Goal: Task Accomplishment & Management: Complete application form

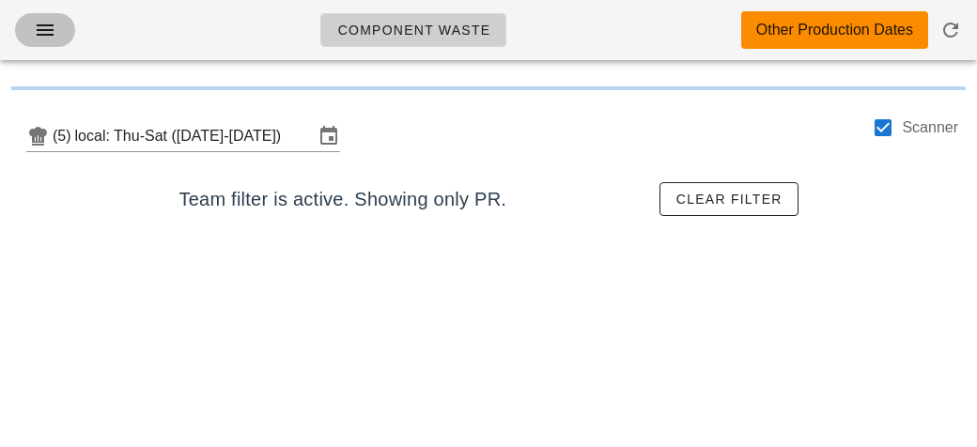
click at [44, 35] on icon "button" at bounding box center [45, 30] width 23 height 23
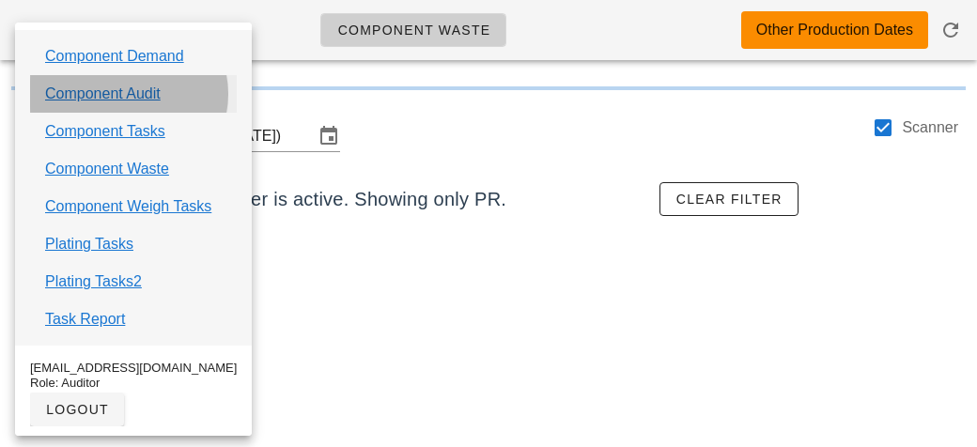
click at [69, 97] on link "Component Audit" at bounding box center [102, 94] width 115 height 23
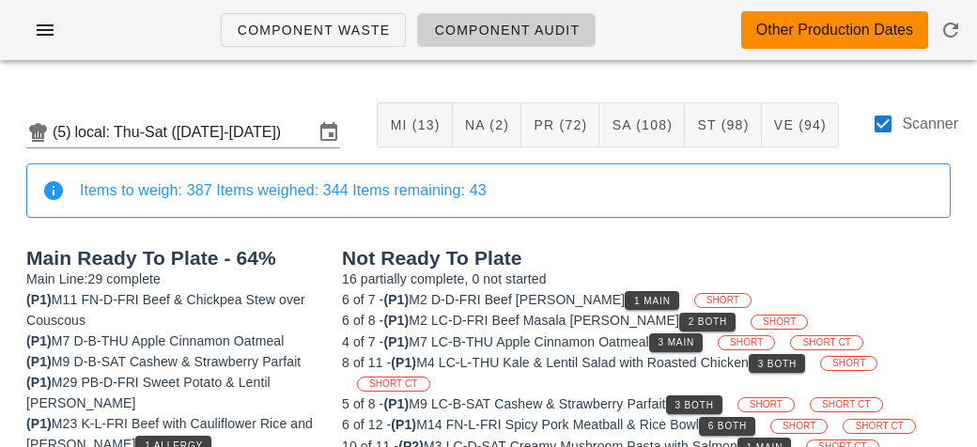
click at [917, 29] on div "Other Production Dates" at bounding box center [834, 30] width 187 height 38
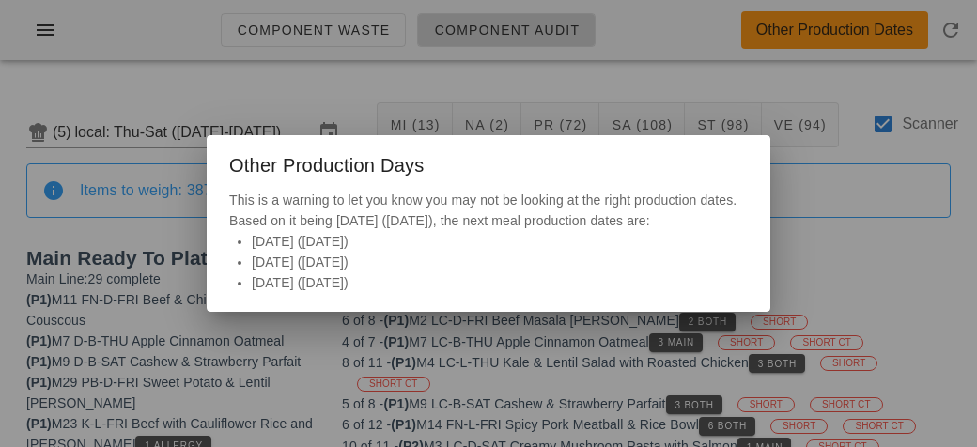
click at [571, 77] on div at bounding box center [488, 223] width 977 height 447
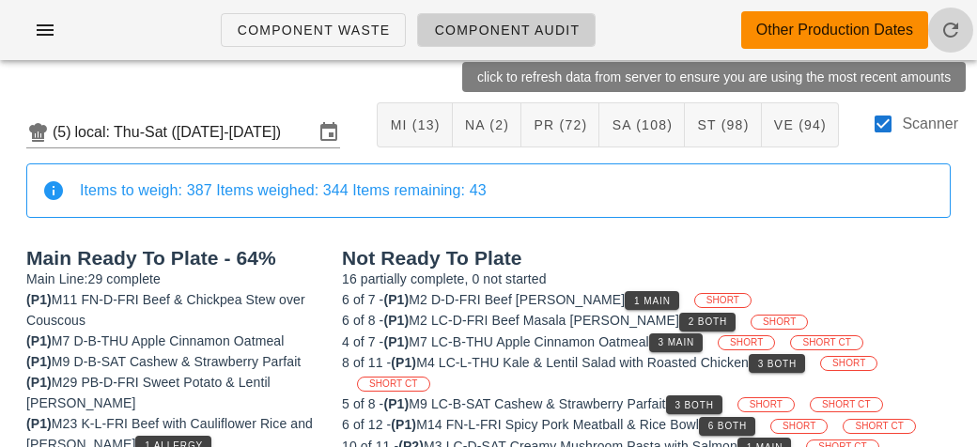
click at [954, 23] on icon "button" at bounding box center [950, 30] width 23 height 23
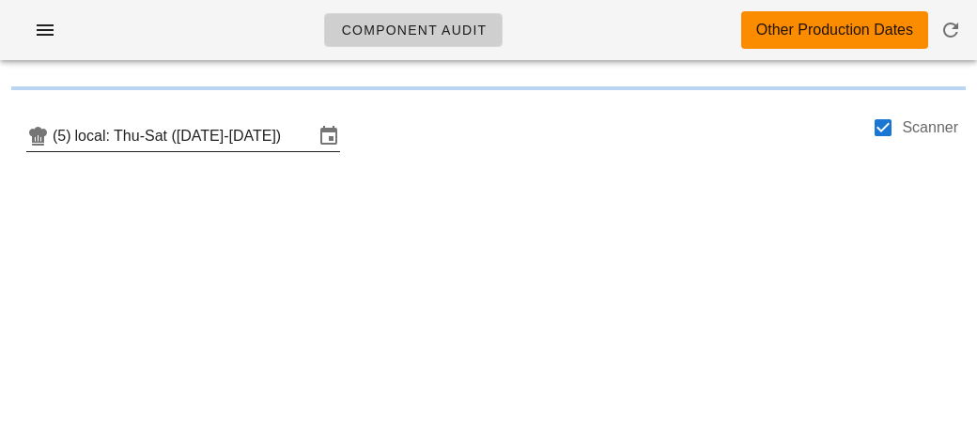
click at [131, 149] on input "local: Thu-Sat ([DATE]-[DATE])" at bounding box center [194, 136] width 238 height 30
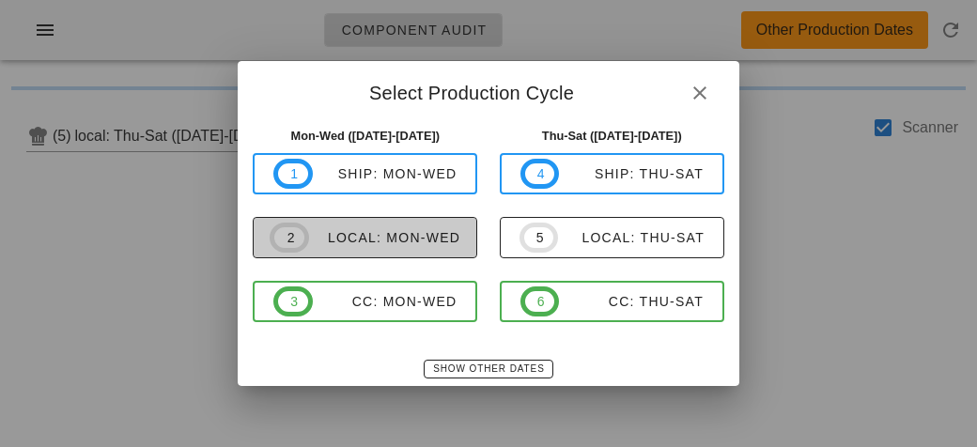
click at [412, 230] on div "local: Mon-Wed" at bounding box center [384, 237] width 151 height 15
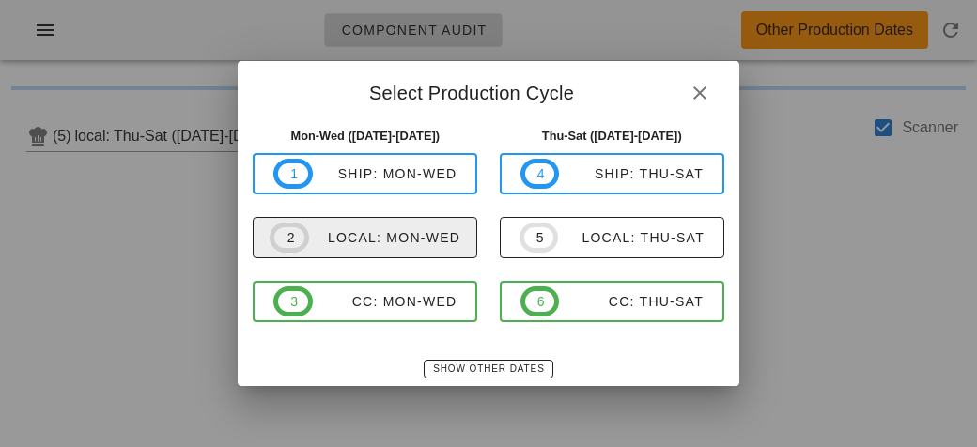
type input "local: Mon-Wed (Aug 25-Aug 27)"
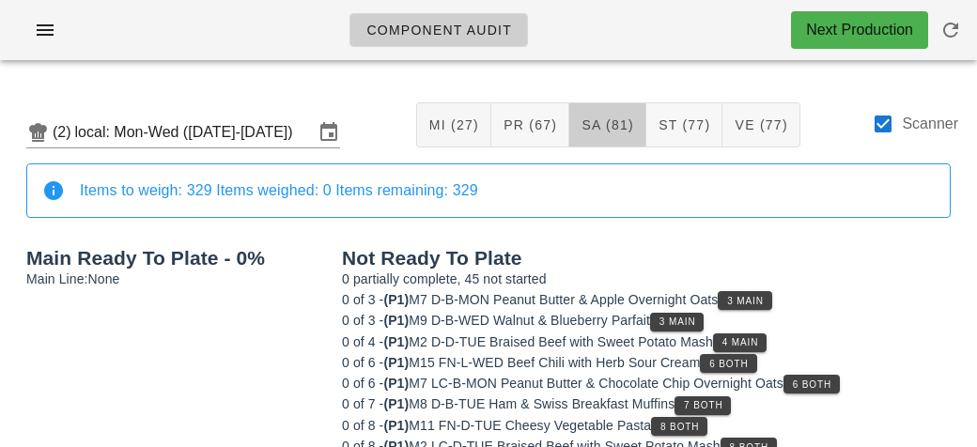
click at [631, 128] on span "SA (81)" at bounding box center [607, 124] width 54 height 15
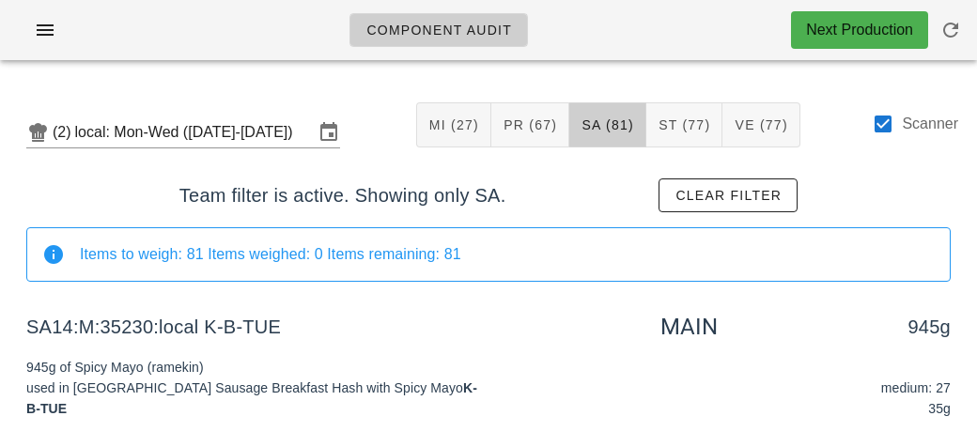
scroll to position [282, 0]
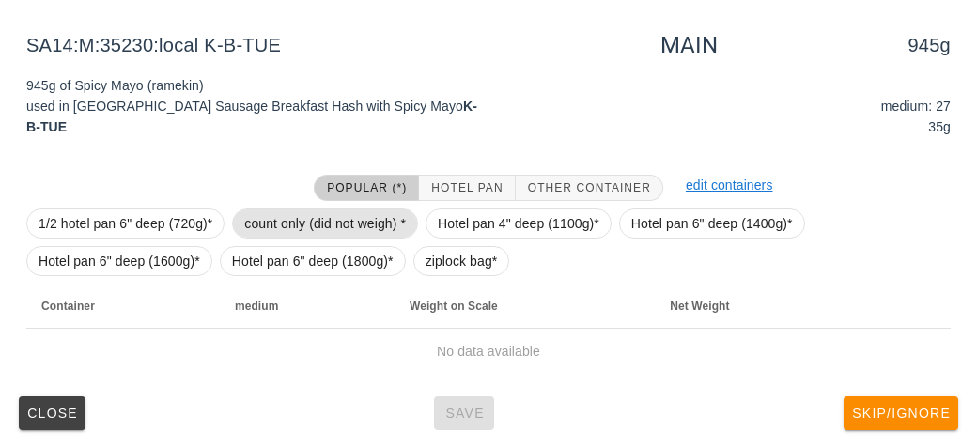
click at [293, 223] on span "count only (did not weigh) *" at bounding box center [325, 223] width 162 height 28
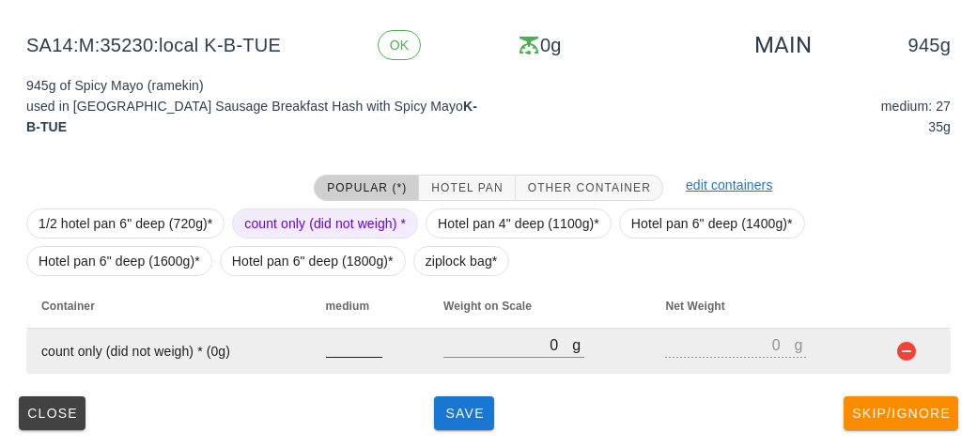
click at [354, 338] on input "number" at bounding box center [354, 344] width 56 height 24
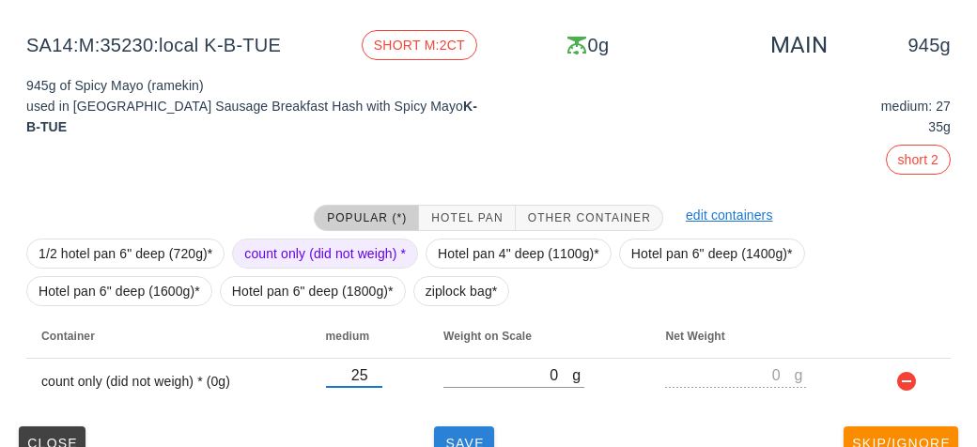
type input "25"
click at [480, 428] on button "Save" at bounding box center [464, 443] width 60 height 34
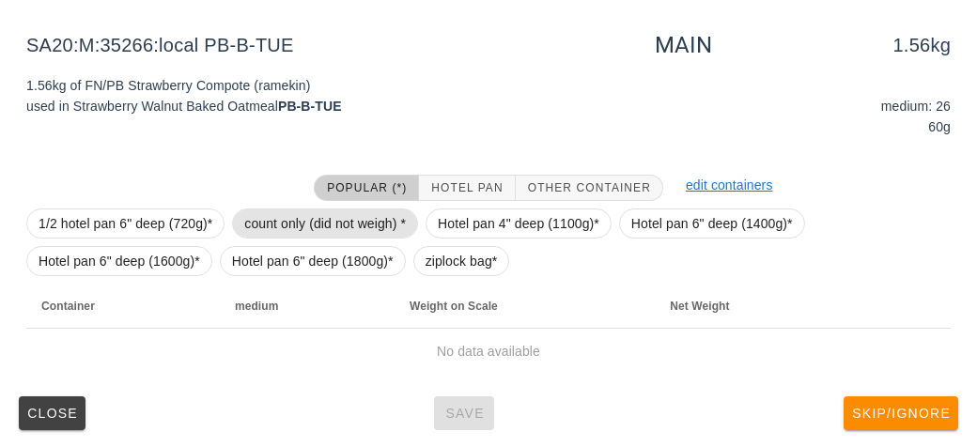
click at [323, 221] on span "count only (did not weigh) *" at bounding box center [325, 223] width 162 height 28
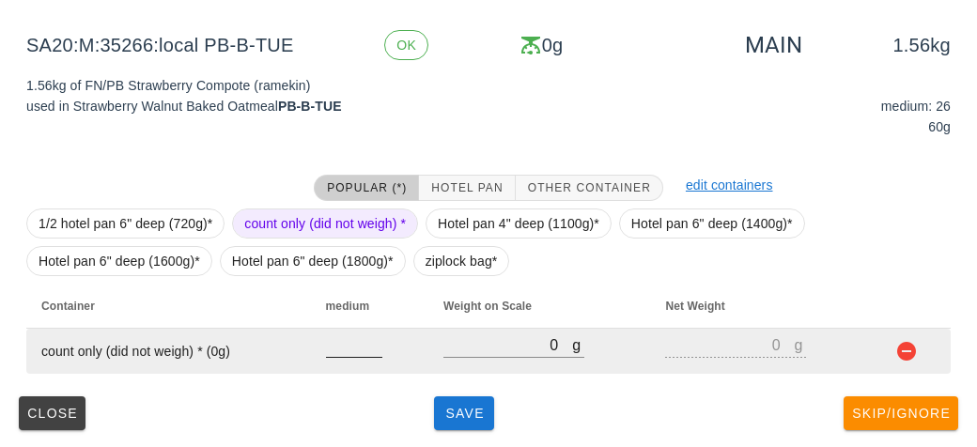
click at [362, 332] on input "number" at bounding box center [354, 344] width 56 height 24
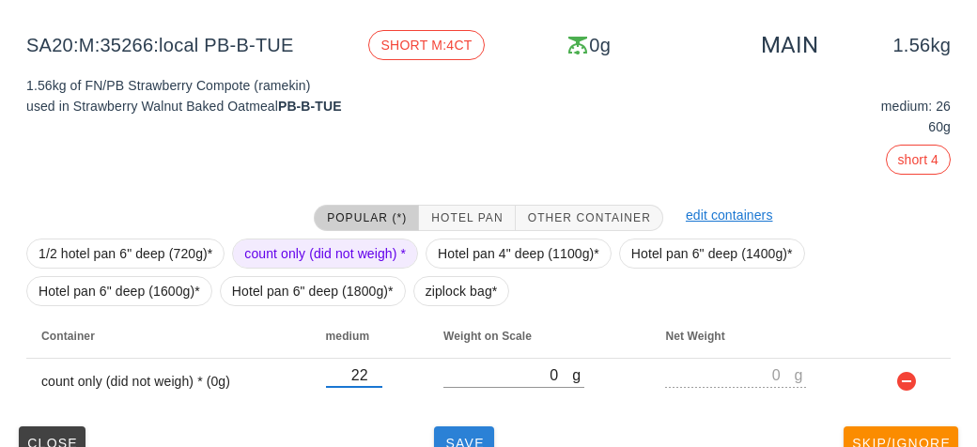
type input "22"
click at [469, 431] on button "Save" at bounding box center [464, 443] width 60 height 34
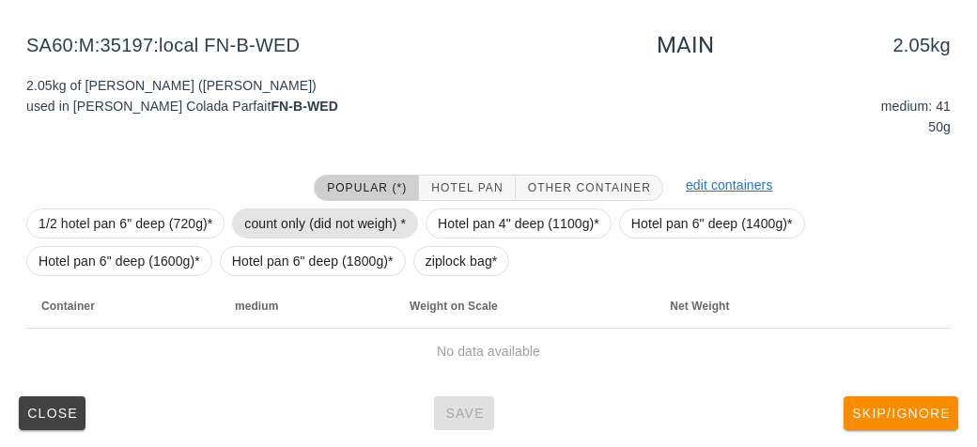
click at [388, 229] on span "count only (did not weigh) *" at bounding box center [325, 223] width 162 height 28
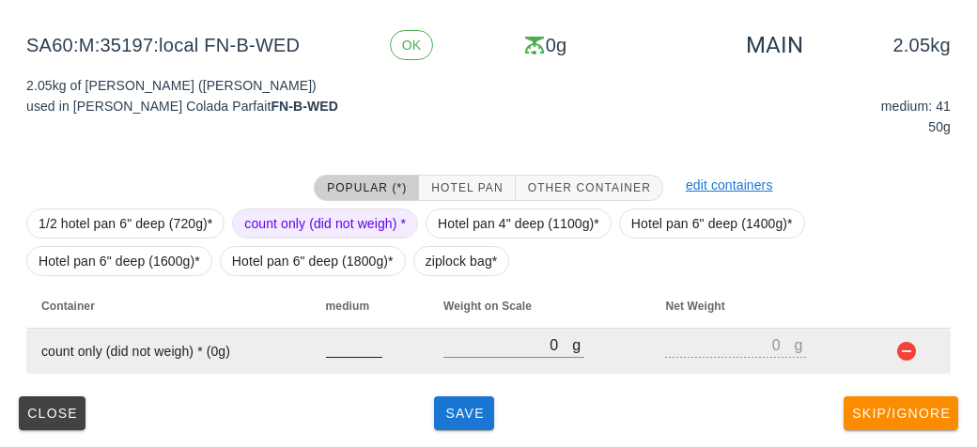
click at [367, 337] on input "number" at bounding box center [354, 344] width 56 height 24
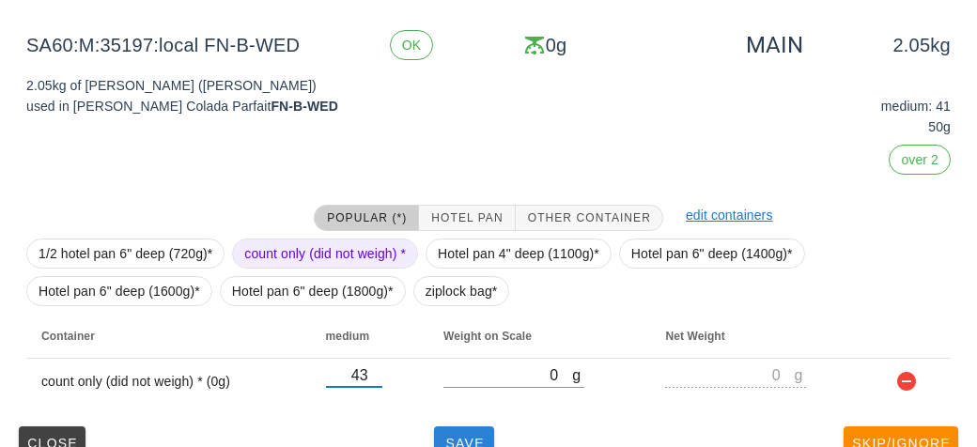
type input "43"
click at [453, 436] on span "Save" at bounding box center [463, 443] width 45 height 15
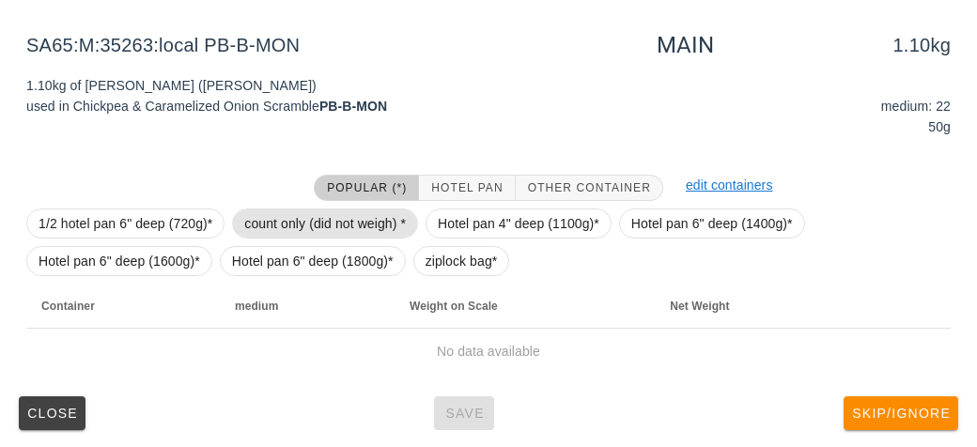
click at [274, 211] on span "count only (did not weigh) *" at bounding box center [325, 223] width 162 height 28
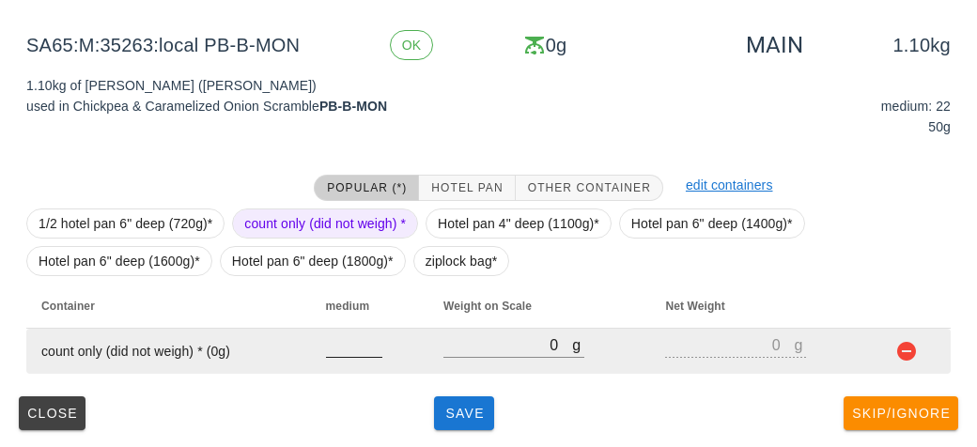
click at [357, 340] on input "number" at bounding box center [354, 344] width 56 height 24
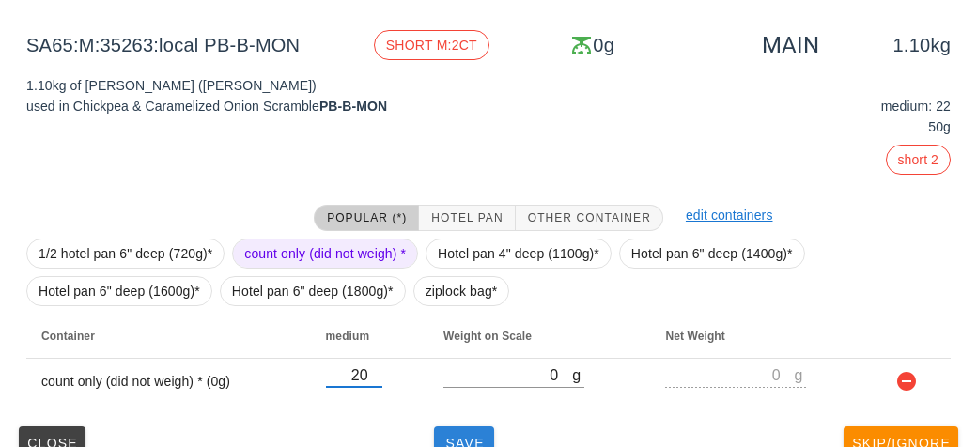
type input "20"
click at [460, 437] on span "Save" at bounding box center [463, 443] width 45 height 15
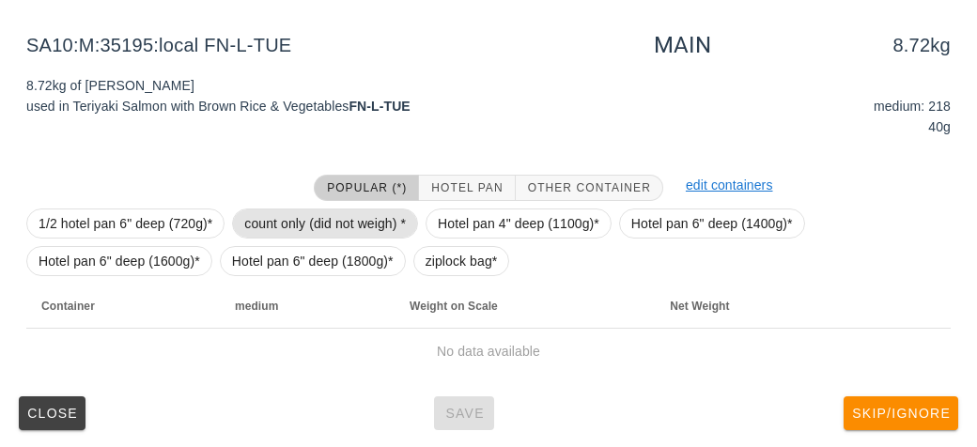
click at [302, 218] on span "count only (did not weigh) *" at bounding box center [325, 223] width 162 height 28
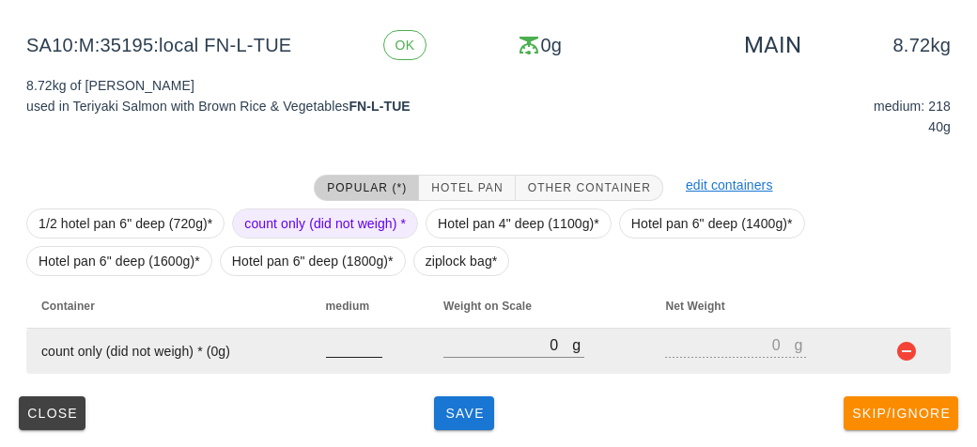
click at [333, 345] on input "number" at bounding box center [354, 344] width 56 height 24
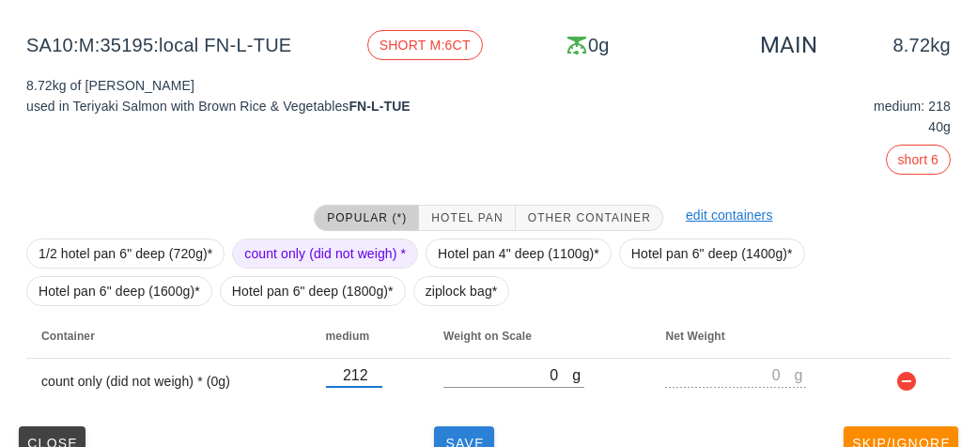
type input "212"
click at [445, 431] on button "Save" at bounding box center [464, 443] width 60 height 34
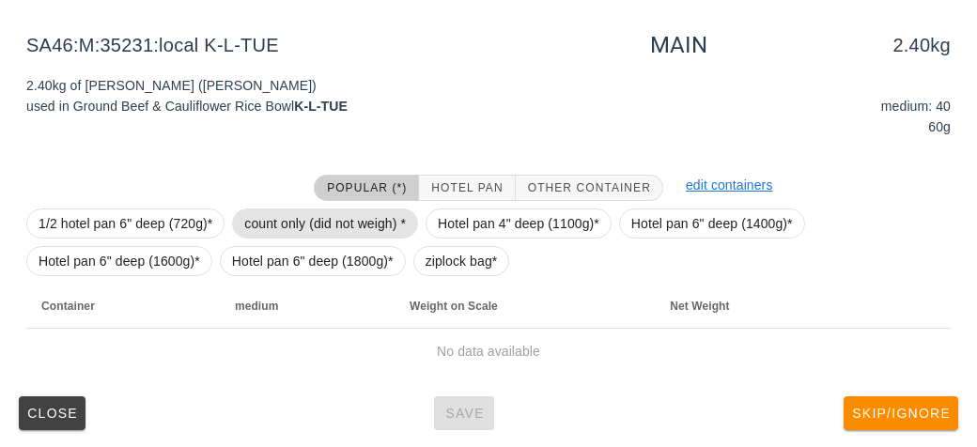
click at [331, 234] on span "count only (did not weigh) *" at bounding box center [325, 223] width 162 height 28
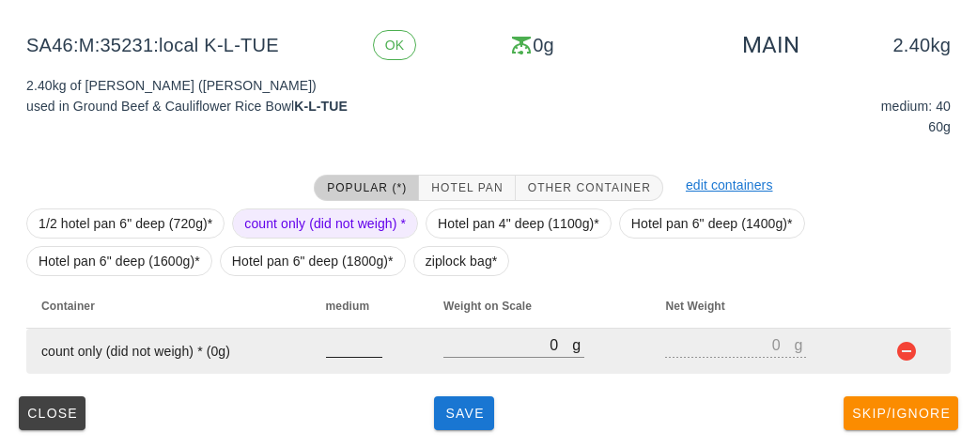
click at [346, 351] on input "number" at bounding box center [354, 344] width 56 height 24
click at [347, 345] on input "number" at bounding box center [354, 344] width 56 height 24
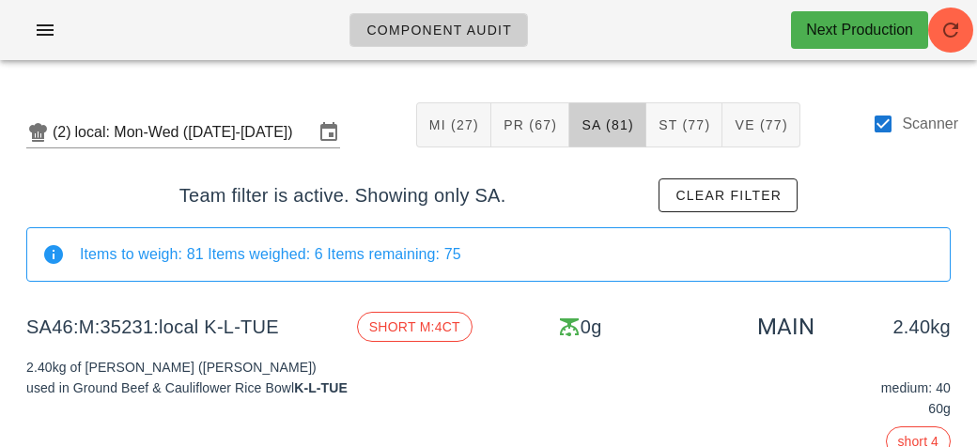
scroll to position [312, 0]
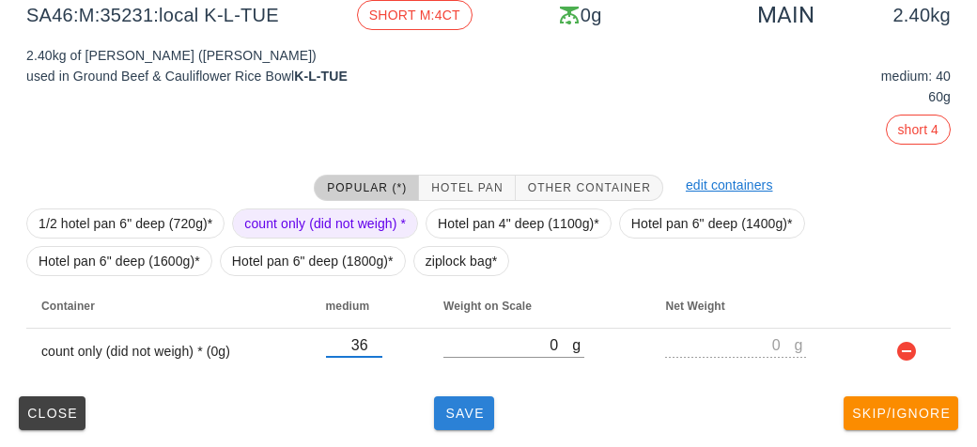
type input "36"
click at [469, 419] on span "Save" at bounding box center [463, 413] width 45 height 15
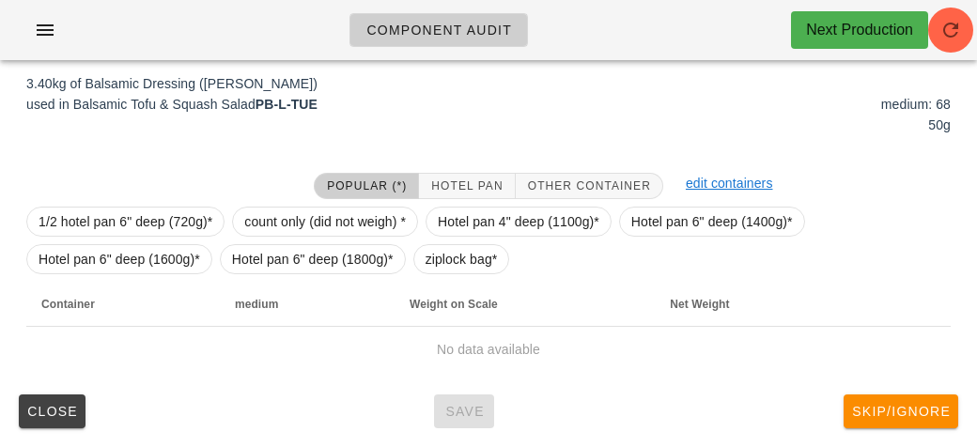
scroll to position [282, 0]
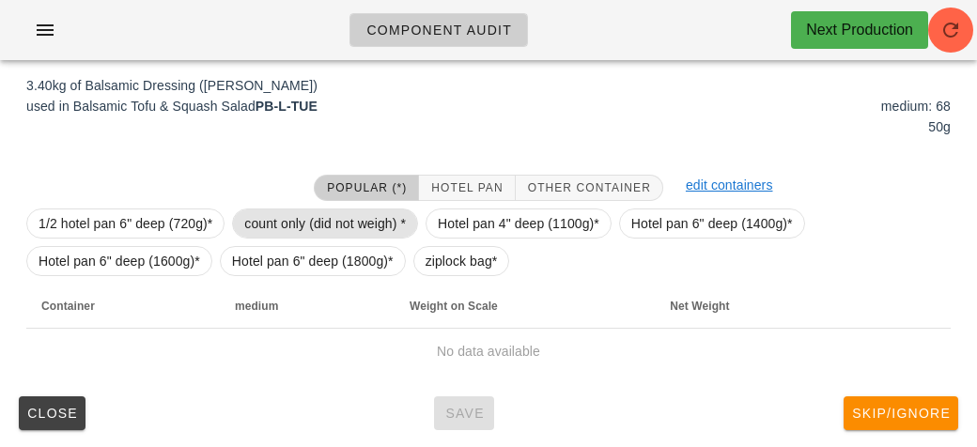
click at [329, 216] on span "count only (did not weigh) *" at bounding box center [325, 223] width 162 height 28
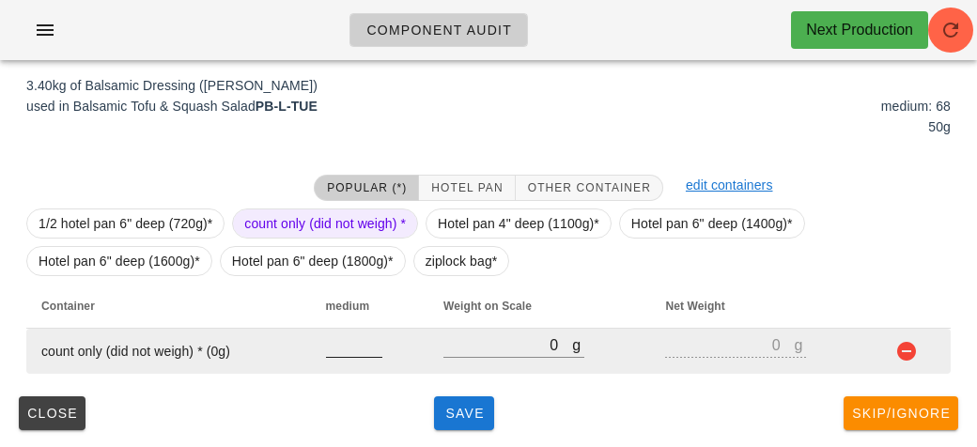
click at [355, 349] on input "number" at bounding box center [354, 344] width 56 height 24
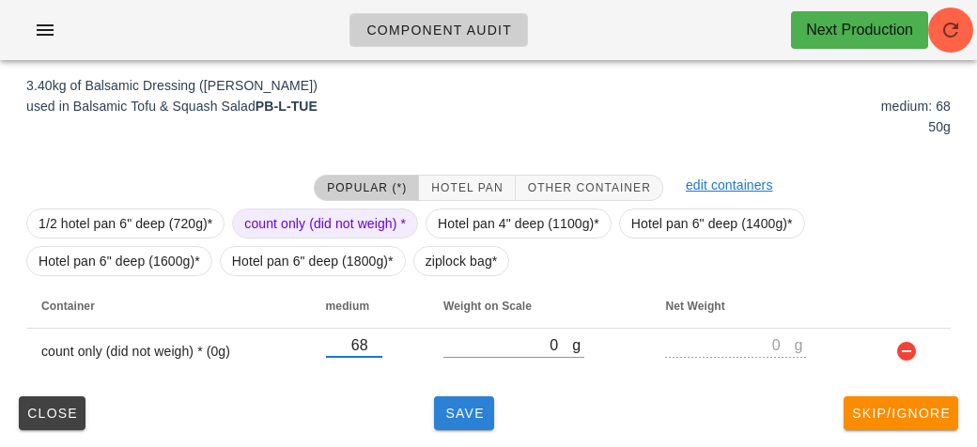
type input "68"
click at [474, 396] on button "Save" at bounding box center [464, 413] width 60 height 34
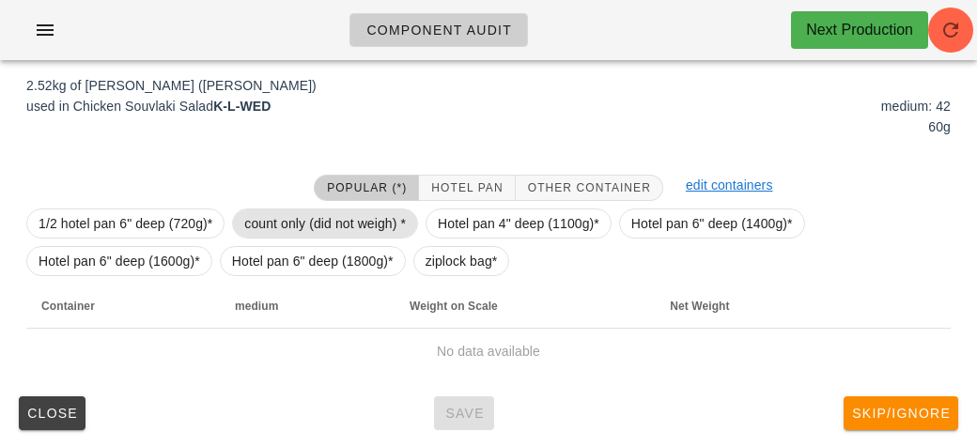
click at [376, 233] on span "count only (did not weigh) *" at bounding box center [325, 223] width 162 height 28
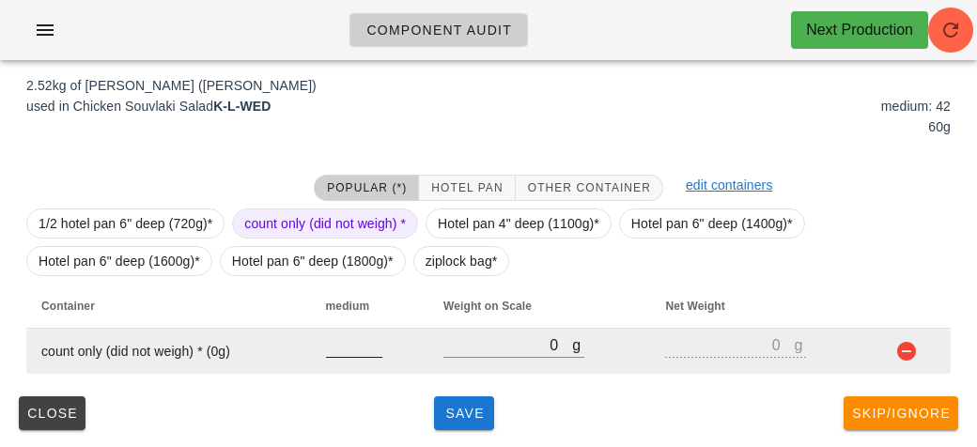
click at [360, 349] on input "number" at bounding box center [354, 344] width 56 height 24
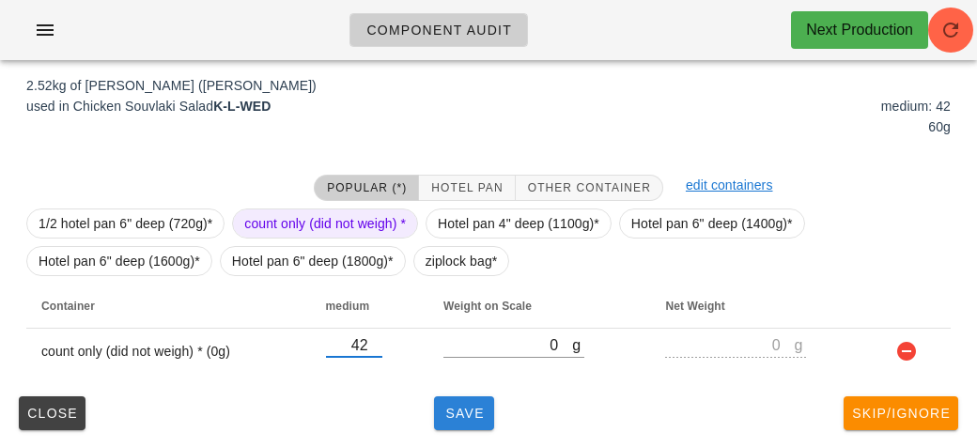
type input "42"
click at [482, 412] on span "Save" at bounding box center [463, 413] width 45 height 15
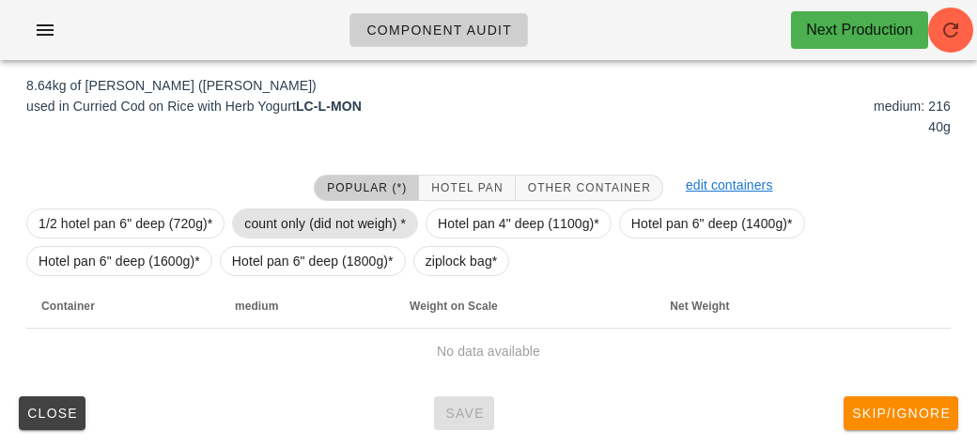
click at [369, 221] on span "count only (did not weigh) *" at bounding box center [325, 223] width 162 height 28
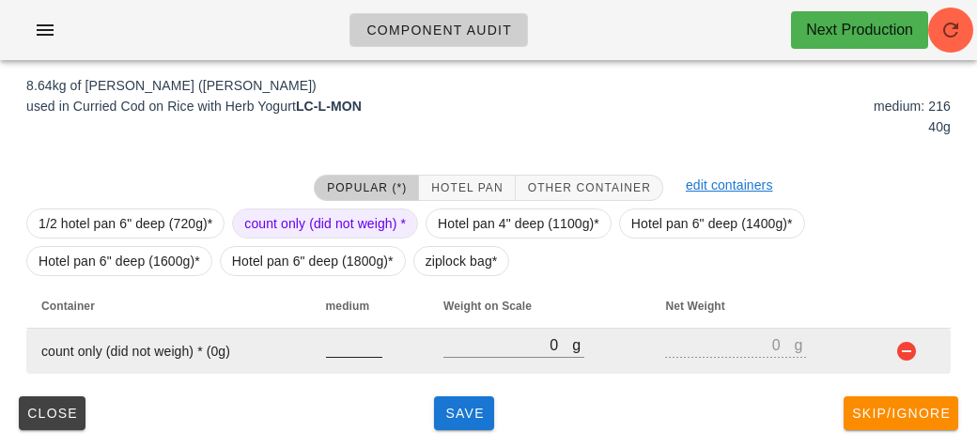
click at [335, 337] on input "number" at bounding box center [354, 344] width 56 height 24
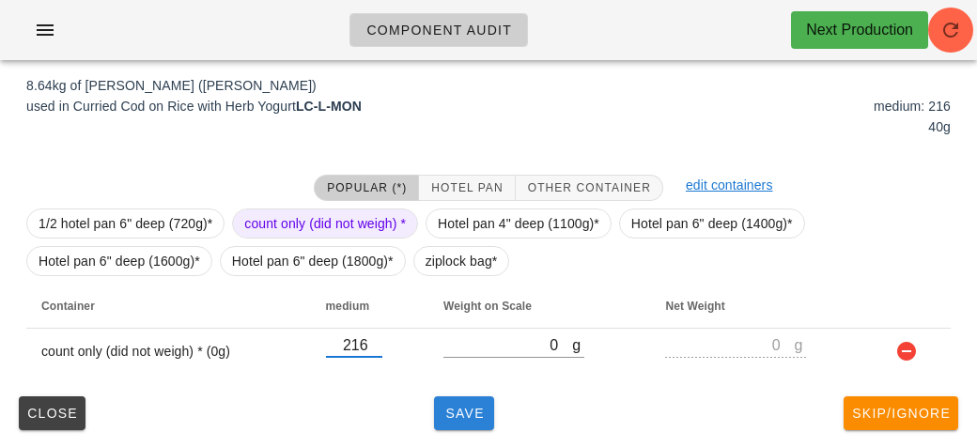
type input "216"
click at [460, 408] on span "Save" at bounding box center [463, 413] width 45 height 15
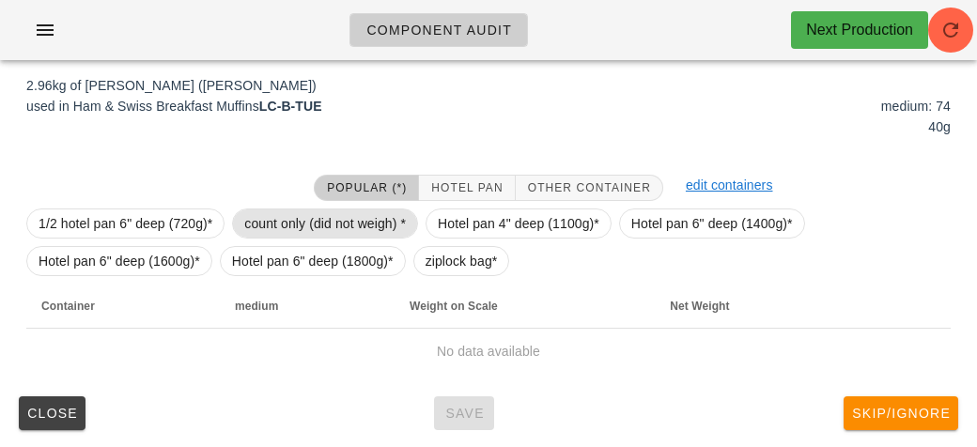
click at [346, 229] on span "count only (did not weigh) *" at bounding box center [325, 223] width 162 height 28
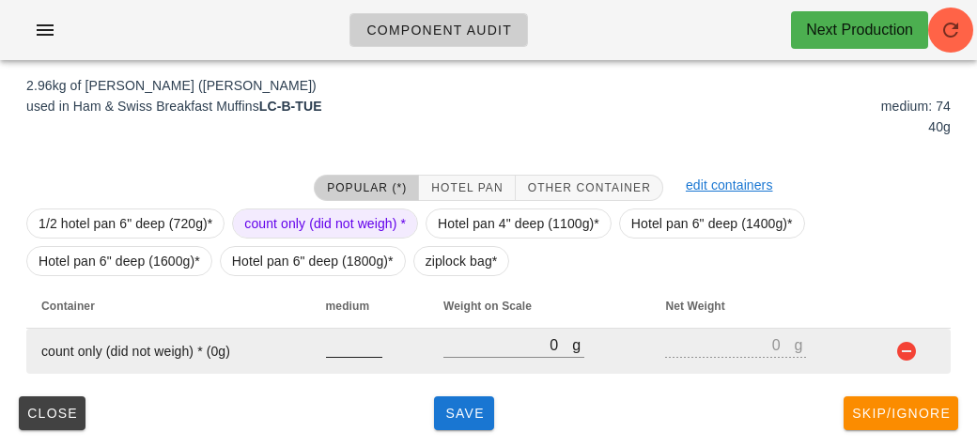
click at [326, 345] on input "number" at bounding box center [354, 344] width 56 height 24
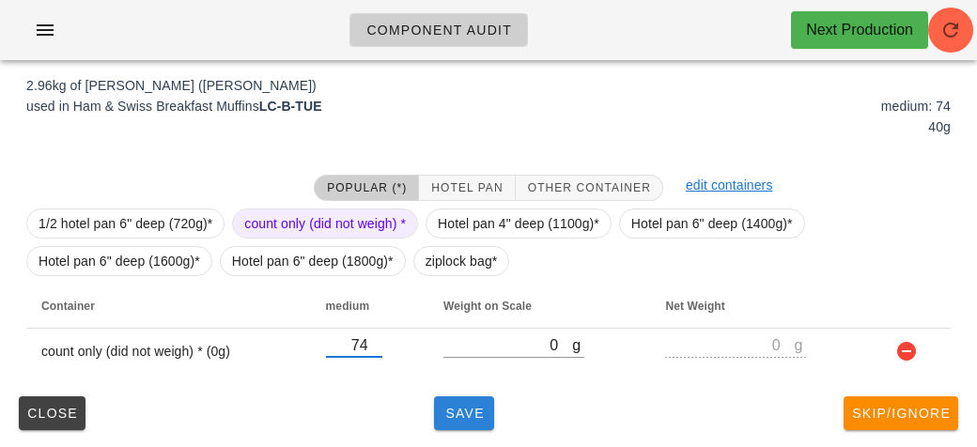
type input "74"
click at [465, 409] on span "Save" at bounding box center [463, 413] width 45 height 15
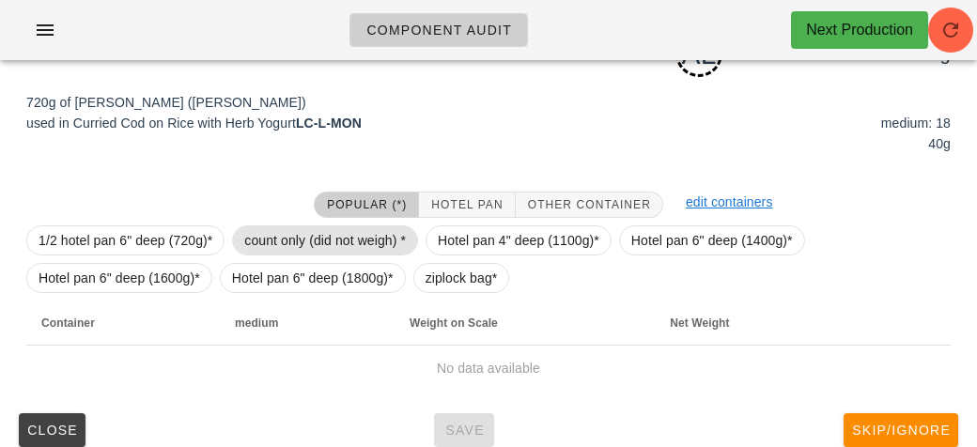
click at [269, 248] on span "count only (did not weigh) *" at bounding box center [325, 240] width 162 height 28
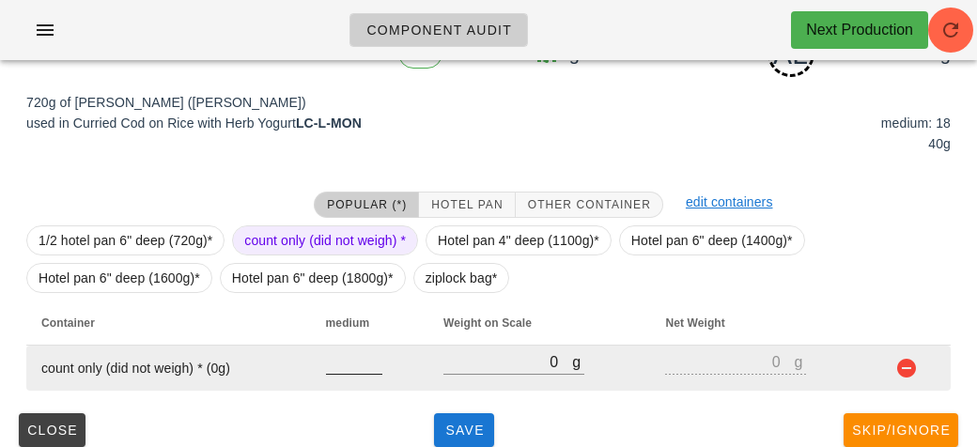
click at [339, 353] on input "number" at bounding box center [354, 361] width 56 height 24
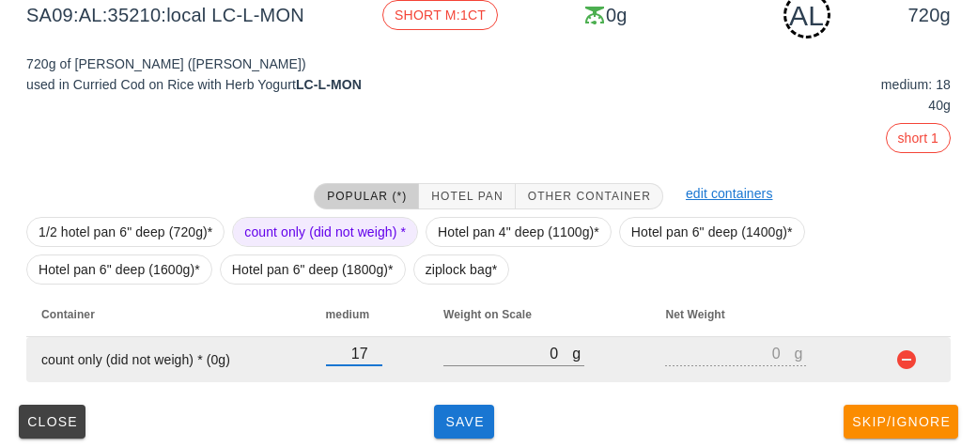
scroll to position [329, 0]
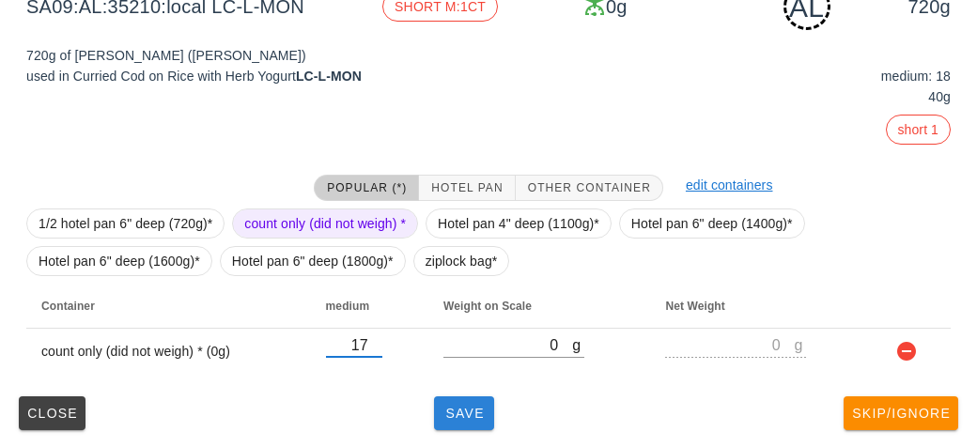
type input "17"
click at [471, 406] on span "Save" at bounding box center [463, 413] width 45 height 15
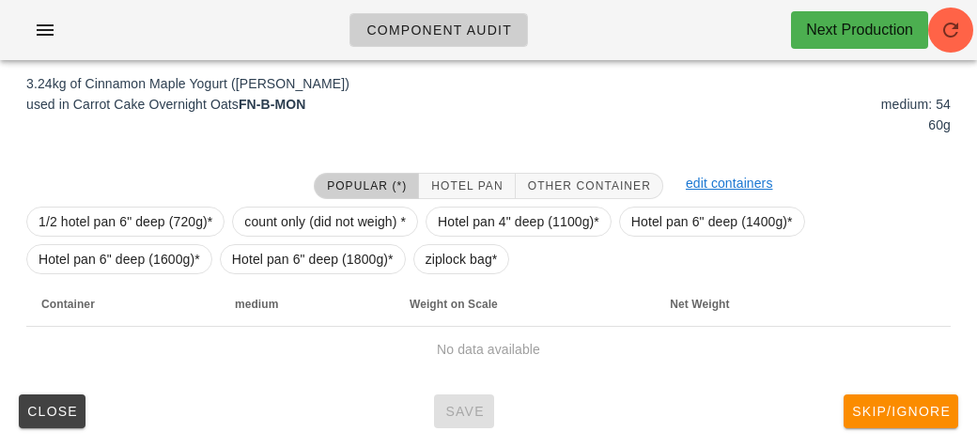
scroll to position [282, 0]
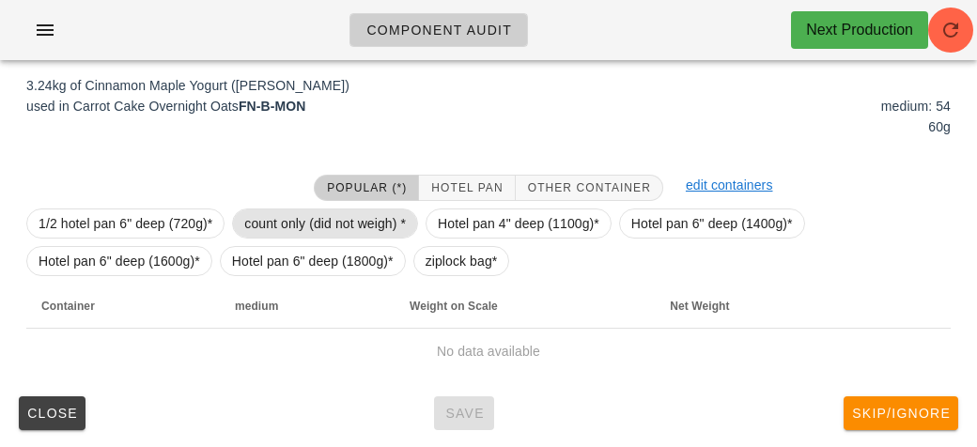
click at [317, 228] on span "count only (did not weigh) *" at bounding box center [325, 223] width 162 height 28
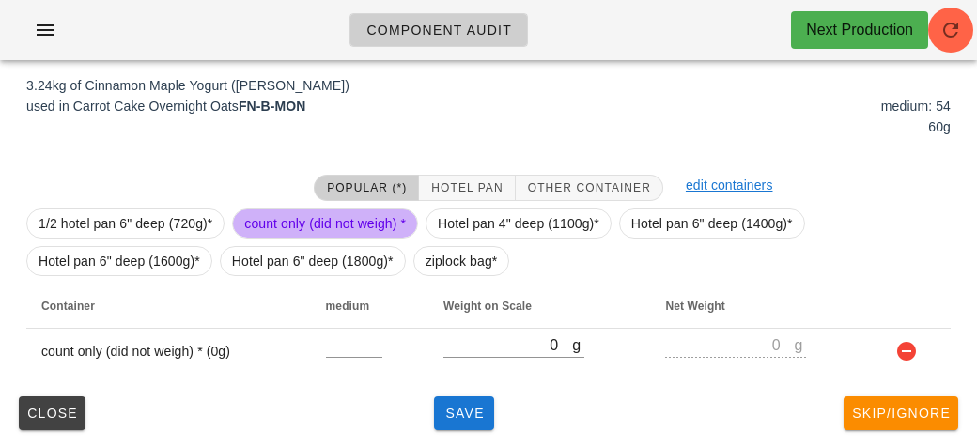
click at [317, 228] on span "count only (did not weigh) *" at bounding box center [325, 223] width 162 height 28
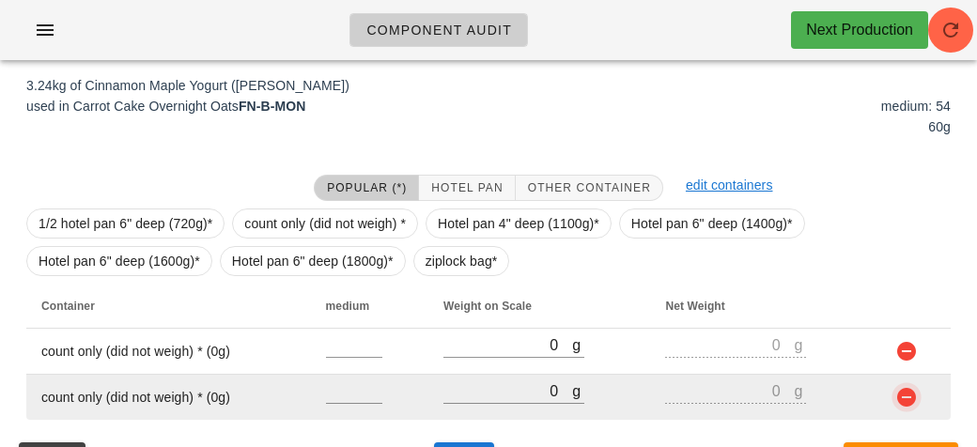
click at [901, 399] on button "button" at bounding box center [906, 397] width 23 height 23
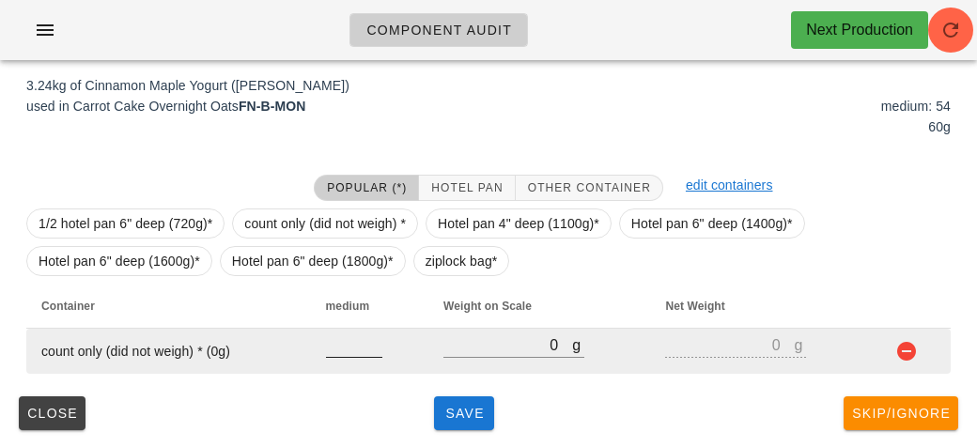
click at [336, 344] on input "number" at bounding box center [354, 344] width 56 height 24
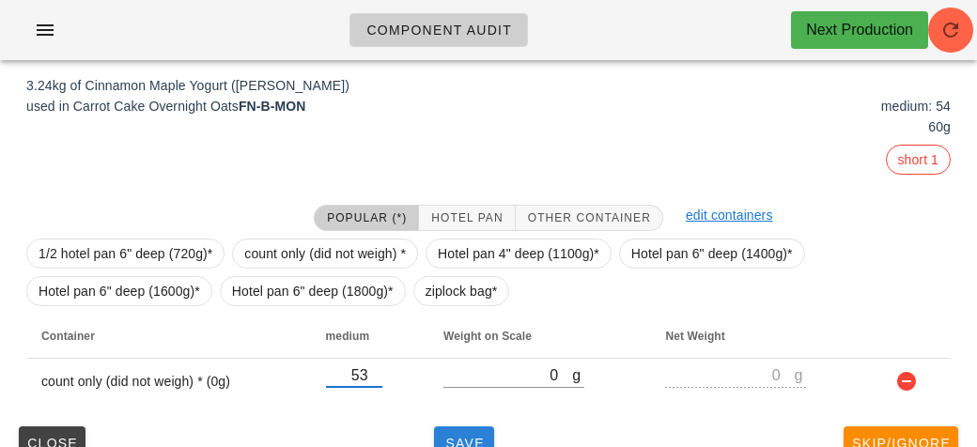
type input "53"
click at [444, 436] on span "Save" at bounding box center [463, 443] width 45 height 15
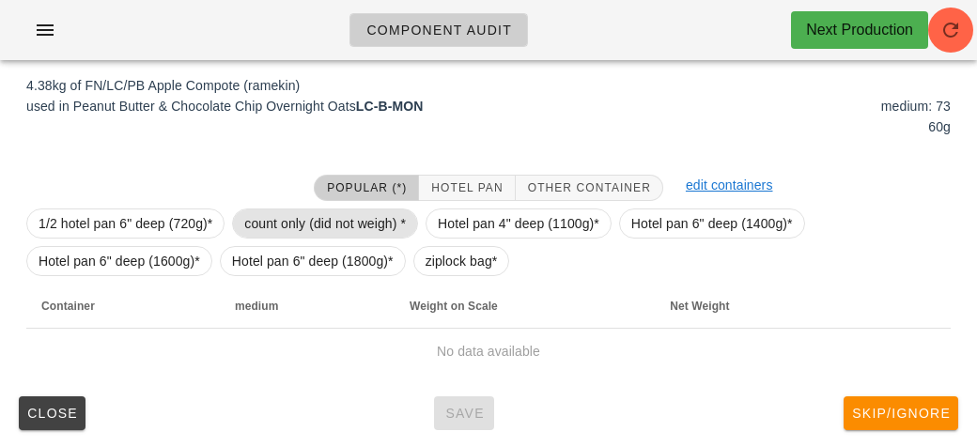
click at [375, 229] on span "count only (did not weigh) *" at bounding box center [325, 223] width 162 height 28
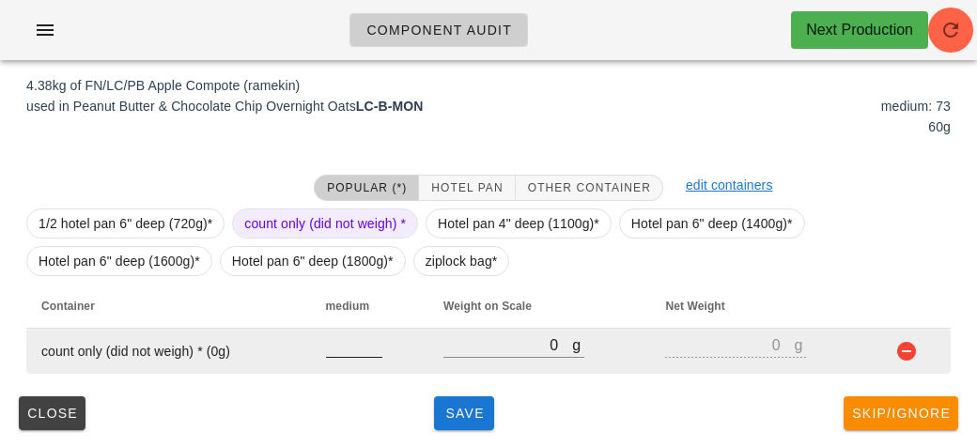
click at [354, 332] on input "number" at bounding box center [354, 344] width 56 height 24
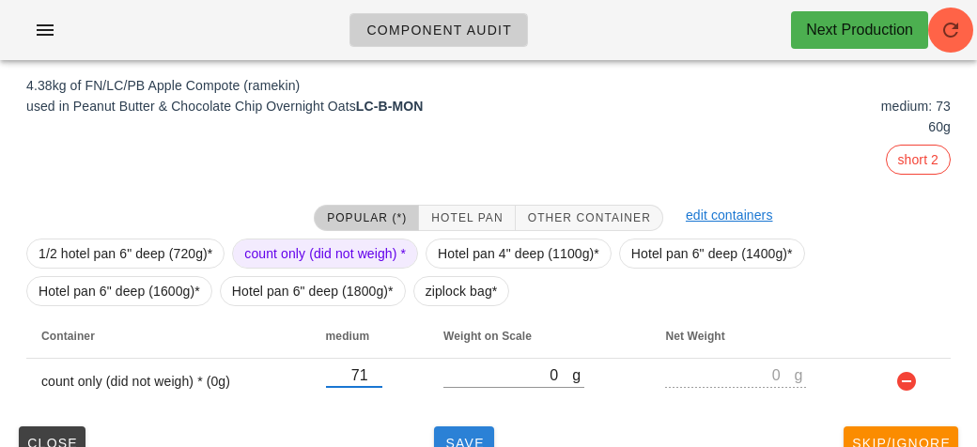
type input "71"
click at [467, 428] on button "Save" at bounding box center [464, 443] width 60 height 34
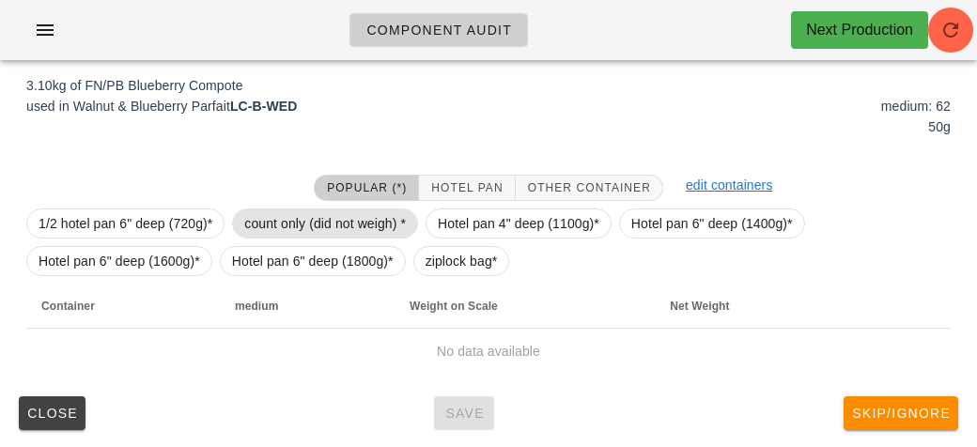
click at [303, 226] on span "count only (did not weigh) *" at bounding box center [325, 223] width 162 height 28
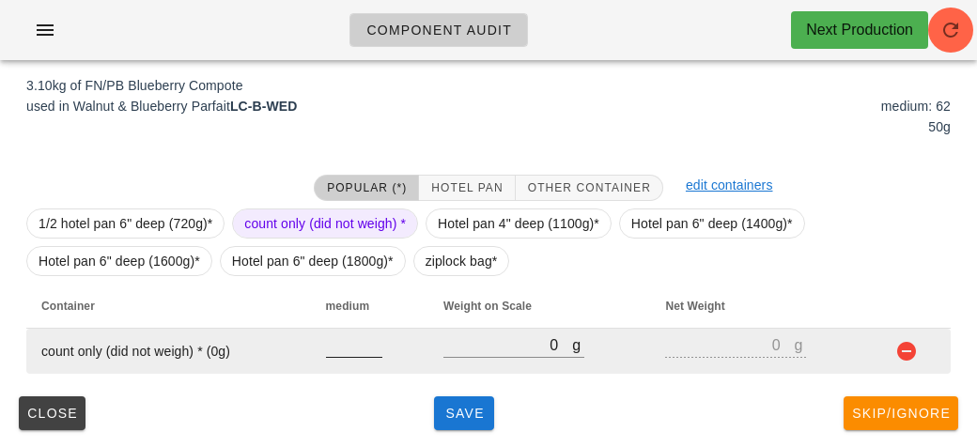
click at [359, 341] on input "number" at bounding box center [354, 344] width 56 height 24
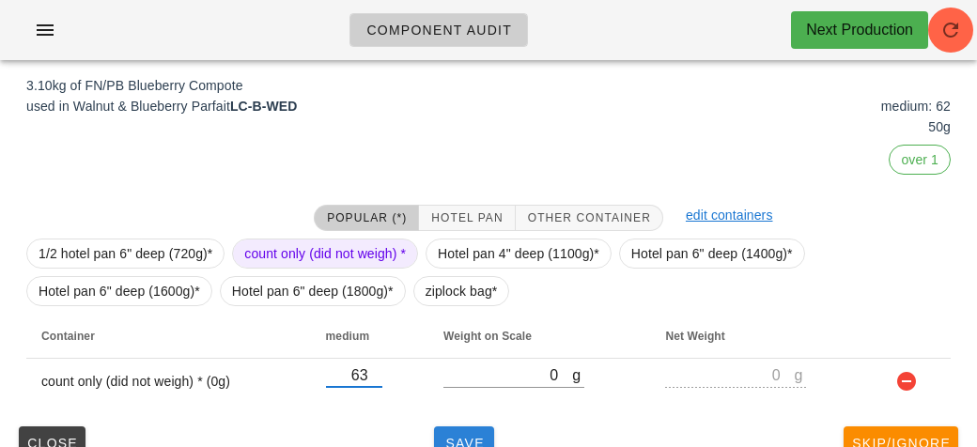
type input "63"
click at [481, 431] on button "Save" at bounding box center [464, 443] width 60 height 34
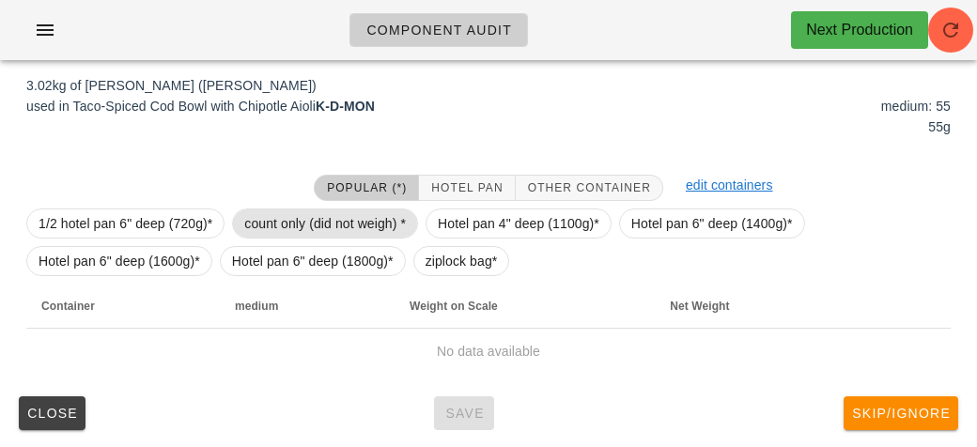
click at [307, 221] on span "count only (did not weigh) *" at bounding box center [325, 223] width 162 height 28
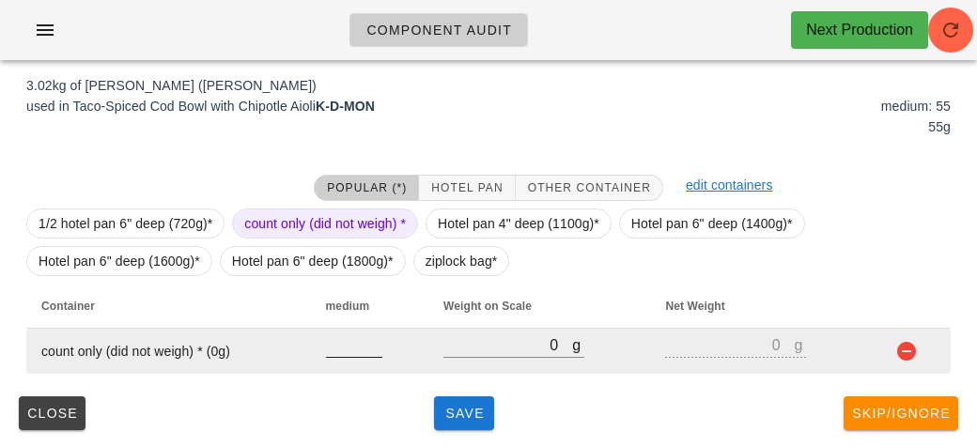
click at [348, 336] on input "number" at bounding box center [354, 344] width 56 height 24
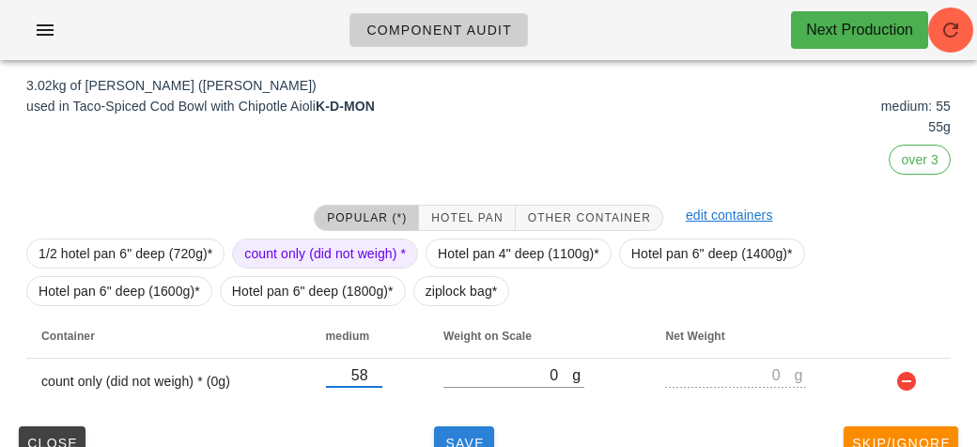
type input "58"
click at [465, 426] on button "Save" at bounding box center [464, 443] width 60 height 34
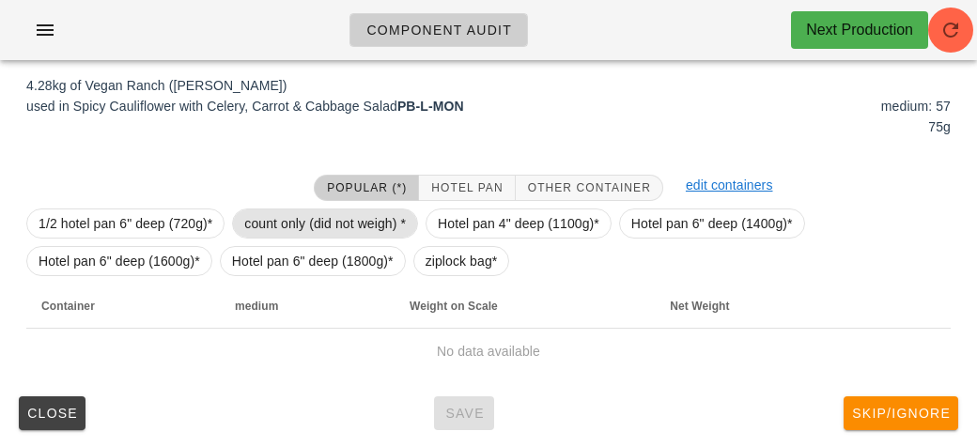
click at [390, 219] on span "count only (did not weigh) *" at bounding box center [325, 223] width 162 height 28
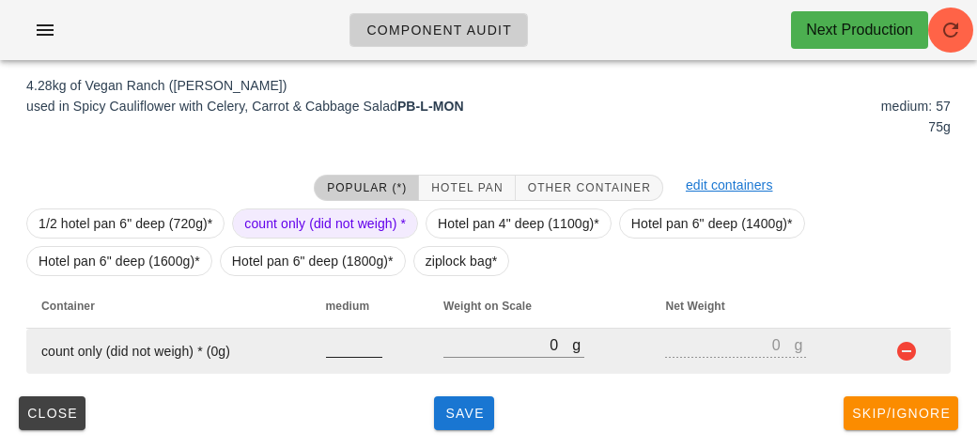
click at [347, 340] on input "number" at bounding box center [354, 344] width 56 height 24
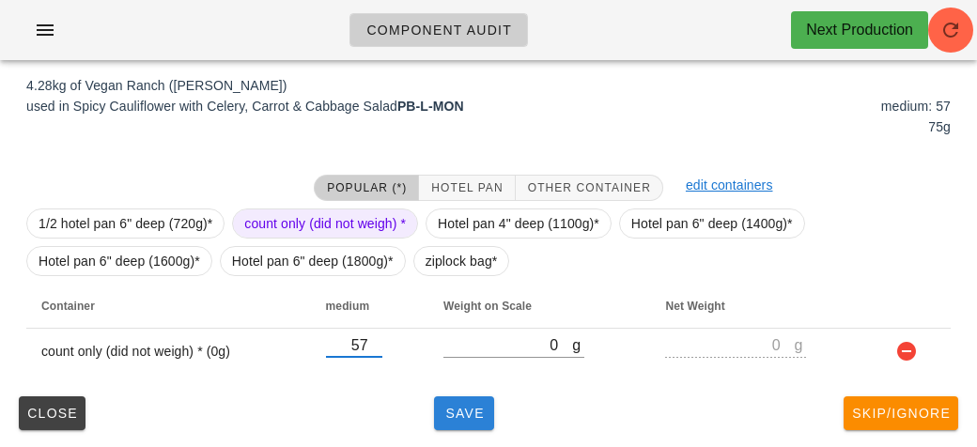
type input "57"
click at [462, 402] on button "Save" at bounding box center [464, 413] width 60 height 34
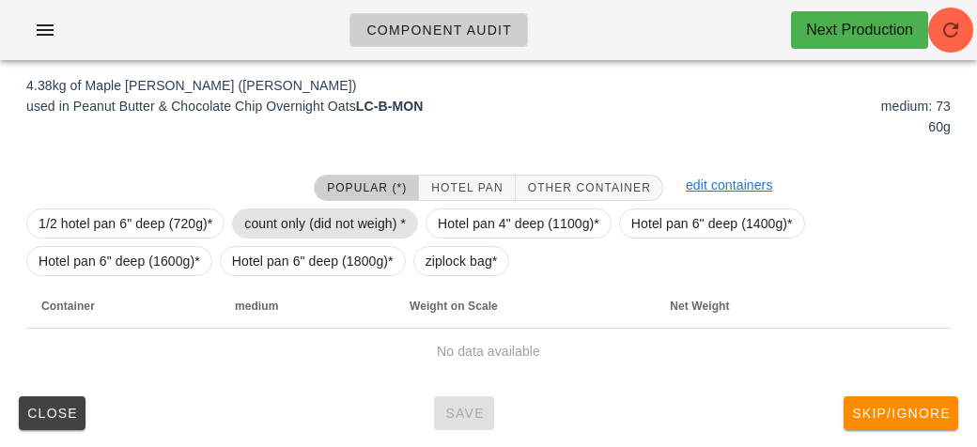
click at [328, 218] on span "count only (did not weigh) *" at bounding box center [325, 223] width 162 height 28
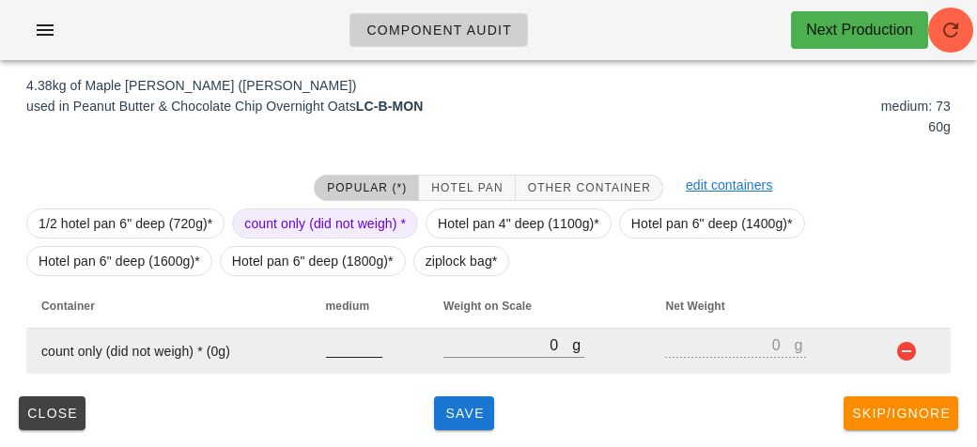
click at [355, 335] on input "number" at bounding box center [354, 344] width 56 height 24
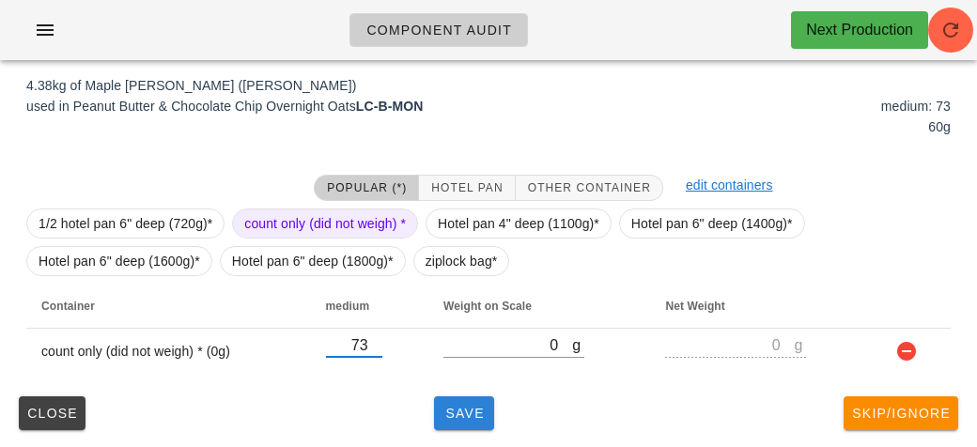
type input "73"
click at [453, 414] on span "Save" at bounding box center [463, 413] width 45 height 15
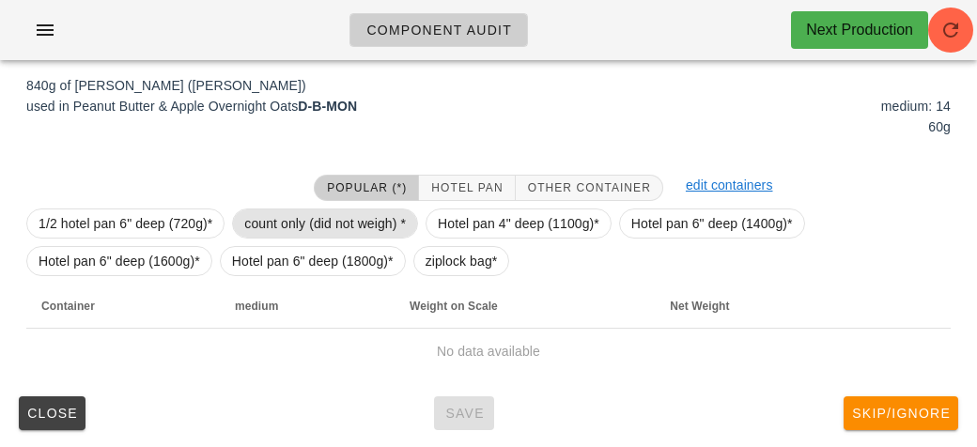
click at [381, 219] on span "count only (did not weigh) *" at bounding box center [325, 223] width 162 height 28
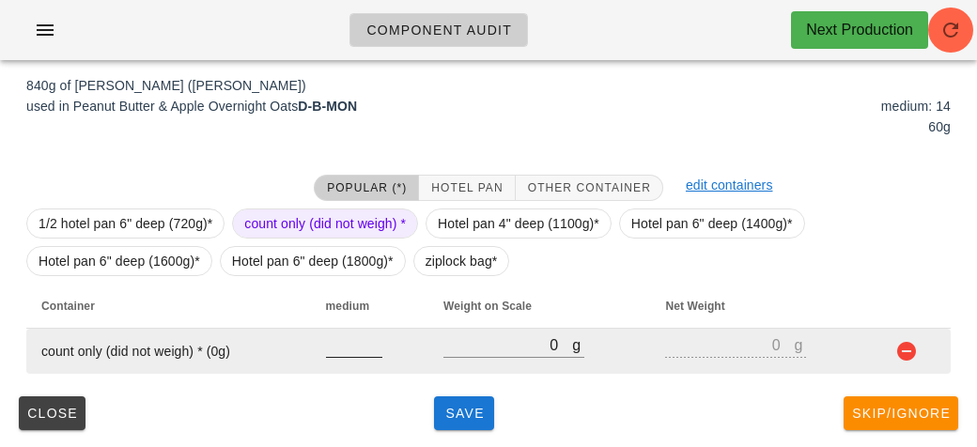
click at [348, 348] on input "number" at bounding box center [354, 344] width 56 height 24
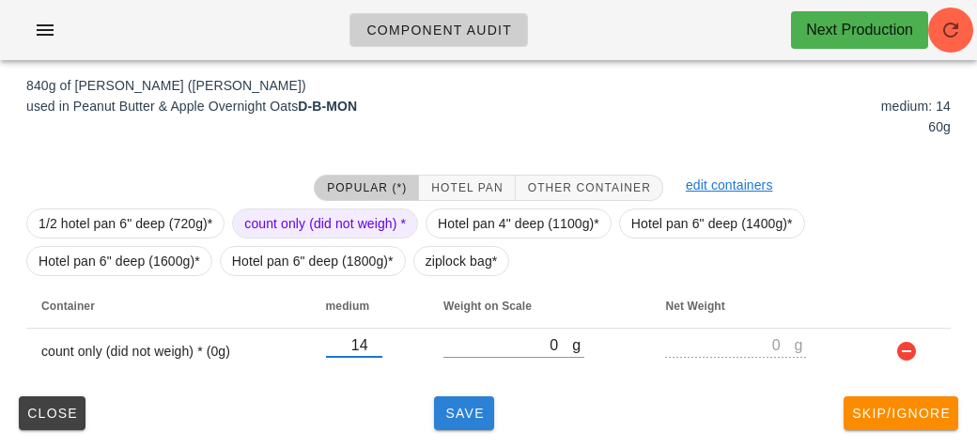
type input "14"
click at [461, 406] on span "Save" at bounding box center [463, 413] width 45 height 15
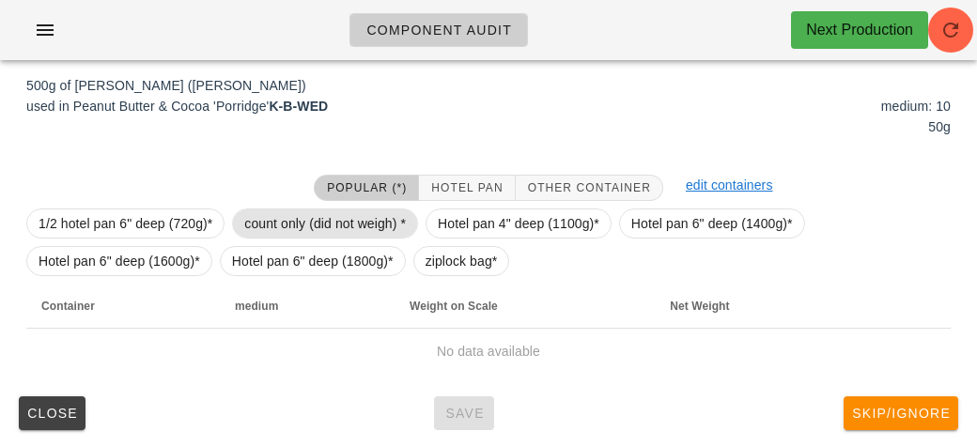
click at [315, 226] on span "count only (did not weigh) *" at bounding box center [325, 223] width 162 height 28
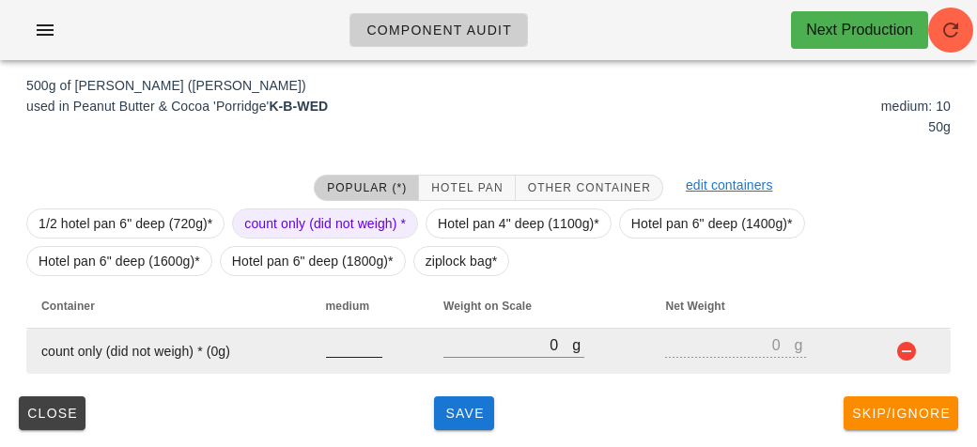
click at [356, 334] on input "number" at bounding box center [354, 344] width 56 height 24
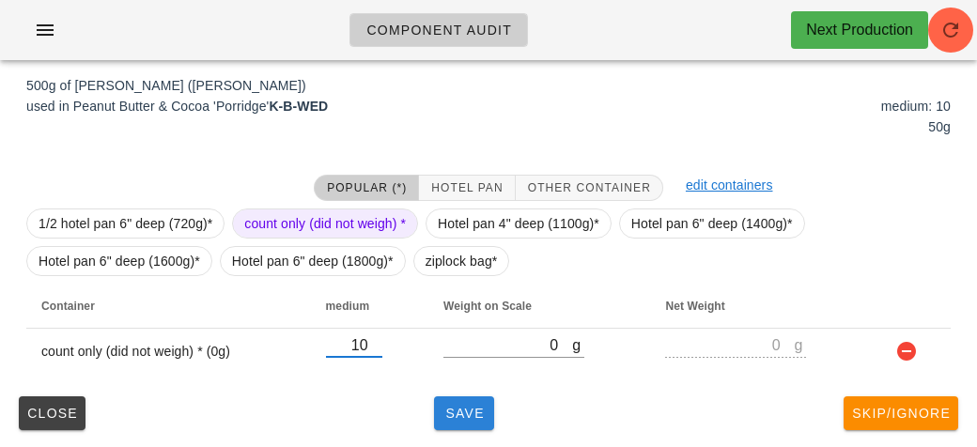
type input "10"
click at [476, 396] on button "Save" at bounding box center [464, 413] width 60 height 34
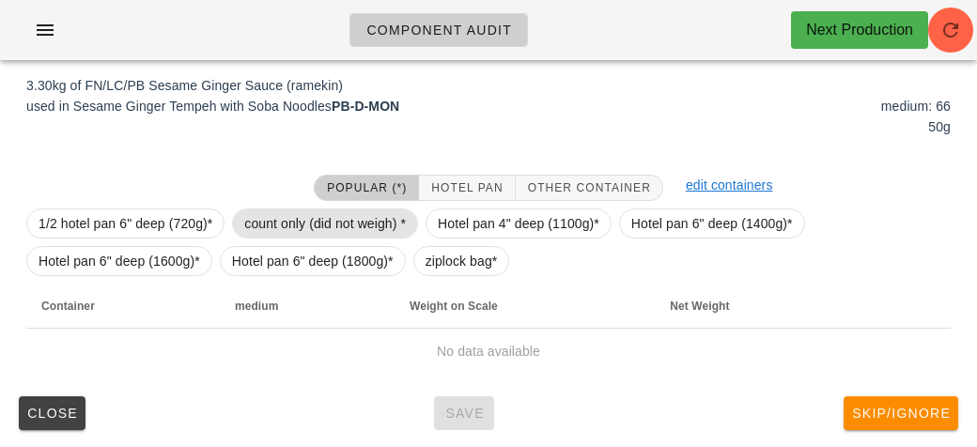
click at [368, 225] on span "count only (did not weigh) *" at bounding box center [325, 223] width 162 height 28
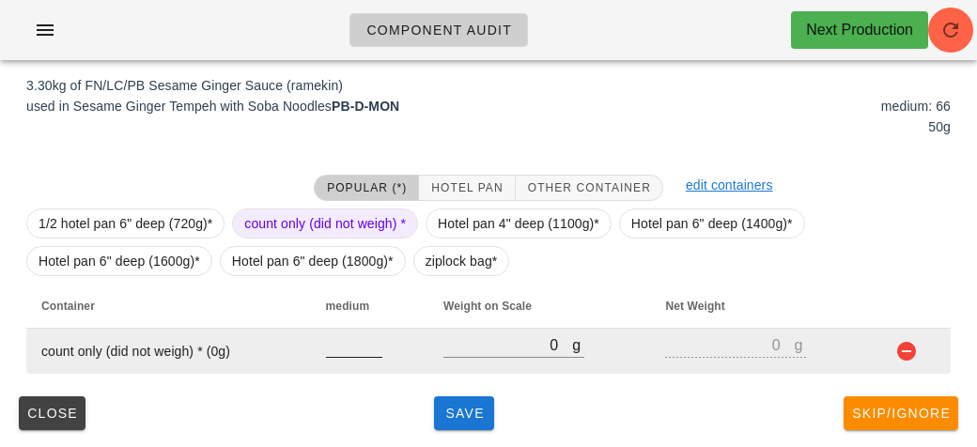
click at [356, 335] on input "number" at bounding box center [354, 344] width 56 height 24
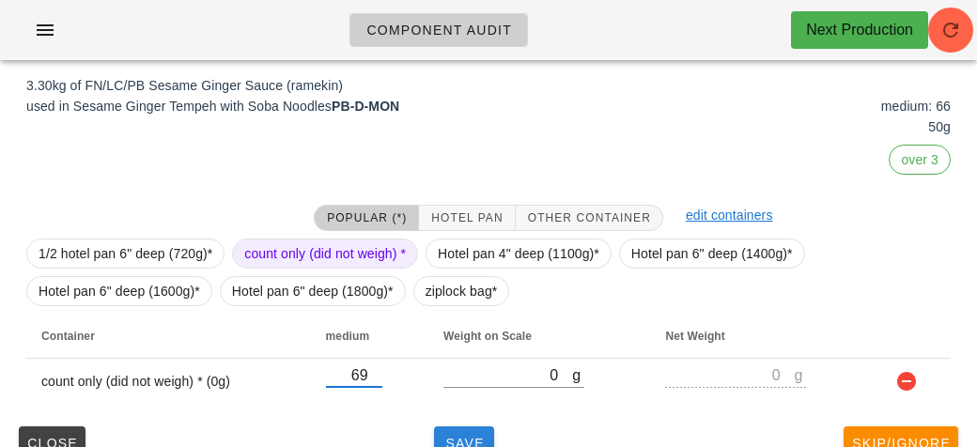
type input "69"
click at [467, 431] on button "Save" at bounding box center [464, 443] width 60 height 34
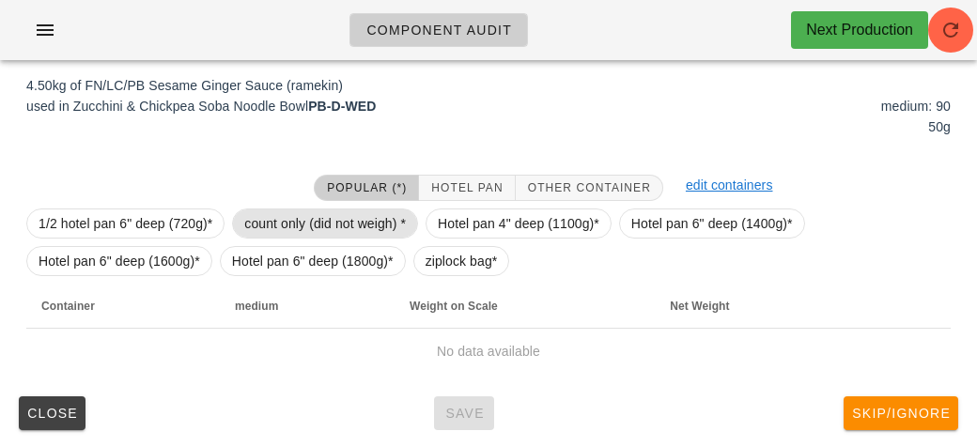
click at [327, 224] on span "count only (did not weigh) *" at bounding box center [325, 223] width 162 height 28
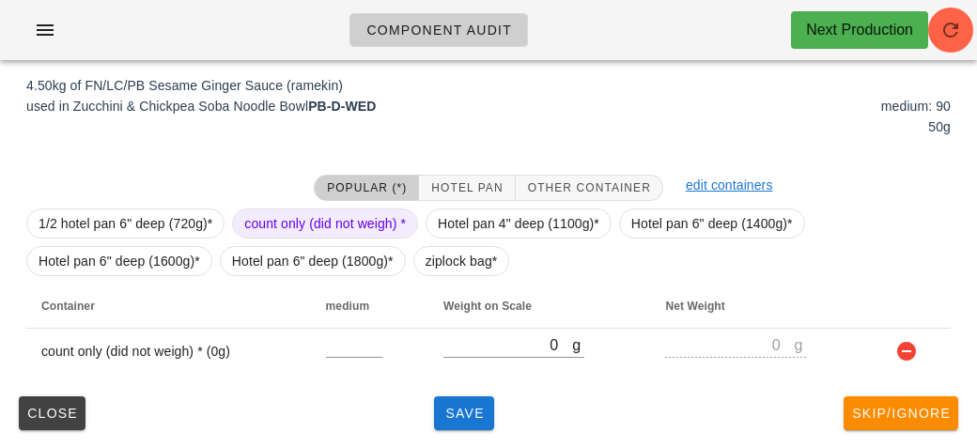
click at [327, 224] on span "count only (did not weigh) *" at bounding box center [325, 223] width 162 height 28
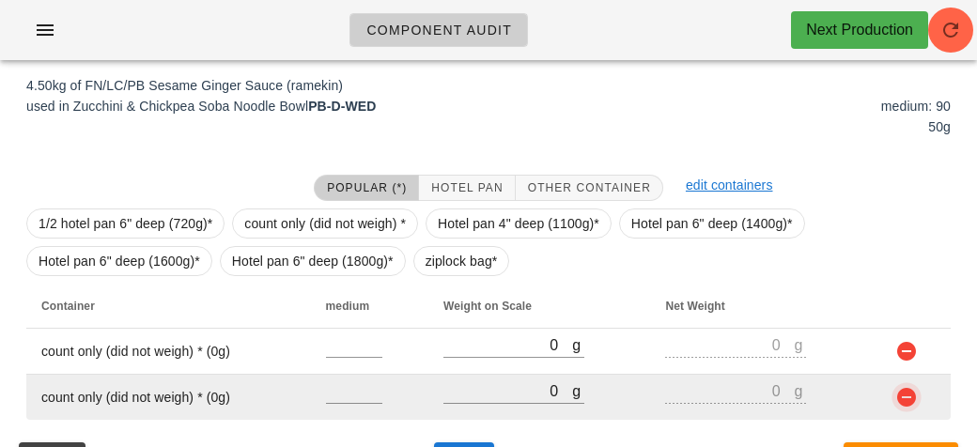
click at [903, 399] on button "button" at bounding box center [906, 397] width 23 height 23
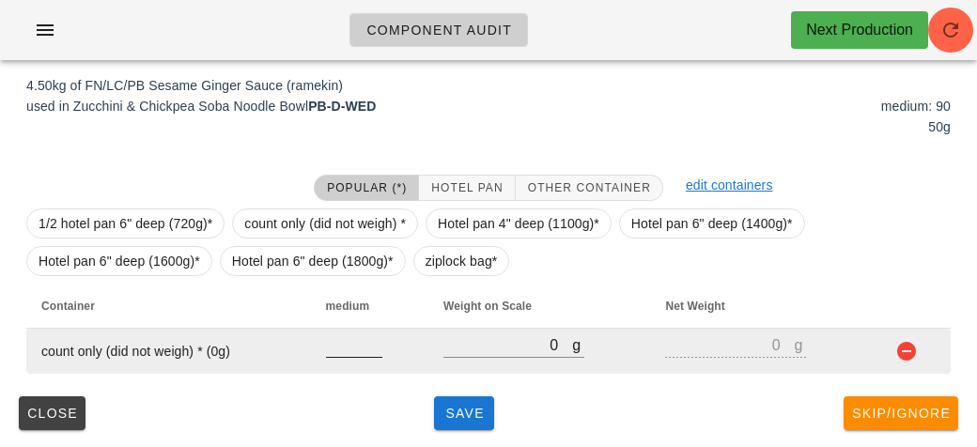
click at [362, 336] on input "number" at bounding box center [354, 344] width 56 height 24
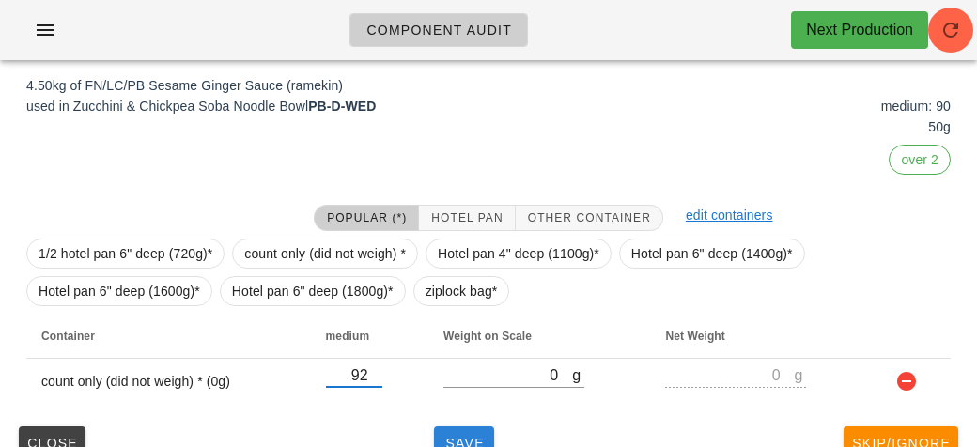
type input "92"
click at [445, 426] on button "Save" at bounding box center [464, 443] width 60 height 34
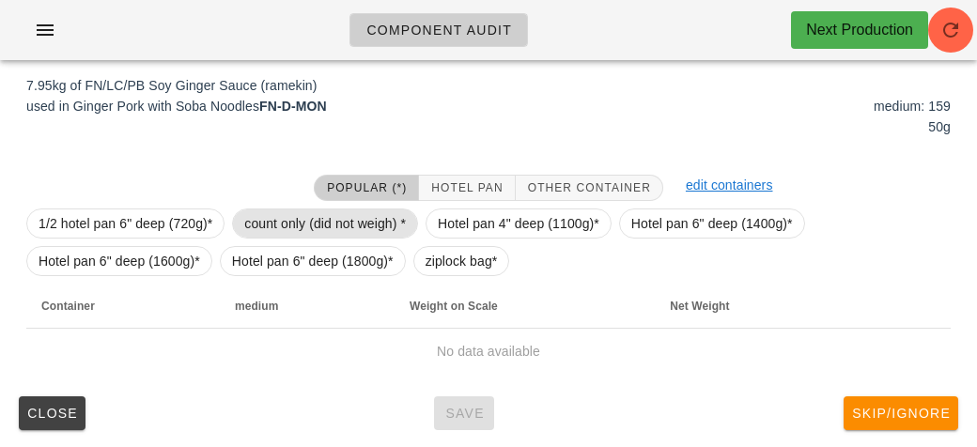
click at [331, 223] on span "count only (did not weigh) *" at bounding box center [325, 223] width 162 height 28
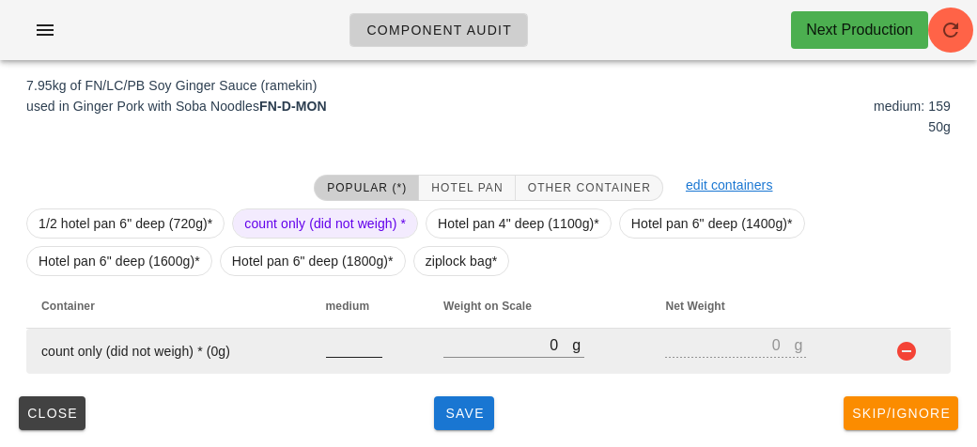
click at [337, 341] on input "number" at bounding box center [354, 344] width 56 height 24
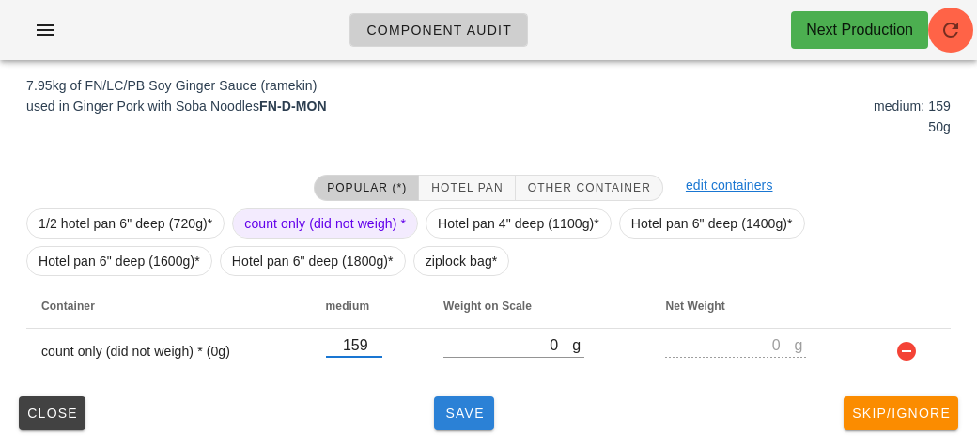
type input "159"
click at [479, 408] on span "Save" at bounding box center [463, 413] width 45 height 15
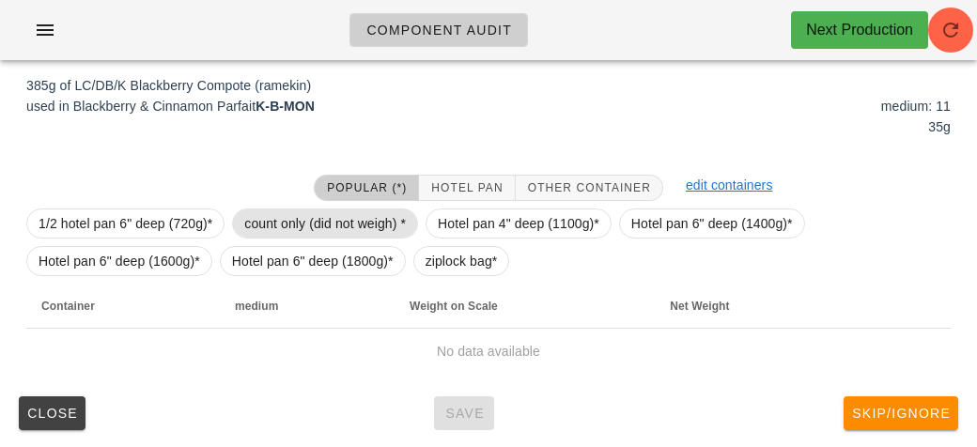
click at [364, 219] on span "count only (did not weigh) *" at bounding box center [325, 223] width 162 height 28
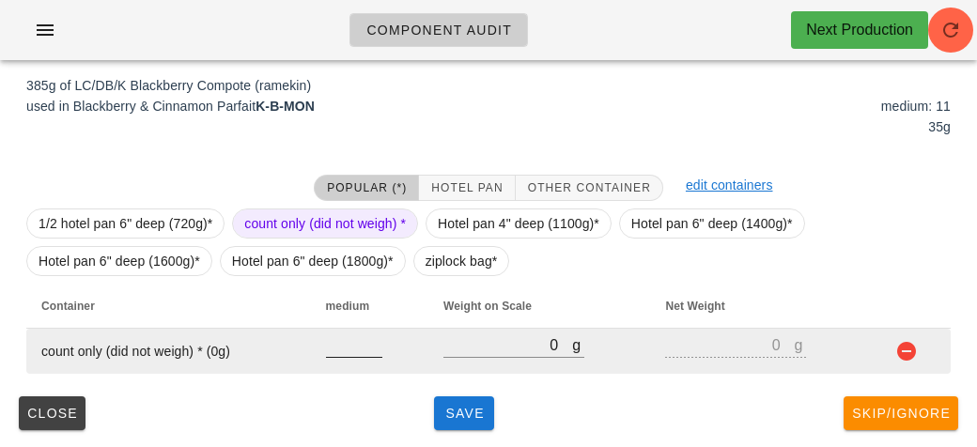
click at [353, 339] on input "number" at bounding box center [354, 344] width 56 height 24
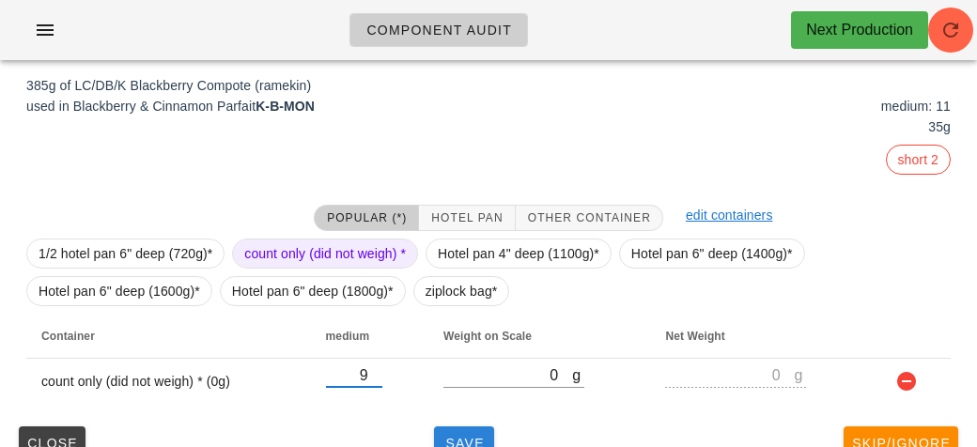
type input "9"
click at [453, 426] on button "Save" at bounding box center [464, 443] width 60 height 34
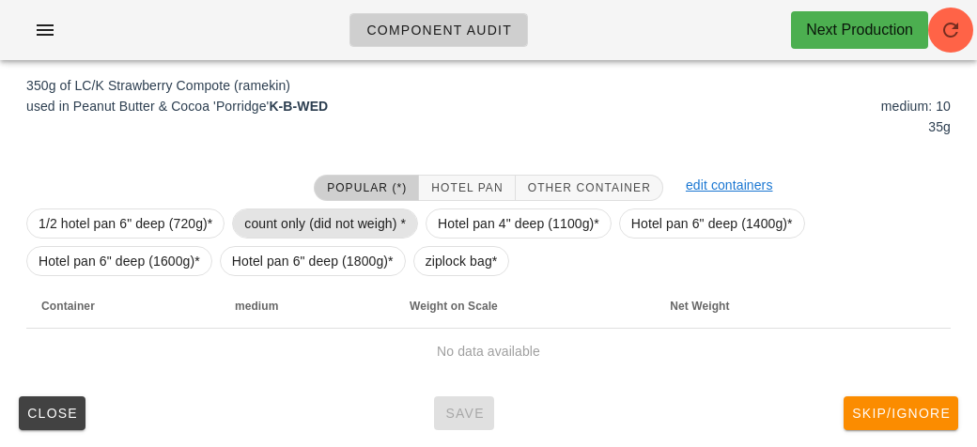
click at [331, 219] on span "count only (did not weigh) *" at bounding box center [325, 223] width 162 height 28
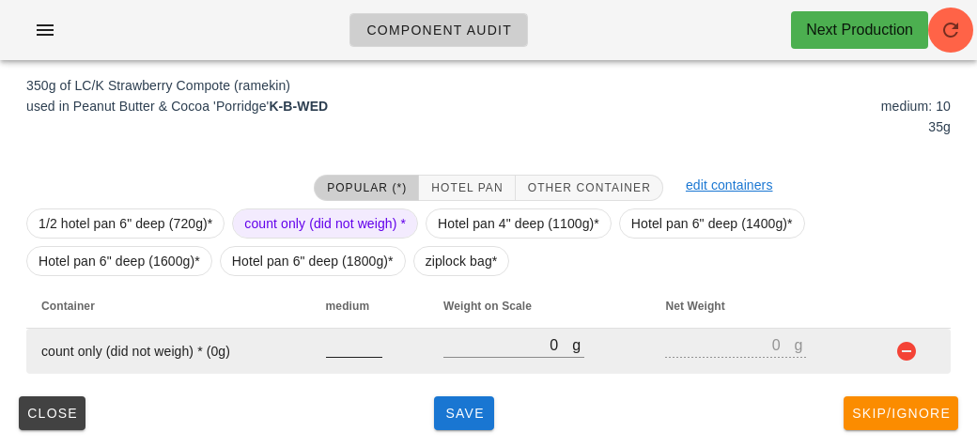
click at [353, 338] on input "number" at bounding box center [354, 344] width 56 height 24
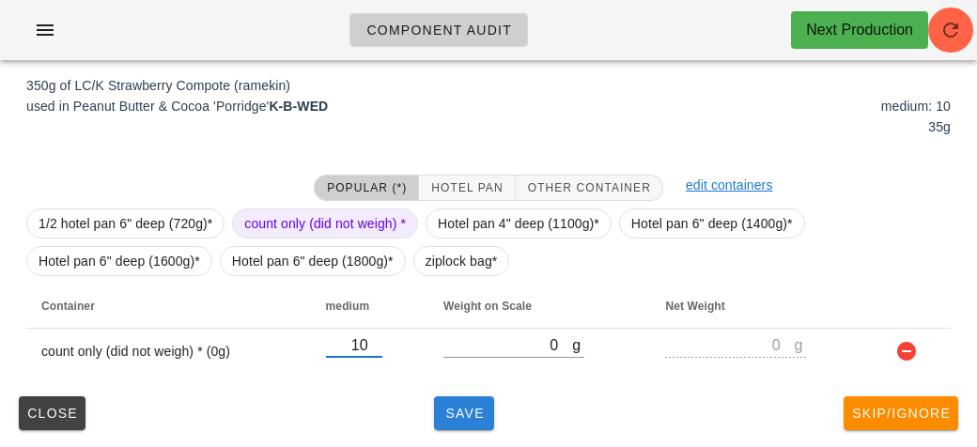
type input "10"
click at [449, 411] on span "Save" at bounding box center [463, 413] width 45 height 15
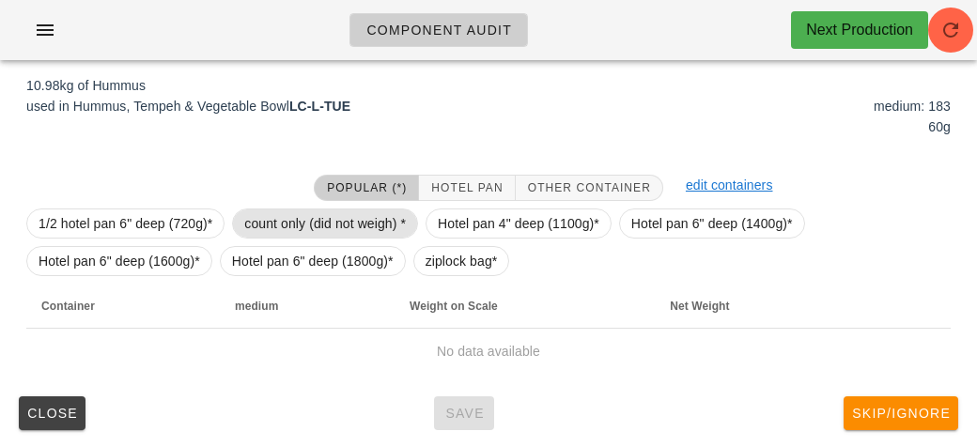
click at [384, 225] on span "count only (did not weigh) *" at bounding box center [325, 223] width 162 height 28
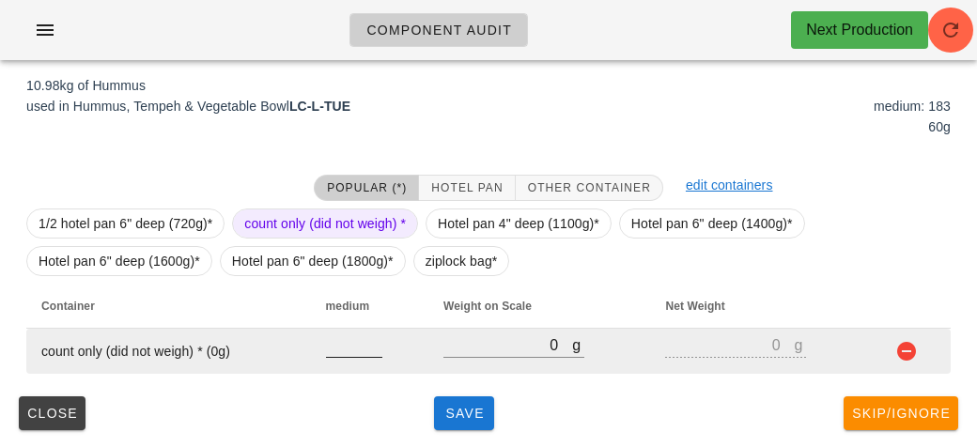
click at [345, 340] on input "number" at bounding box center [354, 344] width 56 height 24
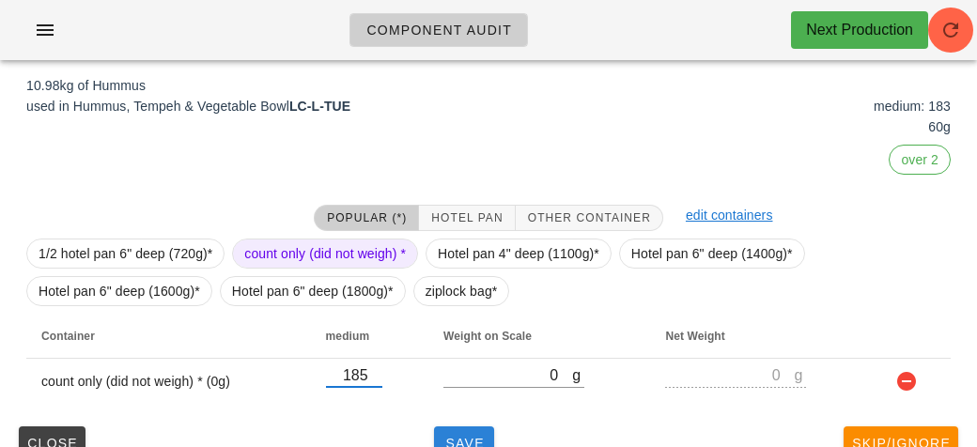
type input "185"
click at [446, 427] on button "Save" at bounding box center [464, 443] width 60 height 34
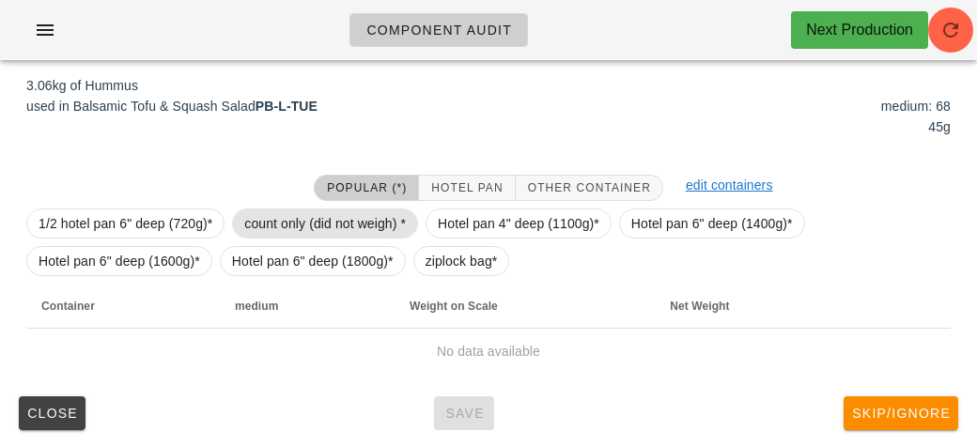
click at [341, 229] on span "count only (did not weigh) *" at bounding box center [325, 223] width 162 height 28
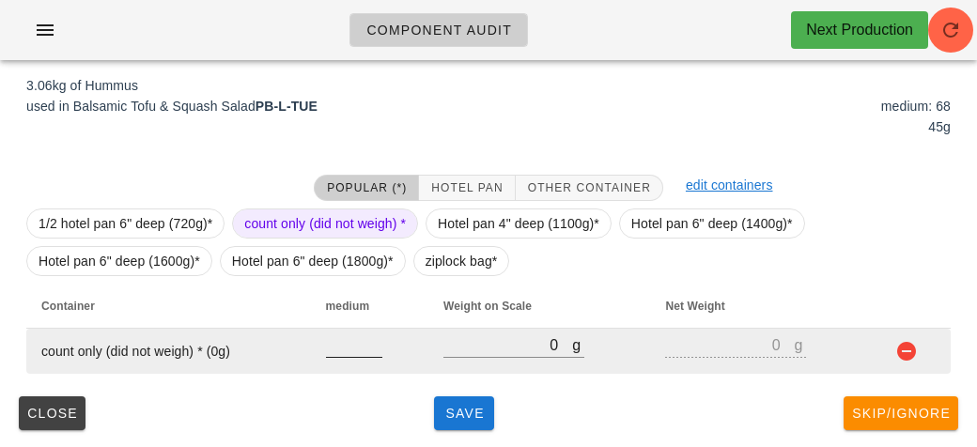
click at [356, 345] on input "number" at bounding box center [354, 344] width 56 height 24
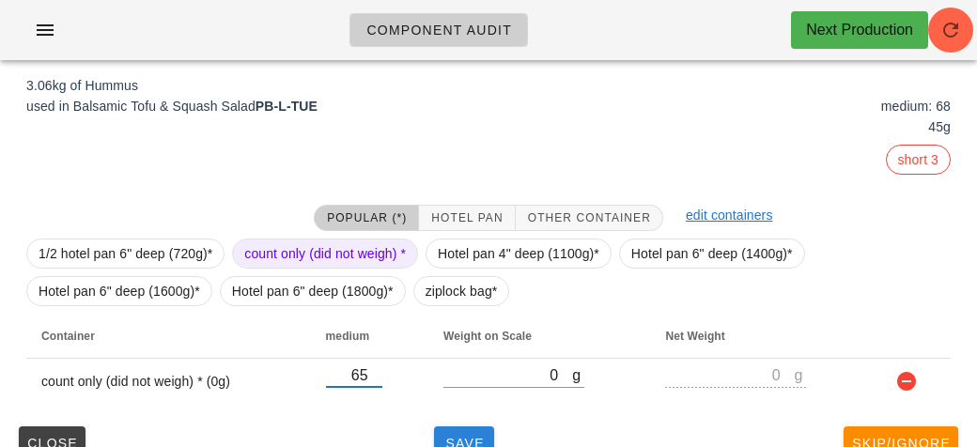
type input "65"
click at [461, 426] on button "Save" at bounding box center [464, 443] width 60 height 34
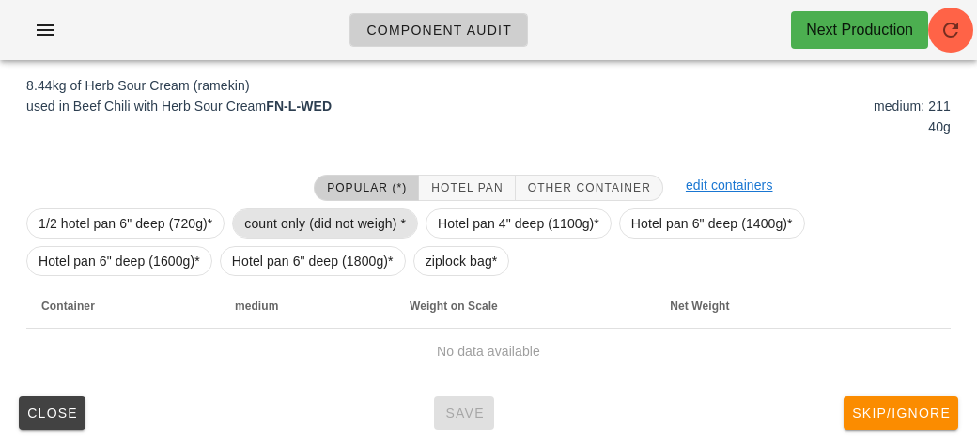
click at [303, 219] on span "count only (did not weigh) *" at bounding box center [325, 223] width 162 height 28
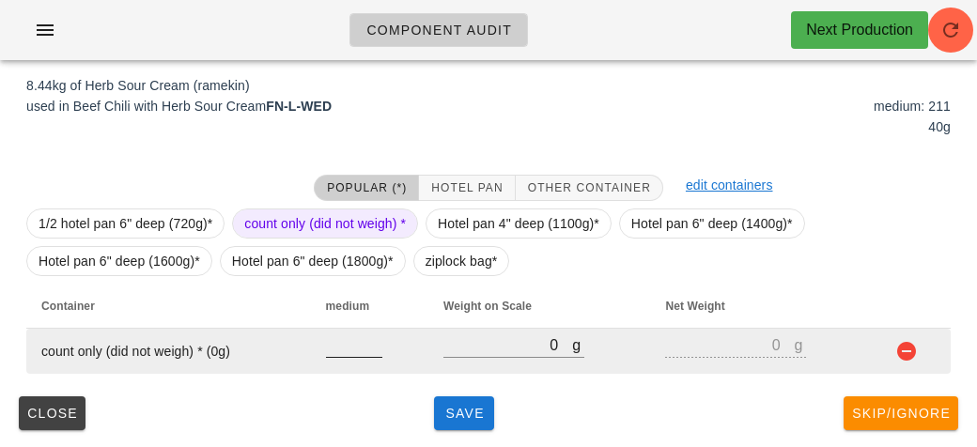
click at [359, 340] on input "number" at bounding box center [354, 344] width 56 height 24
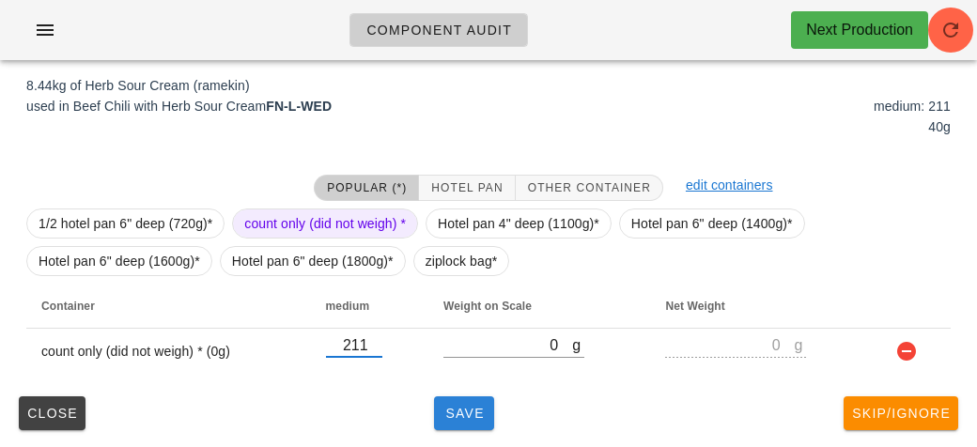
type input "211"
click at [469, 396] on button "Save" at bounding box center [464, 413] width 60 height 34
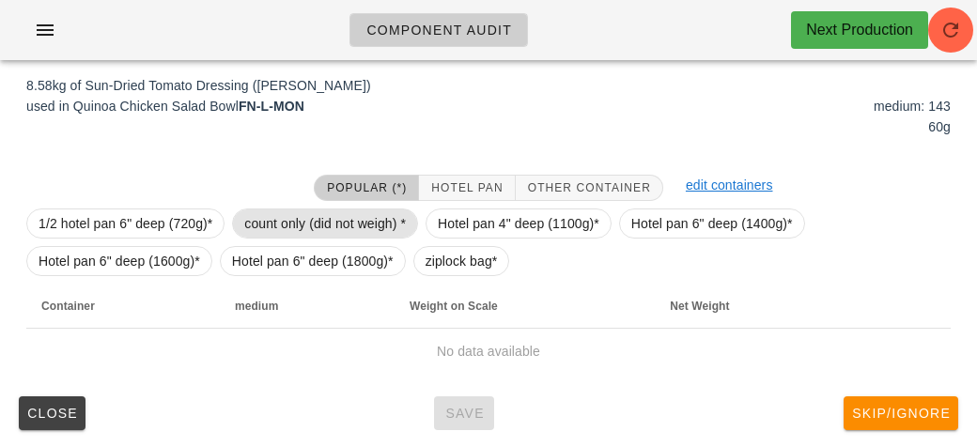
click at [344, 223] on span "count only (did not weigh) *" at bounding box center [325, 223] width 162 height 28
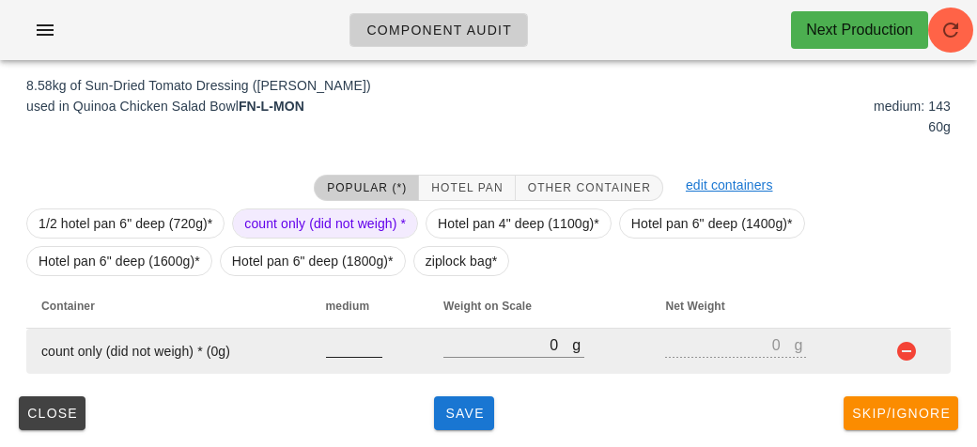
click at [346, 351] on input "number" at bounding box center [354, 344] width 56 height 24
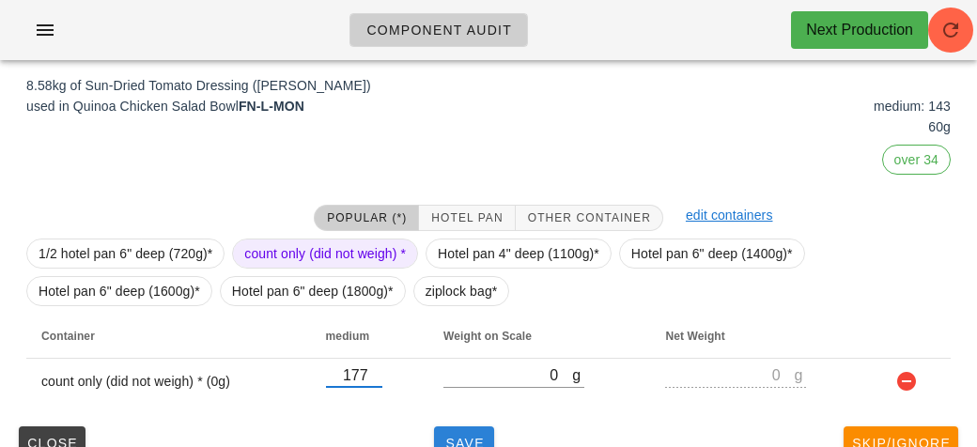
type input "177"
click at [454, 430] on button "Save" at bounding box center [464, 443] width 60 height 34
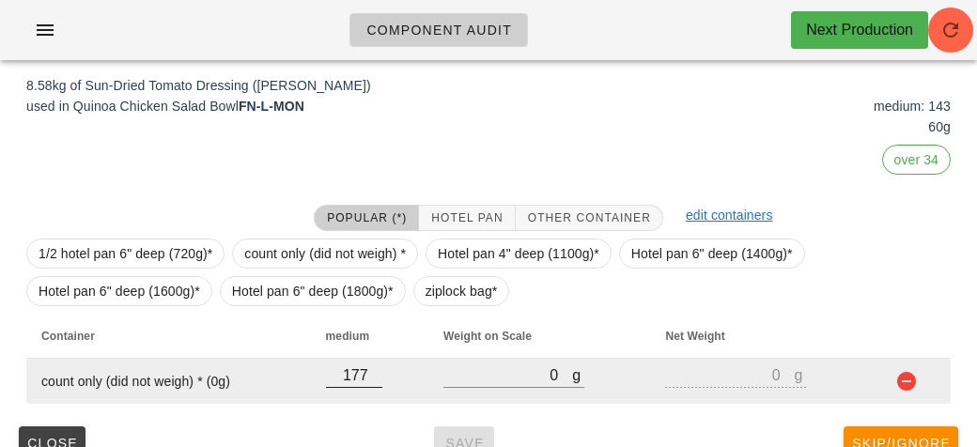
click at [370, 369] on input "177" at bounding box center [354, 374] width 56 height 24
type input "1"
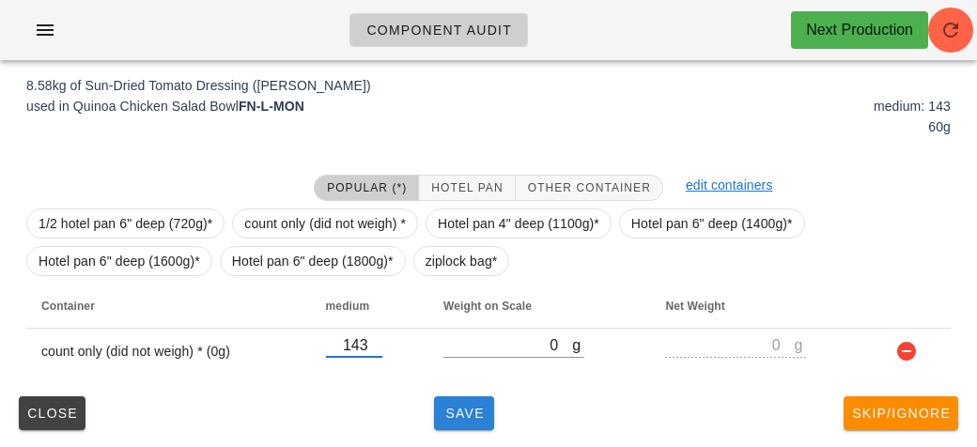
type input "143"
click at [477, 410] on span "Save" at bounding box center [463, 413] width 45 height 15
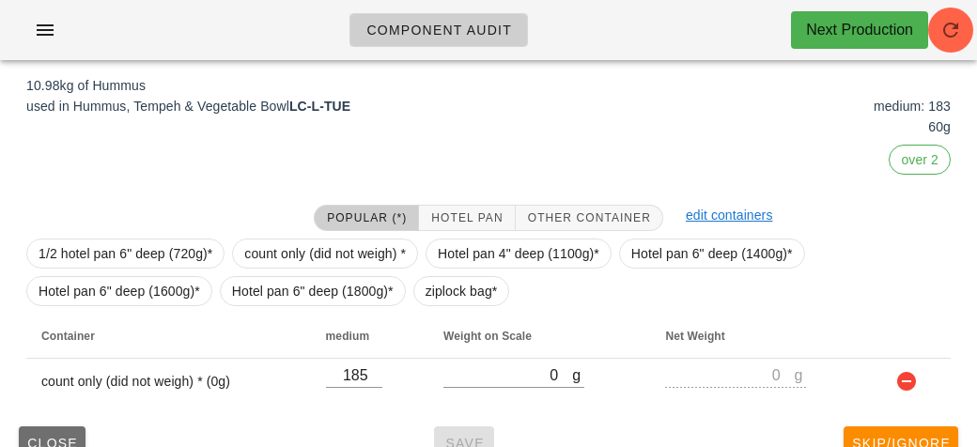
click at [61, 427] on button "Close" at bounding box center [52, 443] width 67 height 34
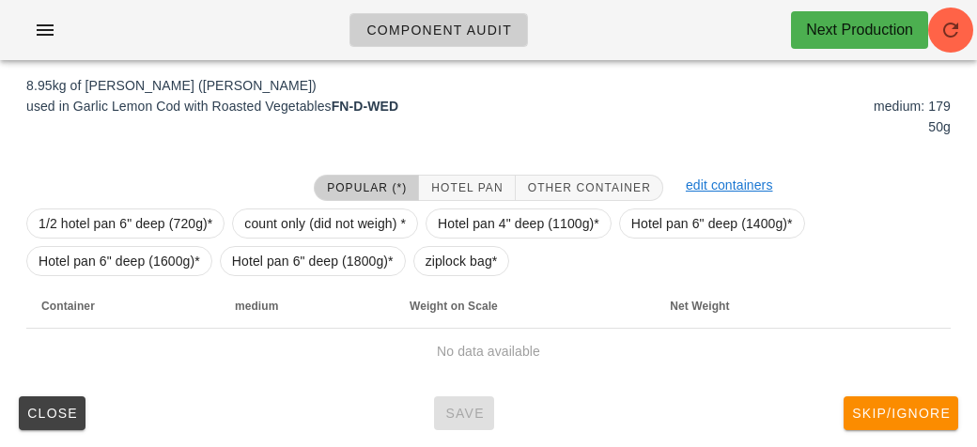
click at [282, 183] on div at bounding box center [158, 187] width 287 height 49
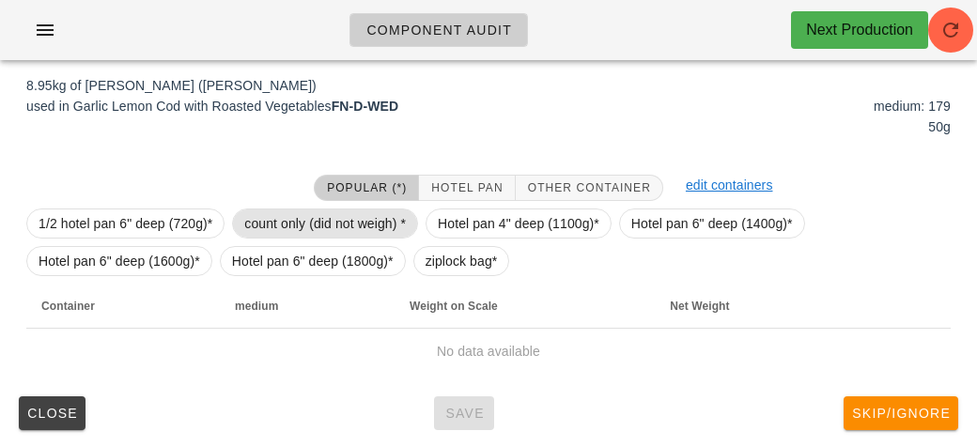
click at [280, 217] on span "count only (did not weigh) *" at bounding box center [325, 223] width 162 height 28
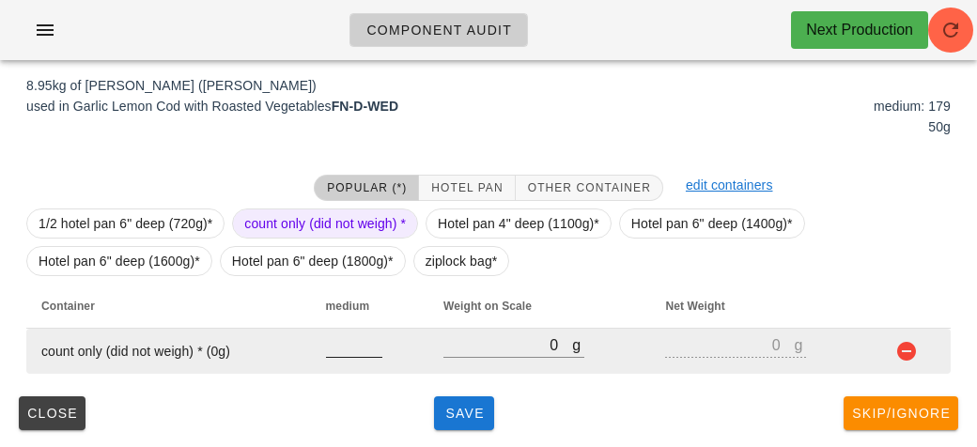
click at [348, 340] on input "number" at bounding box center [354, 344] width 56 height 24
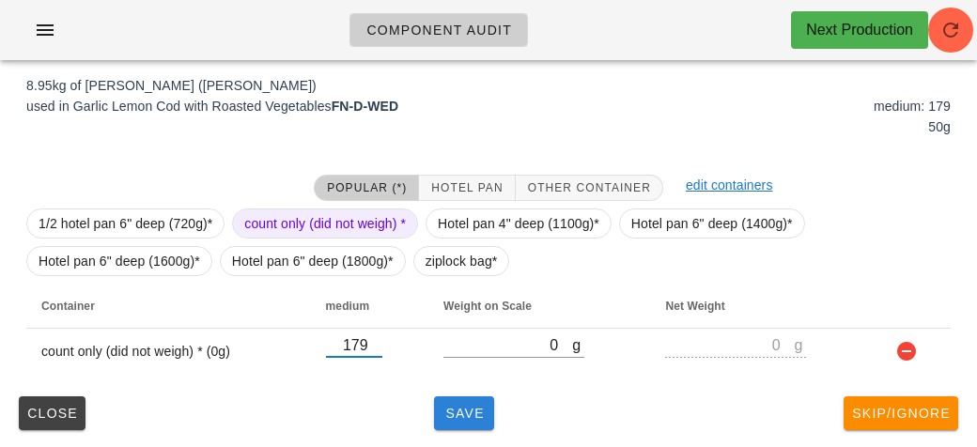
type input "179"
click at [450, 402] on button "Save" at bounding box center [464, 413] width 60 height 34
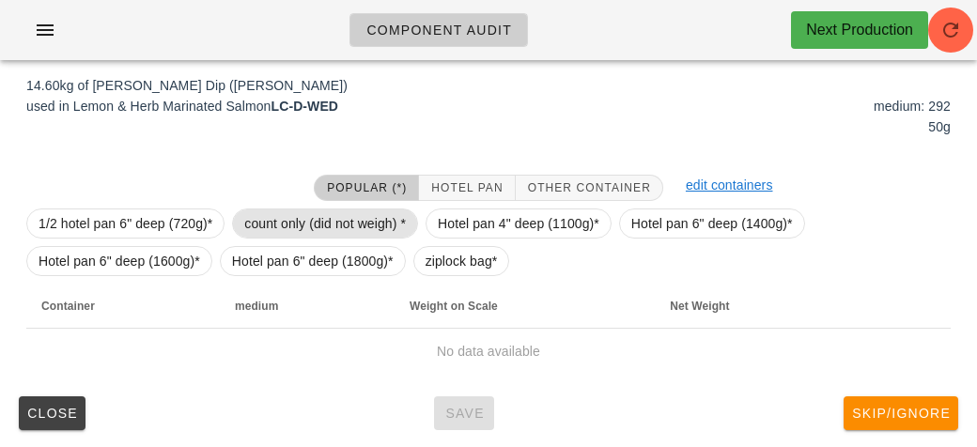
click at [347, 234] on span "count only (did not weigh) *" at bounding box center [325, 223] width 162 height 28
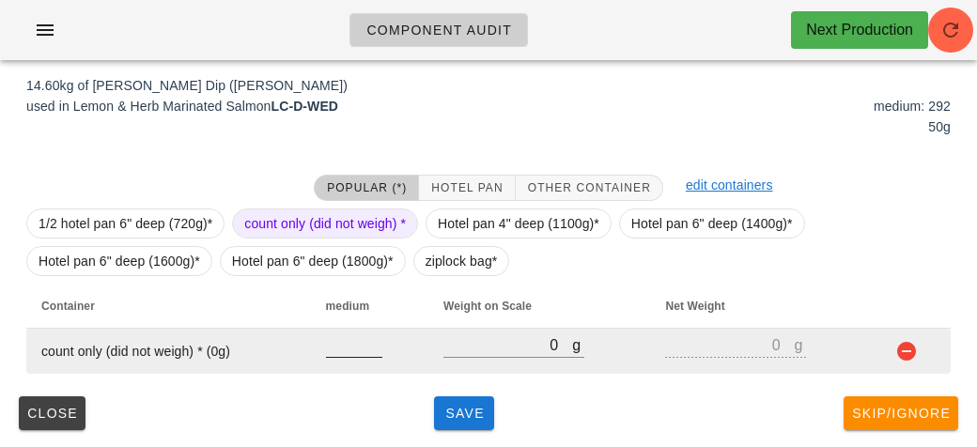
click at [347, 344] on input "number" at bounding box center [354, 344] width 56 height 24
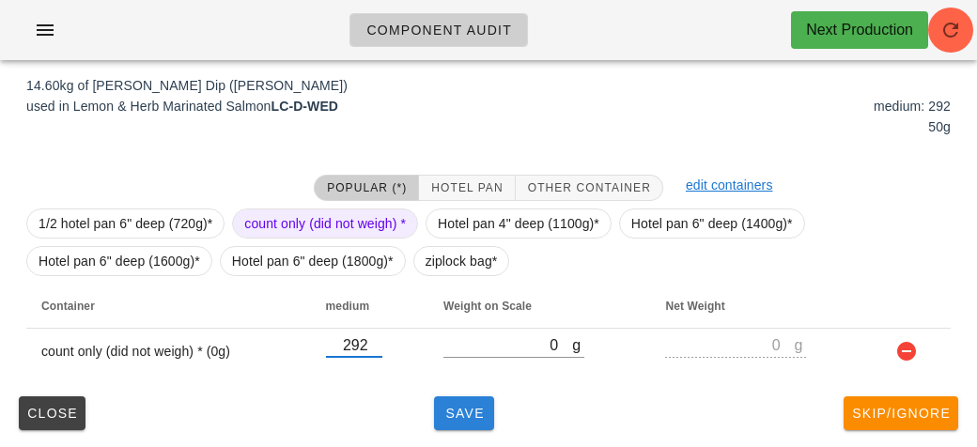
type input "292"
click at [466, 417] on span "Save" at bounding box center [463, 413] width 45 height 15
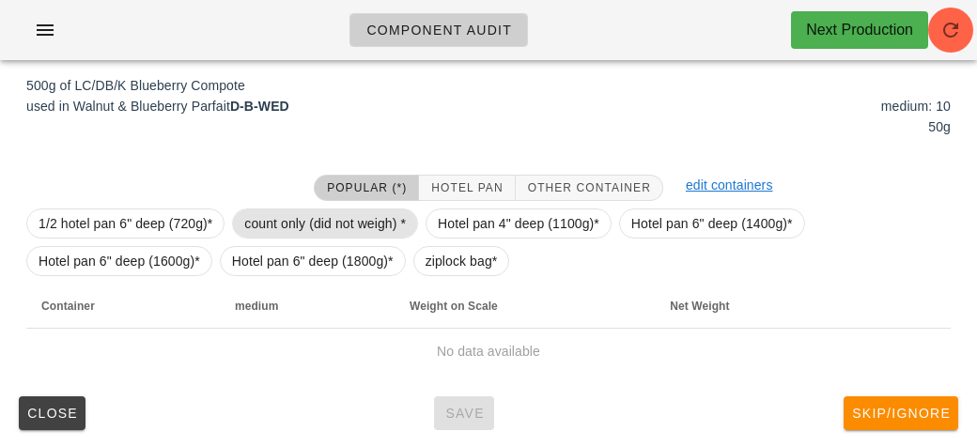
click at [332, 228] on span "count only (did not weigh) *" at bounding box center [325, 223] width 162 height 28
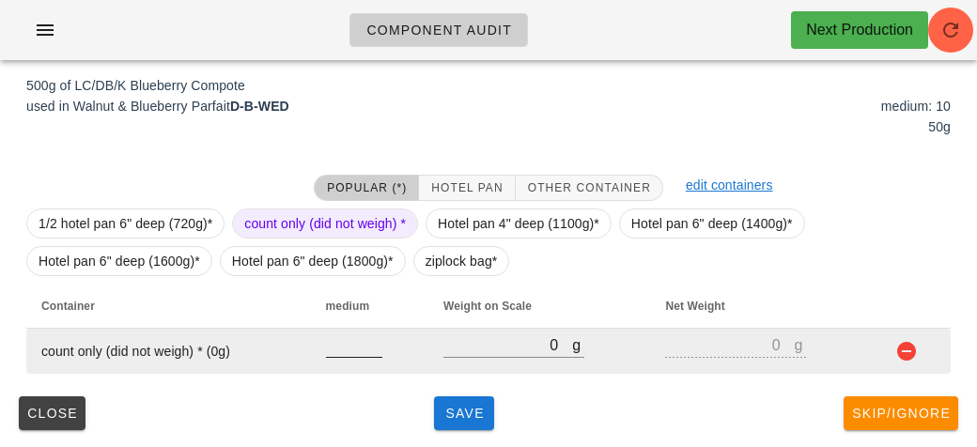
click at [368, 334] on input "number" at bounding box center [354, 344] width 56 height 24
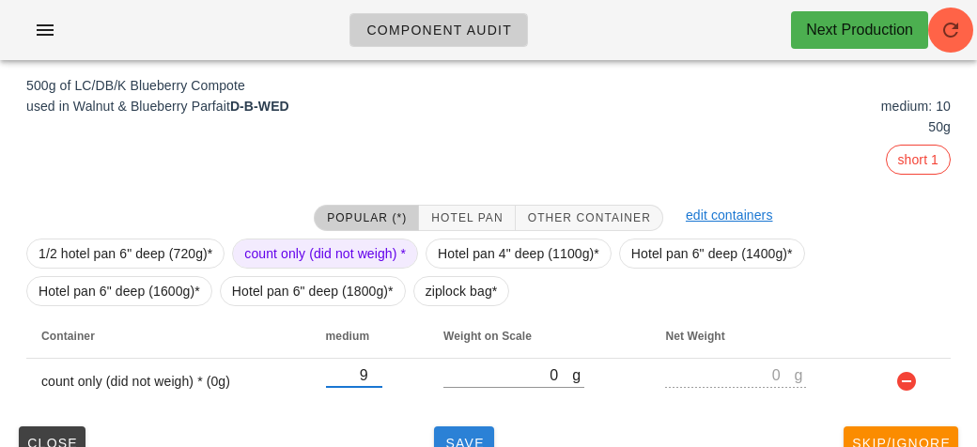
type input "9"
click at [455, 436] on span "Save" at bounding box center [463, 443] width 45 height 15
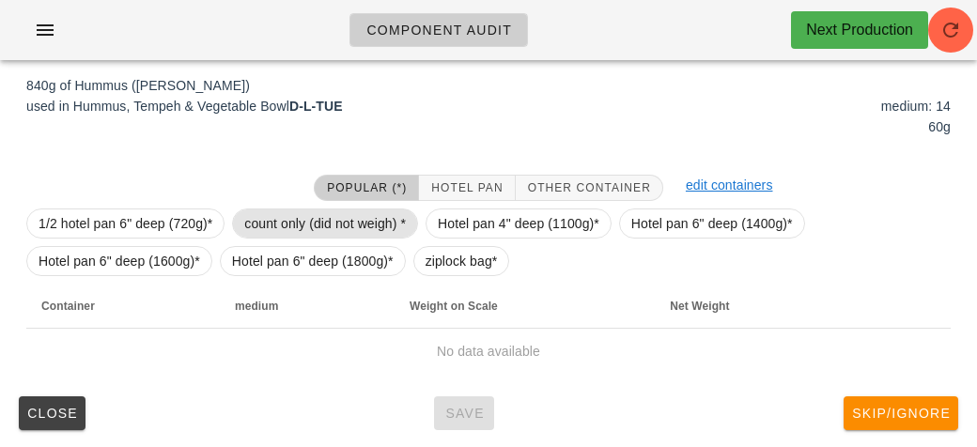
click at [327, 216] on span "count only (did not weigh) *" at bounding box center [325, 223] width 162 height 28
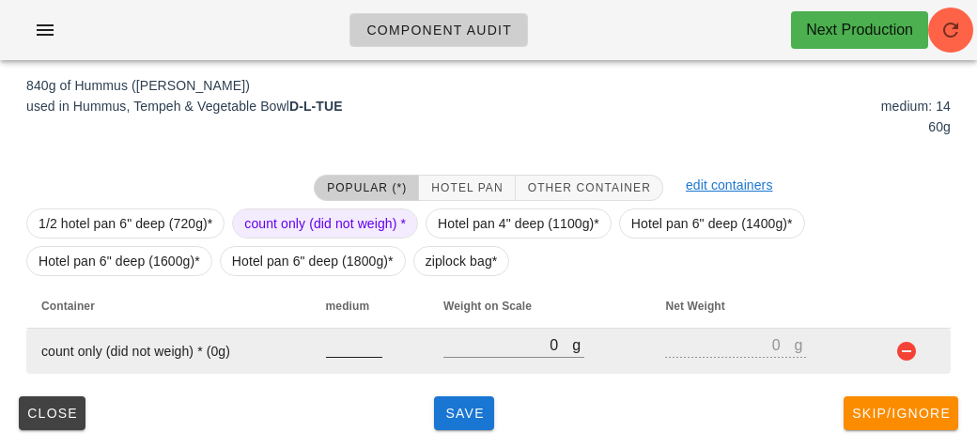
click at [345, 344] on input "number" at bounding box center [354, 344] width 56 height 24
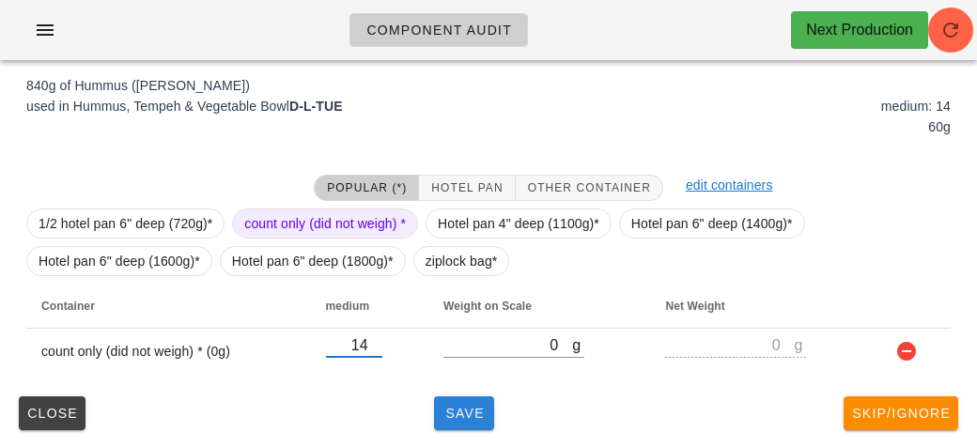
type input "14"
click at [462, 414] on span "Save" at bounding box center [463, 413] width 45 height 15
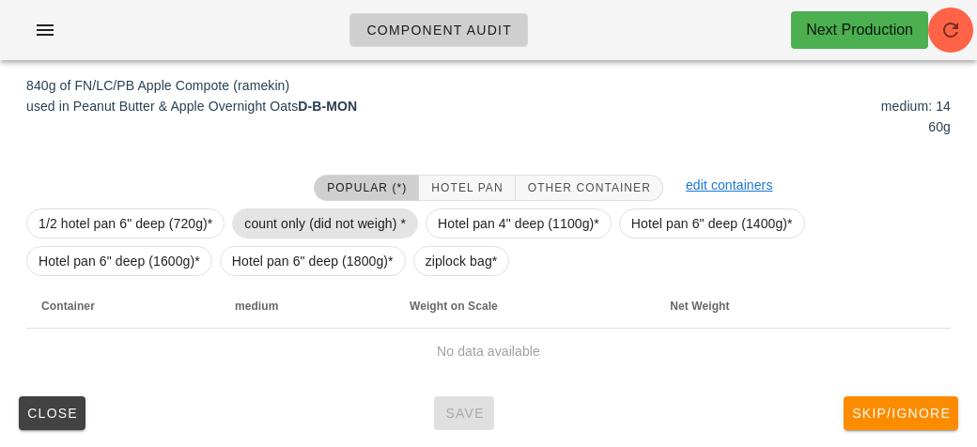
click at [349, 209] on span "count only (did not weigh) *" at bounding box center [325, 223] width 162 height 28
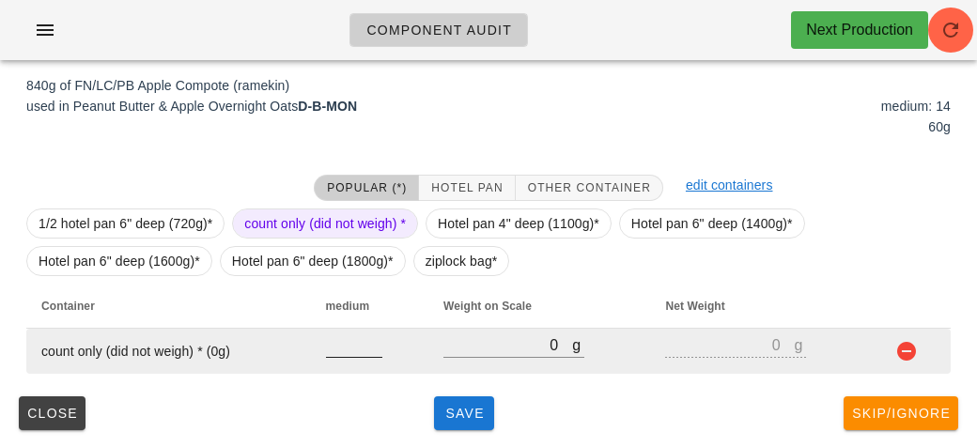
click at [349, 342] on input "number" at bounding box center [354, 344] width 56 height 24
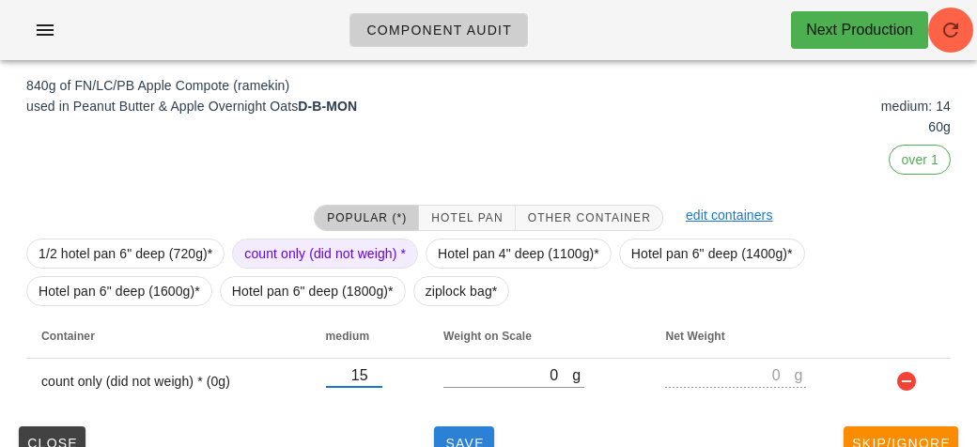
type input "15"
click at [465, 426] on button "Save" at bounding box center [464, 443] width 60 height 34
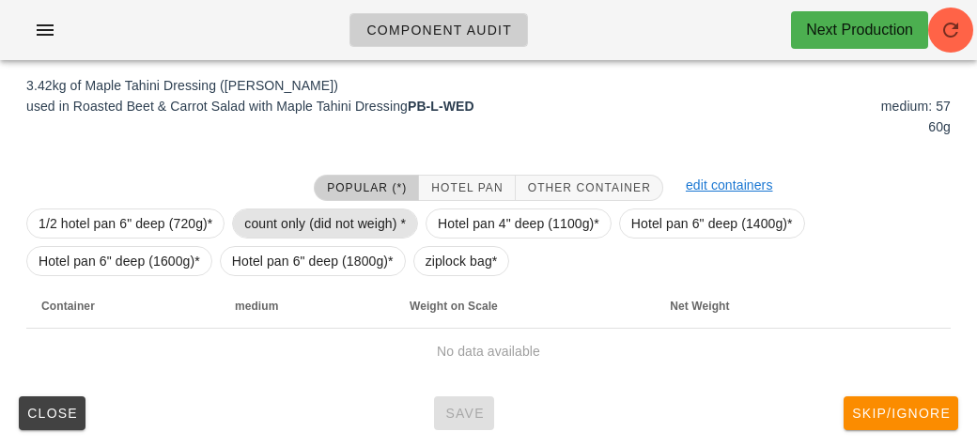
click at [281, 233] on span "count only (did not weigh) *" at bounding box center [325, 223] width 162 height 28
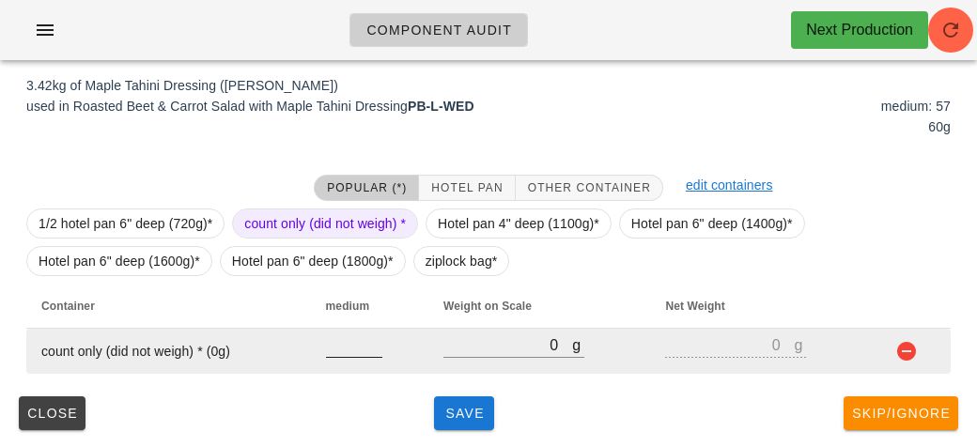
click at [349, 354] on input "number" at bounding box center [354, 344] width 56 height 24
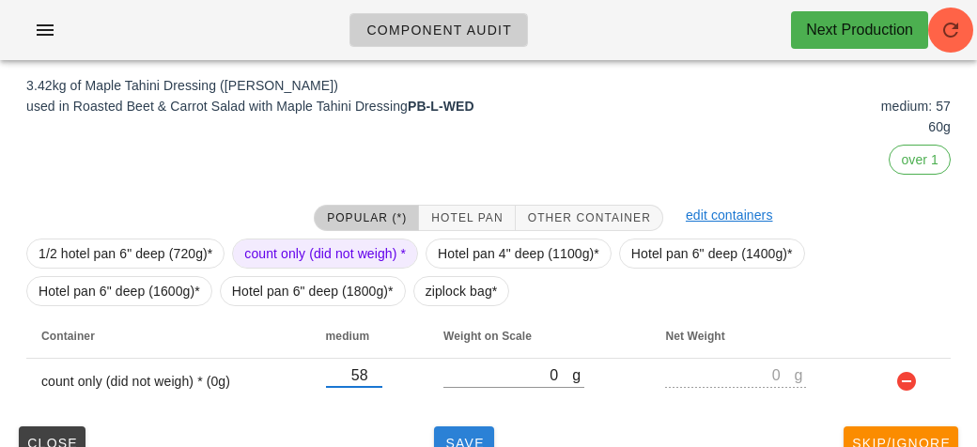
type input "58"
click at [463, 428] on button "Save" at bounding box center [464, 443] width 60 height 34
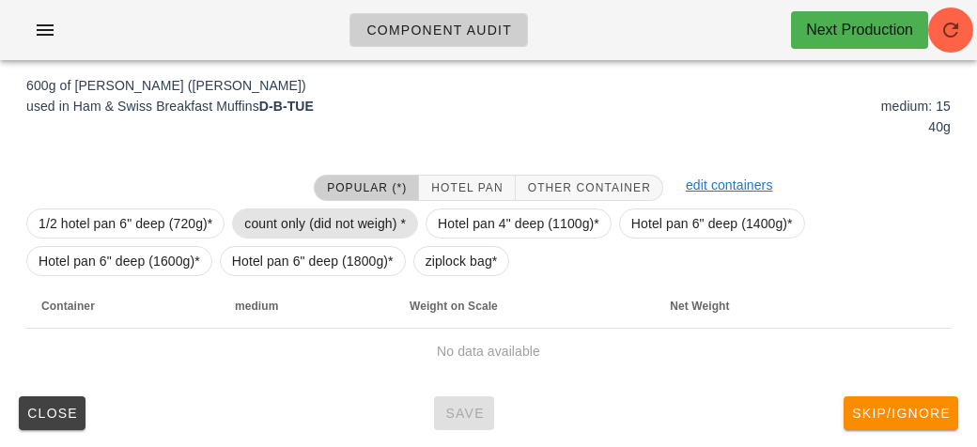
click at [321, 219] on span "count only (did not weigh) *" at bounding box center [325, 223] width 162 height 28
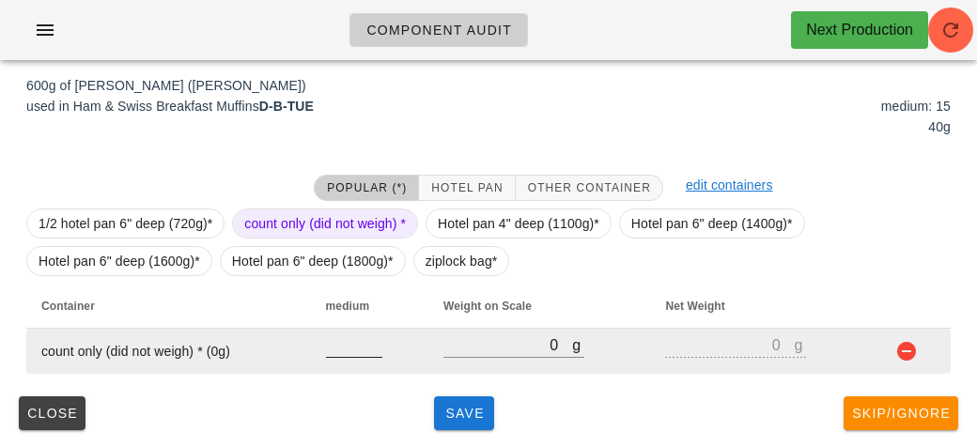
click at [344, 340] on input "number" at bounding box center [354, 344] width 56 height 24
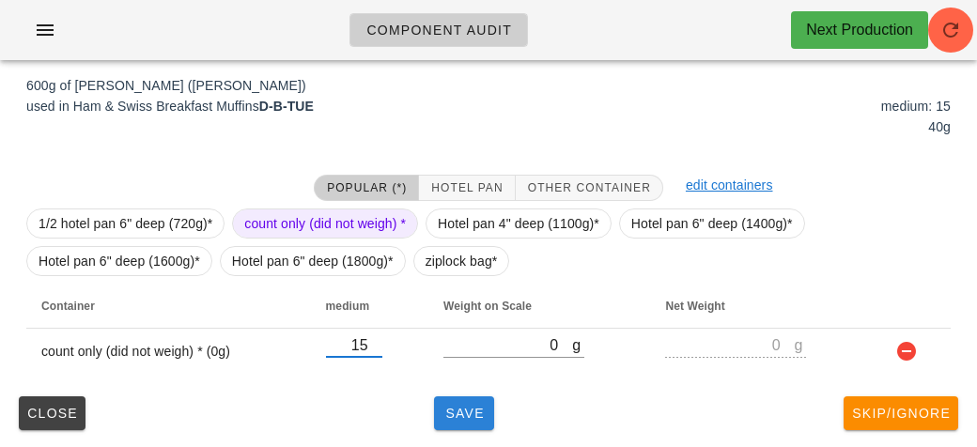
type input "15"
click at [472, 418] on span "Save" at bounding box center [463, 413] width 45 height 15
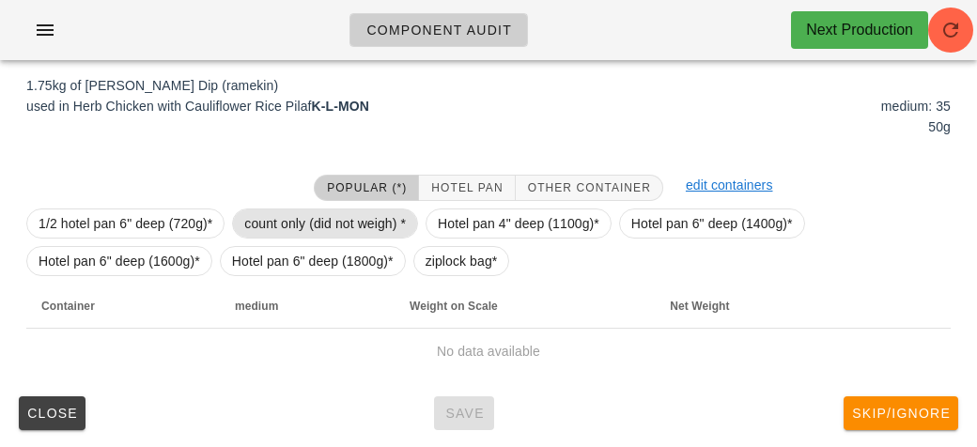
click at [311, 217] on span "count only (did not weigh) *" at bounding box center [325, 223] width 162 height 28
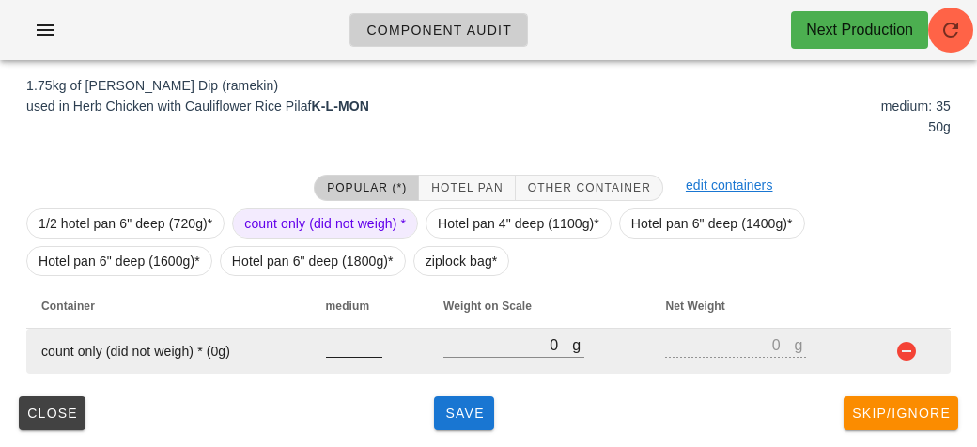
click at [360, 341] on input "number" at bounding box center [354, 344] width 56 height 24
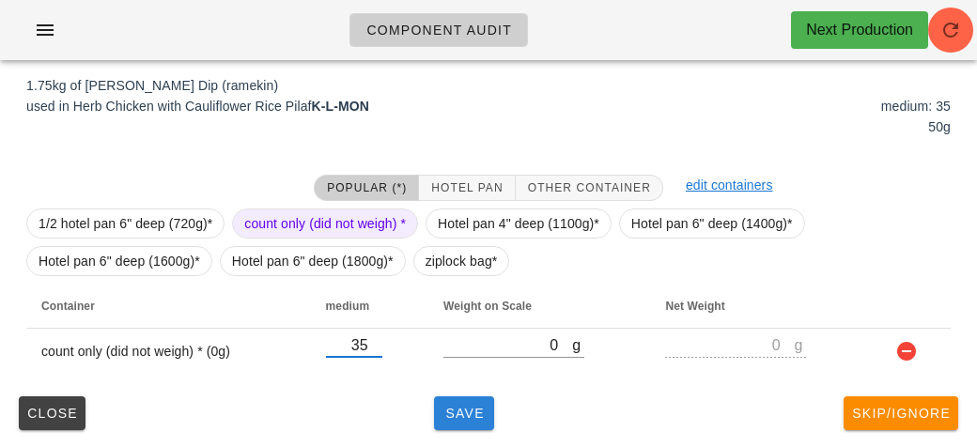
type input "35"
click at [453, 420] on button "Save" at bounding box center [464, 413] width 60 height 34
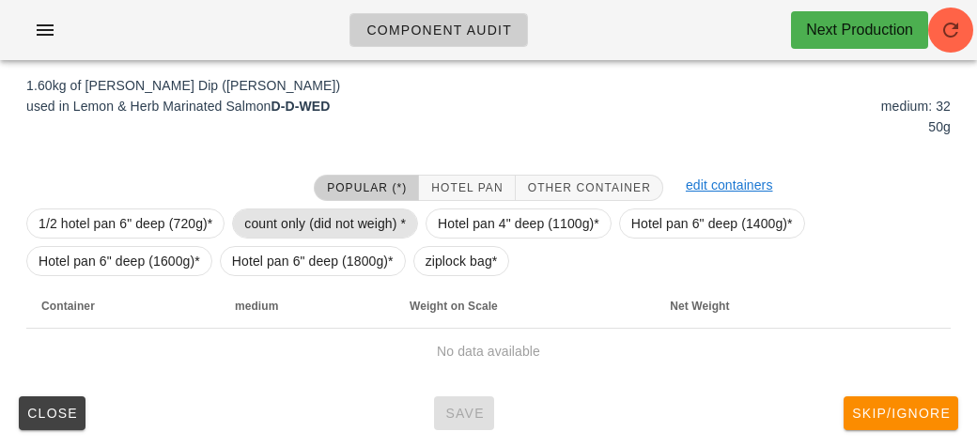
click at [339, 220] on span "count only (did not weigh) *" at bounding box center [325, 223] width 162 height 28
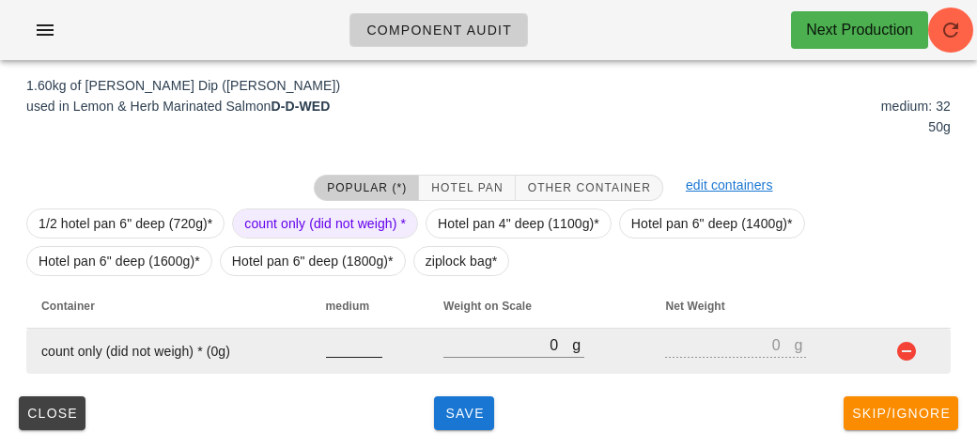
click at [349, 332] on input "number" at bounding box center [354, 344] width 56 height 24
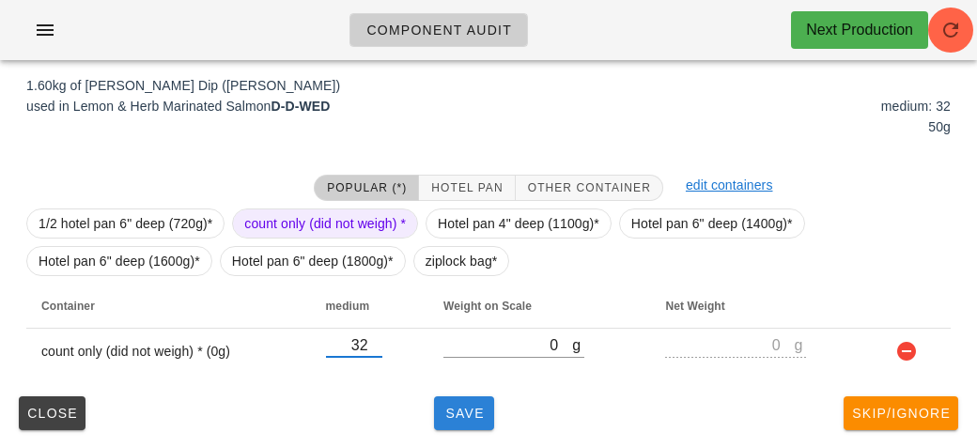
type input "32"
click at [467, 399] on button "Save" at bounding box center [464, 413] width 60 height 34
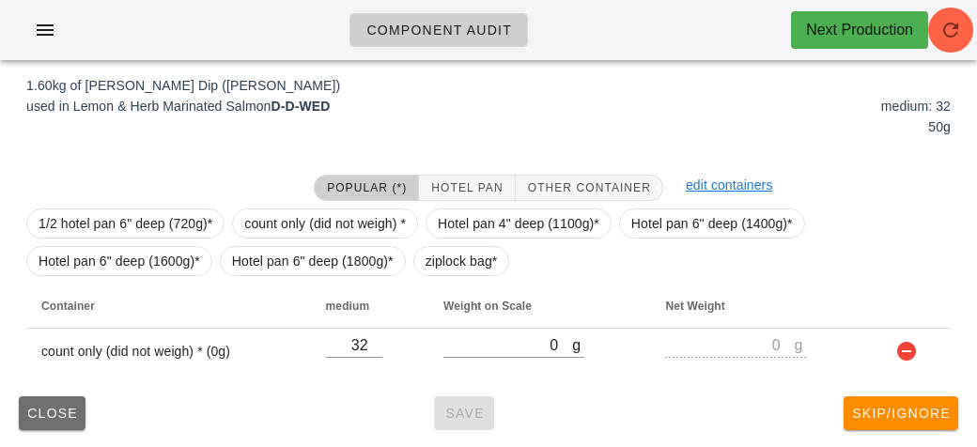
click at [19, 413] on button "Close" at bounding box center [52, 413] width 67 height 34
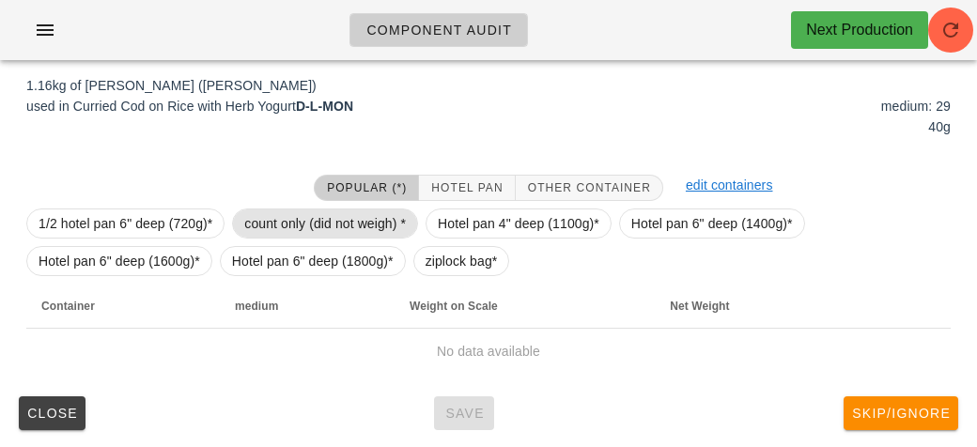
click at [304, 221] on span "count only (did not weigh) *" at bounding box center [325, 223] width 162 height 28
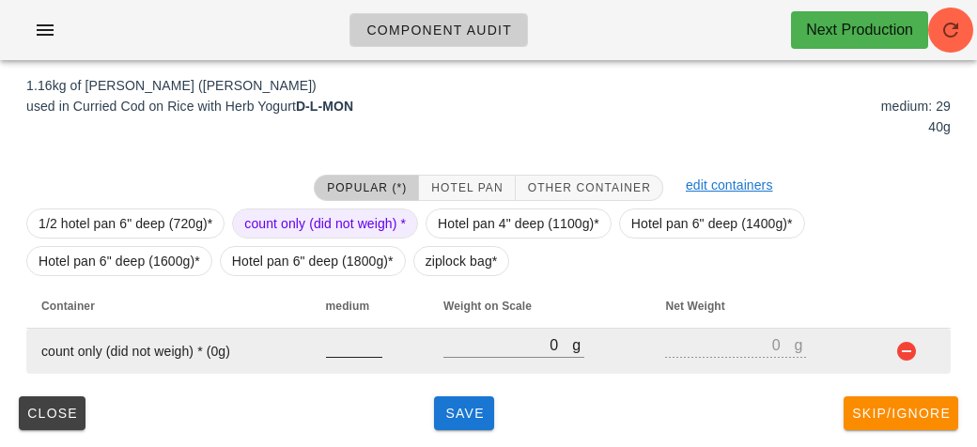
click at [355, 336] on input "number" at bounding box center [354, 344] width 56 height 24
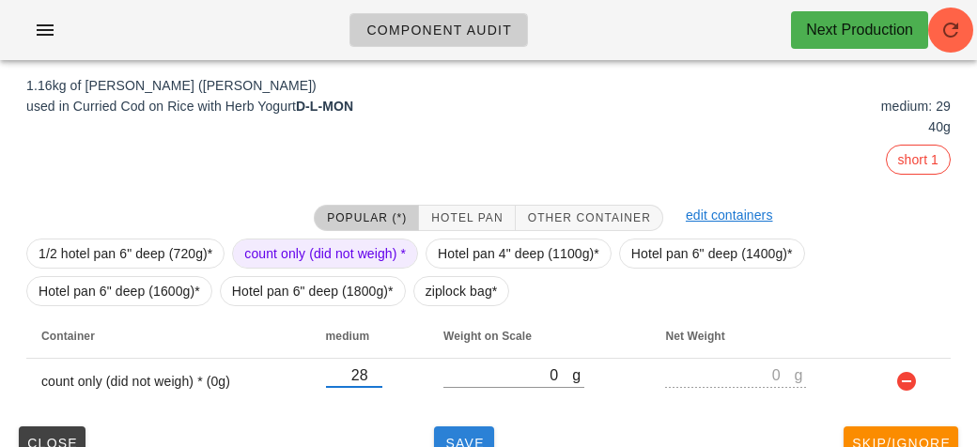
type input "28"
click at [454, 436] on span "Save" at bounding box center [463, 443] width 45 height 15
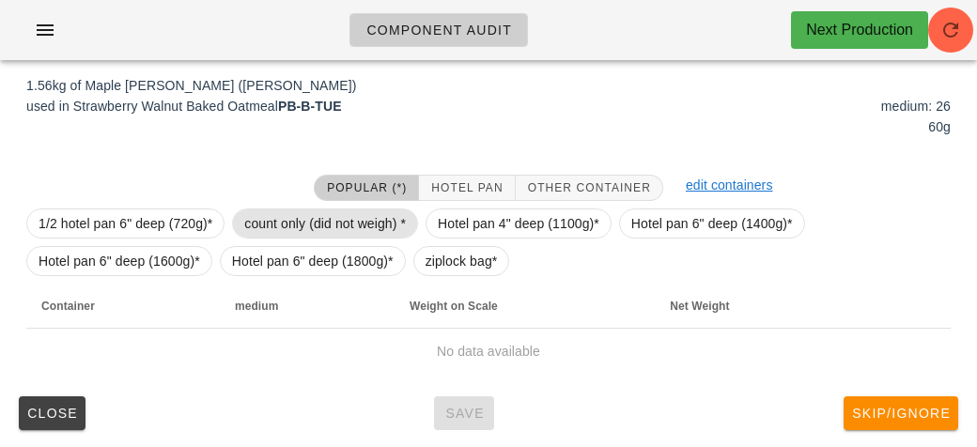
click at [321, 231] on span "count only (did not weigh) *" at bounding box center [325, 223] width 162 height 28
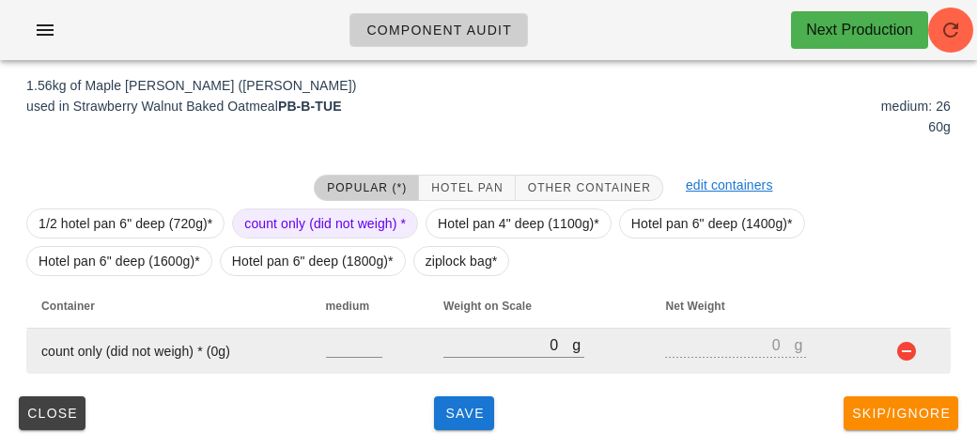
click at [349, 329] on td at bounding box center [369, 351] width 117 height 45
click at [352, 338] on input "number" at bounding box center [354, 344] width 56 height 24
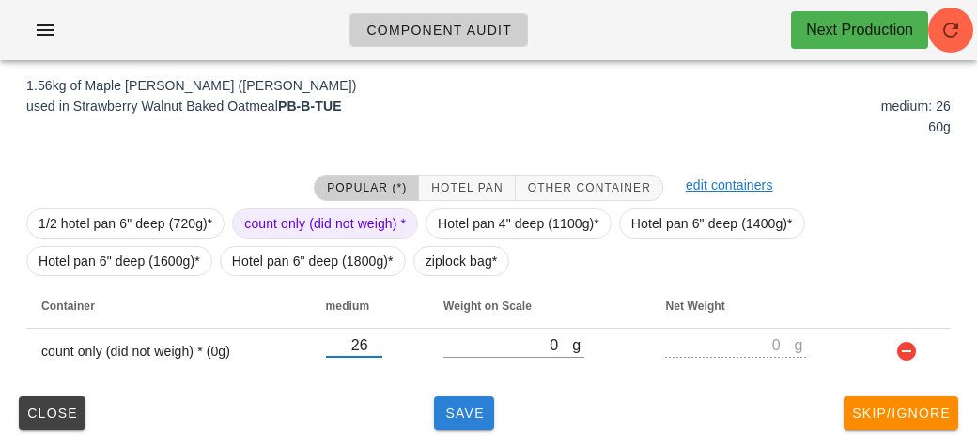
type input "26"
click at [448, 414] on span "Save" at bounding box center [463, 413] width 45 height 15
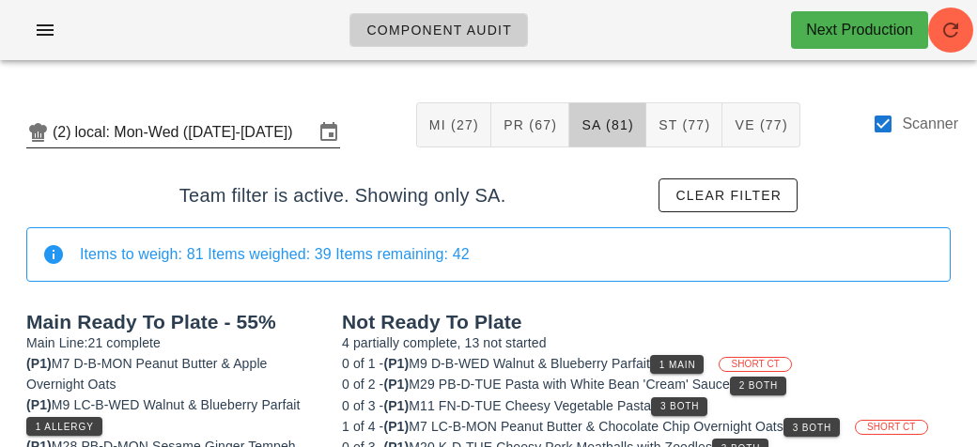
click at [169, 131] on input "local: Mon-Wed (Aug 25-Aug 27)" at bounding box center [194, 132] width 238 height 30
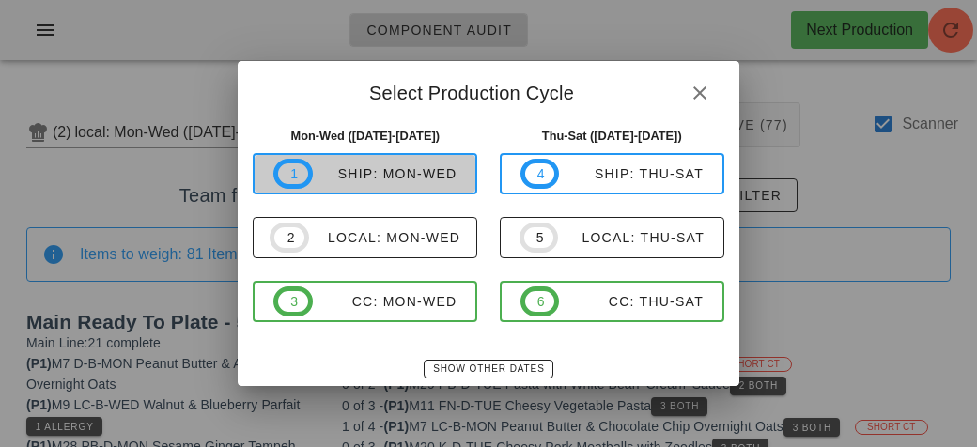
click at [355, 175] on div "ship: Mon-Wed" at bounding box center [385, 173] width 145 height 15
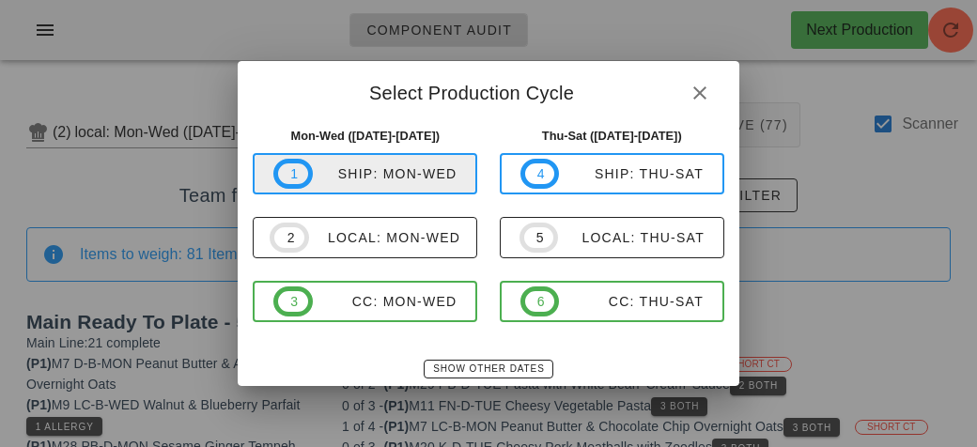
type input "ship: Mon-Wed (Aug 25-Aug 27)"
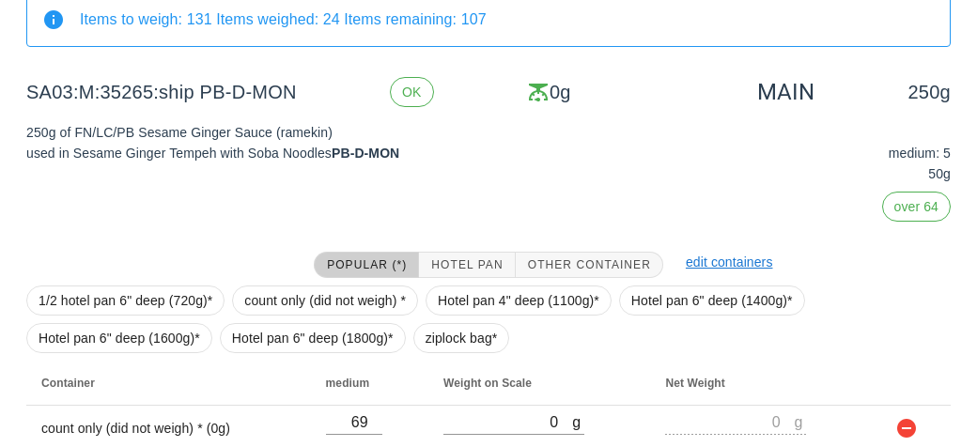
scroll to position [180, 0]
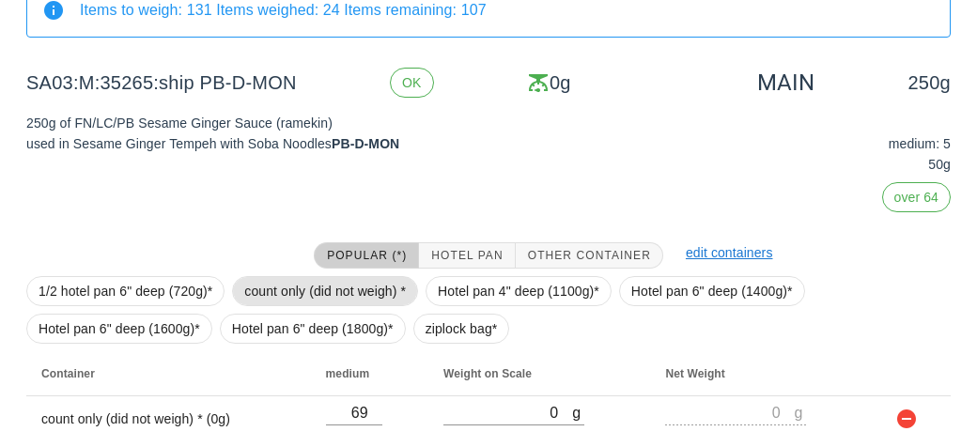
click at [338, 288] on span "count only (did not weigh) *" at bounding box center [325, 291] width 162 height 28
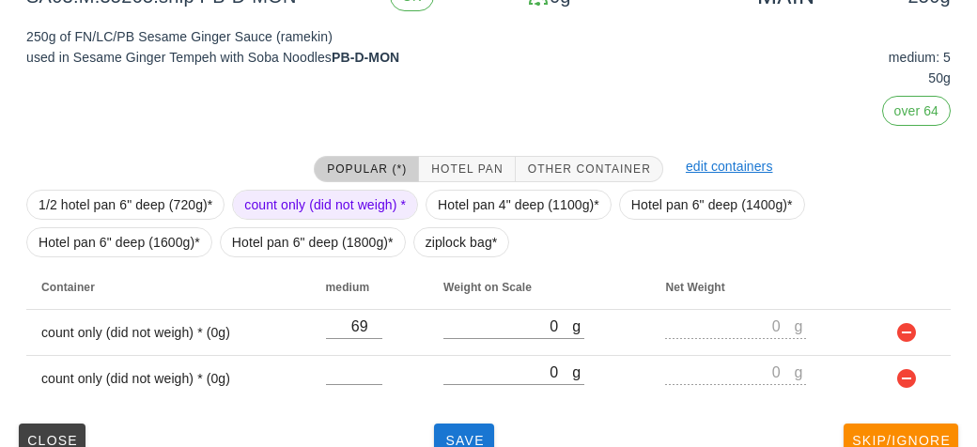
scroll to position [294, 0]
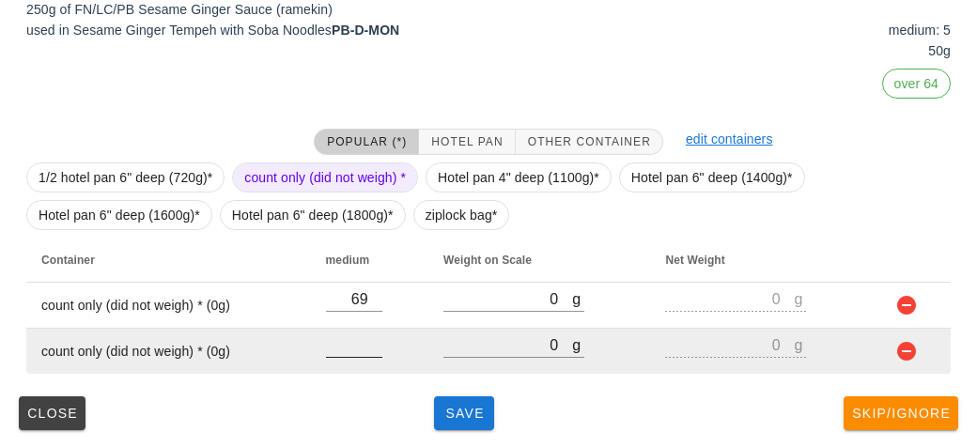
click at [368, 343] on input "number" at bounding box center [354, 344] width 56 height 24
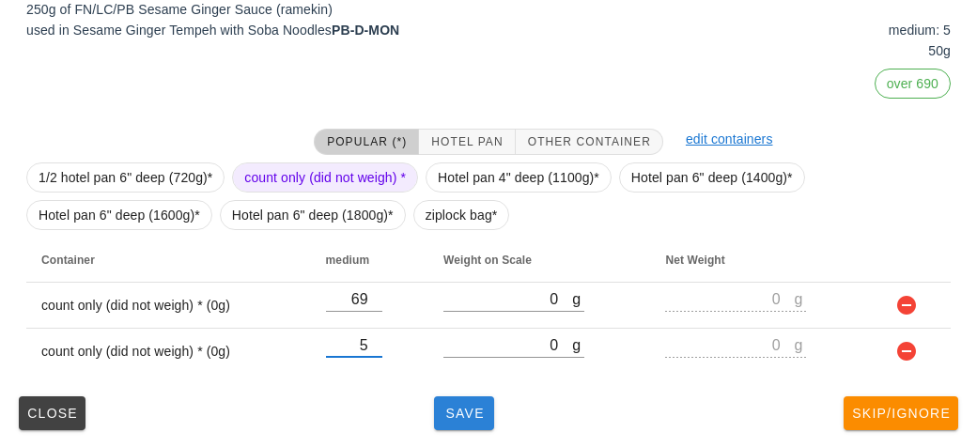
type input "5"
click at [457, 400] on button "Save" at bounding box center [464, 413] width 60 height 34
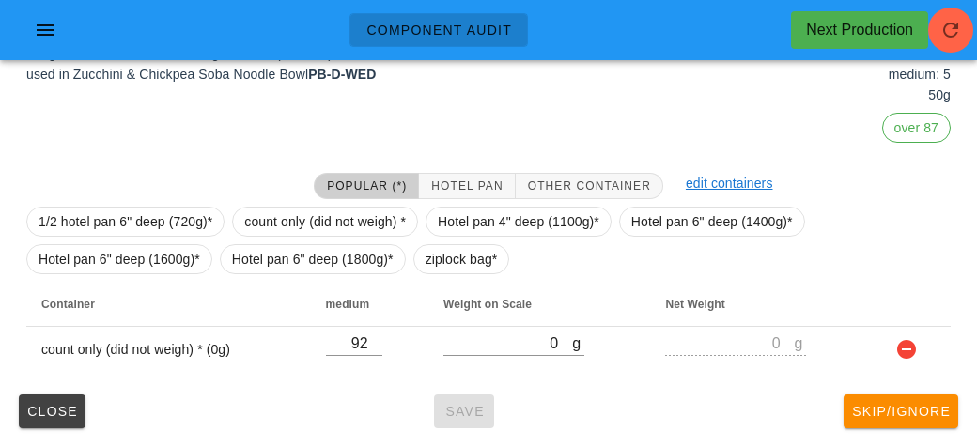
scroll to position [248, 0]
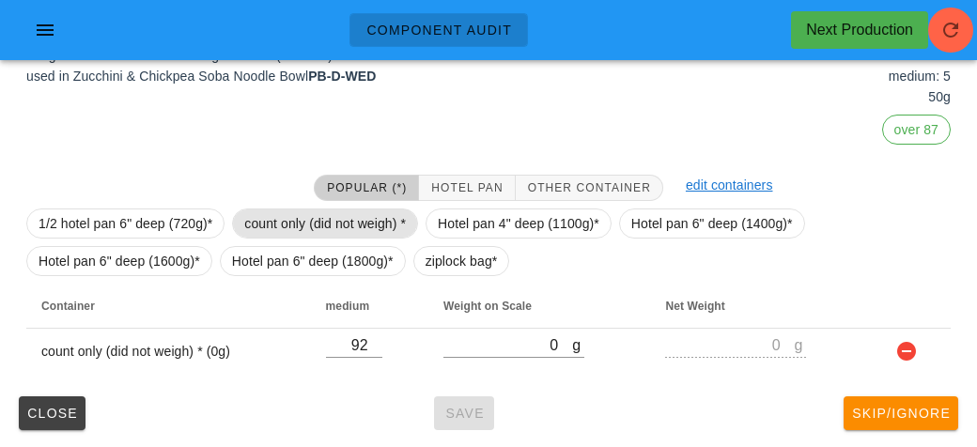
click at [360, 233] on span "count only (did not weigh) *" at bounding box center [325, 223] width 162 height 28
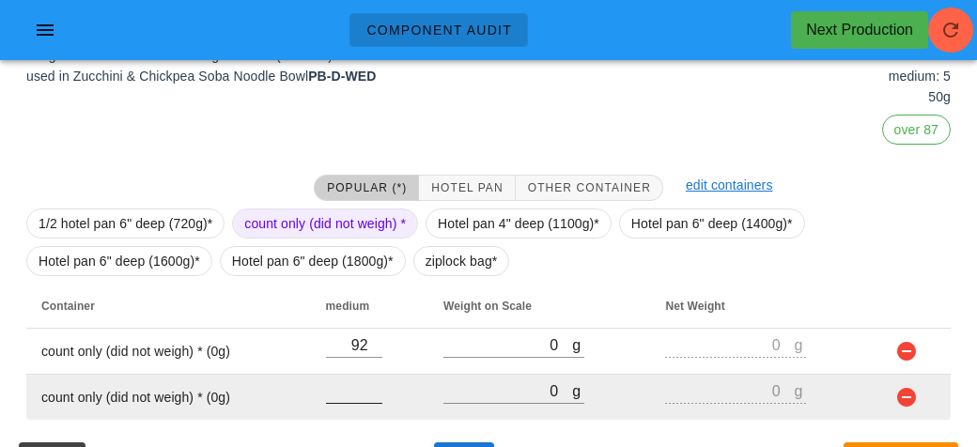
click at [361, 381] on input "number" at bounding box center [354, 390] width 56 height 24
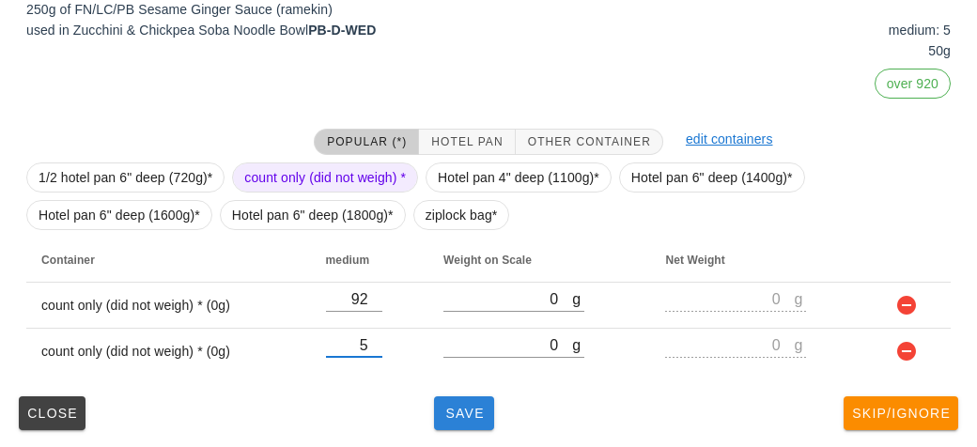
type input "5"
click at [457, 411] on span "Save" at bounding box center [463, 413] width 45 height 15
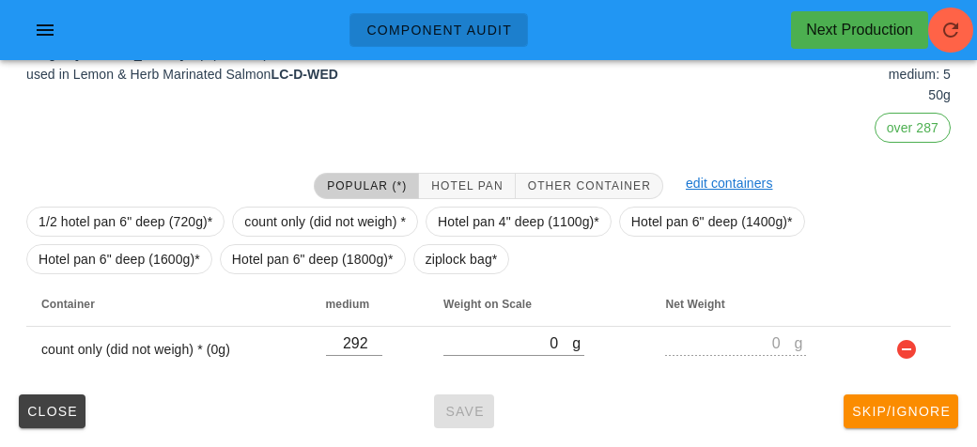
scroll to position [248, 0]
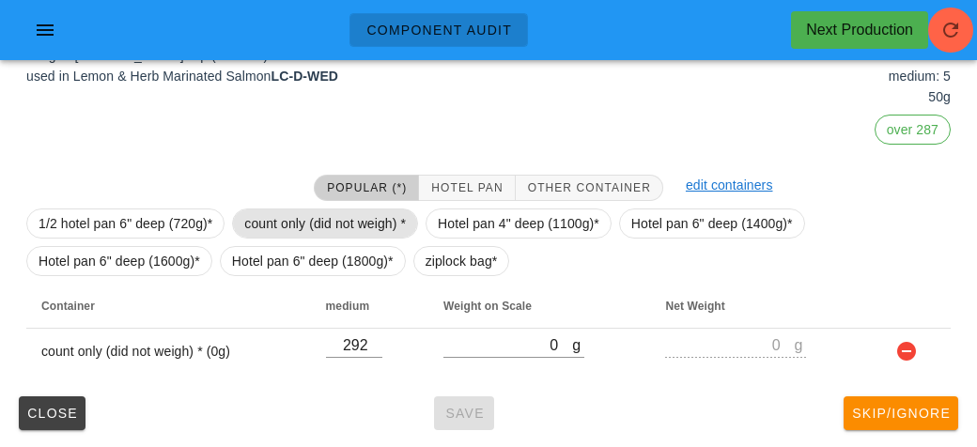
click at [385, 217] on span "count only (did not weigh) *" at bounding box center [325, 223] width 162 height 28
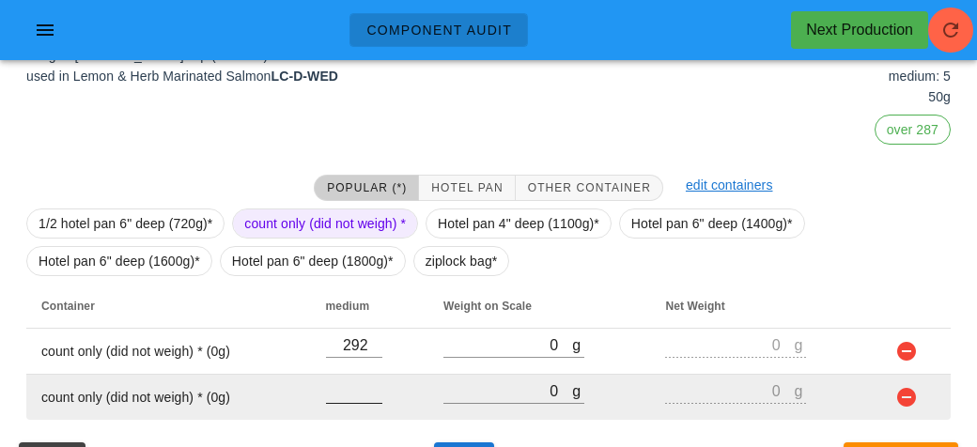
click at [342, 390] on input "number" at bounding box center [354, 390] width 56 height 24
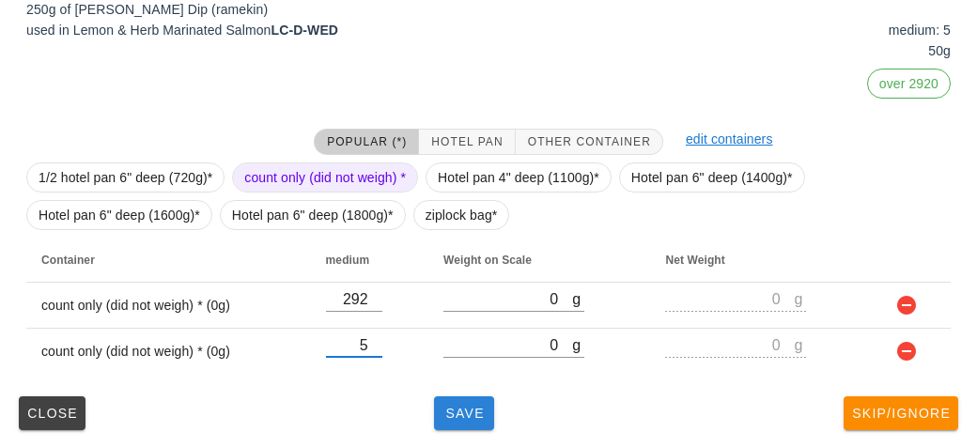
type input "5"
click at [446, 411] on span "Save" at bounding box center [463, 413] width 45 height 15
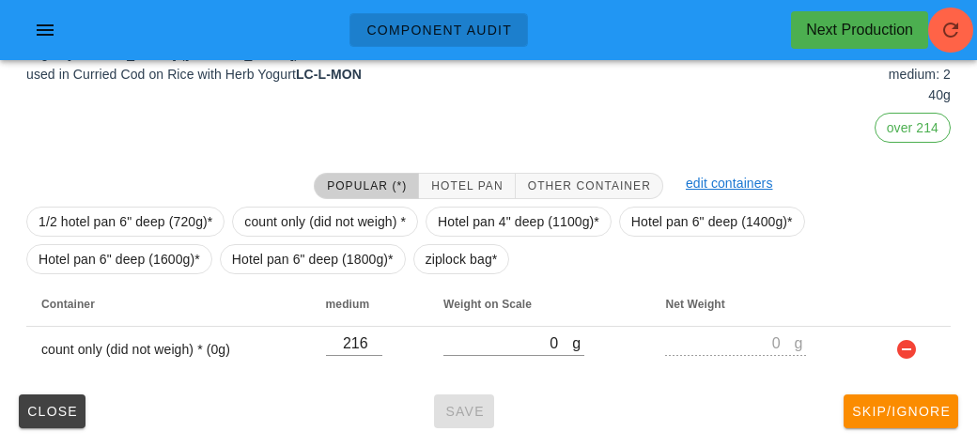
scroll to position [248, 0]
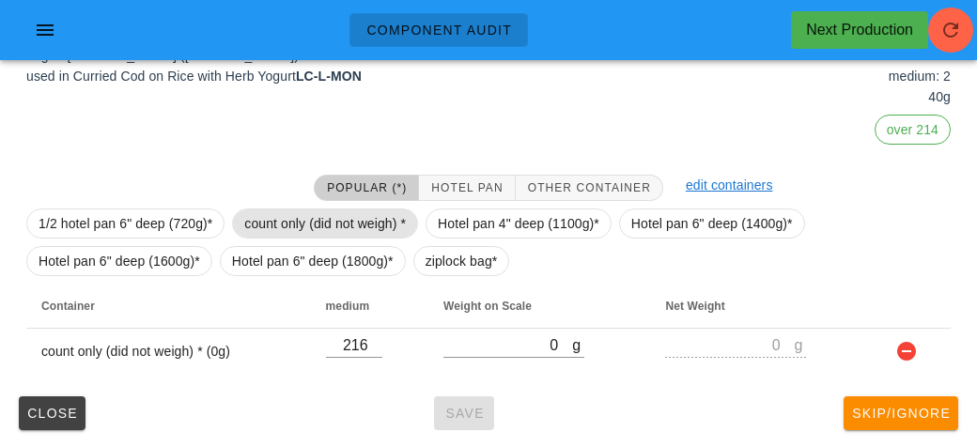
click at [354, 226] on span "count only (did not weigh) *" at bounding box center [325, 223] width 162 height 28
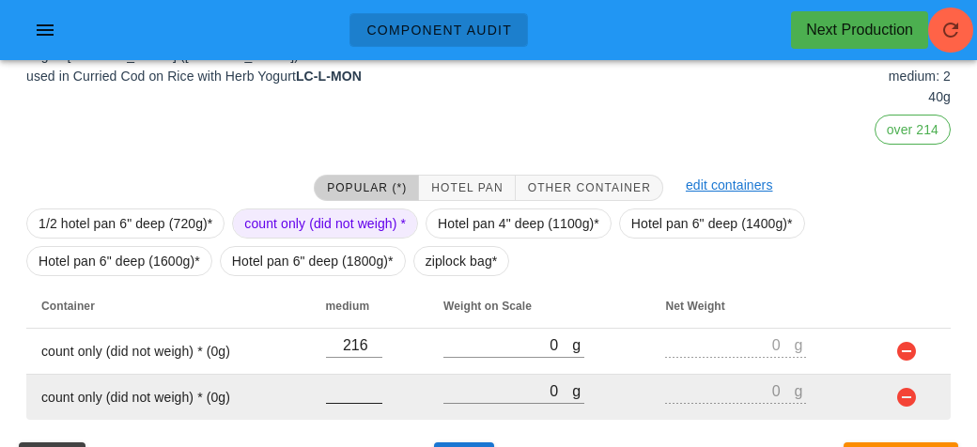
click at [364, 399] on input "number" at bounding box center [354, 390] width 56 height 24
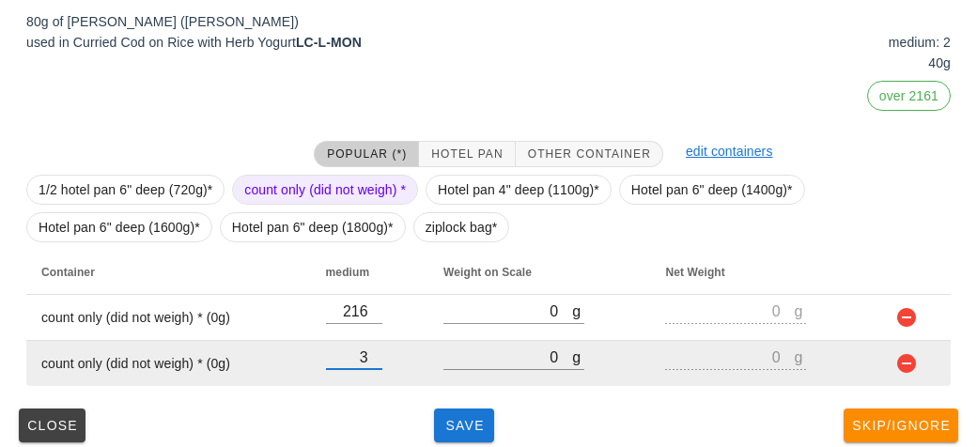
scroll to position [294, 0]
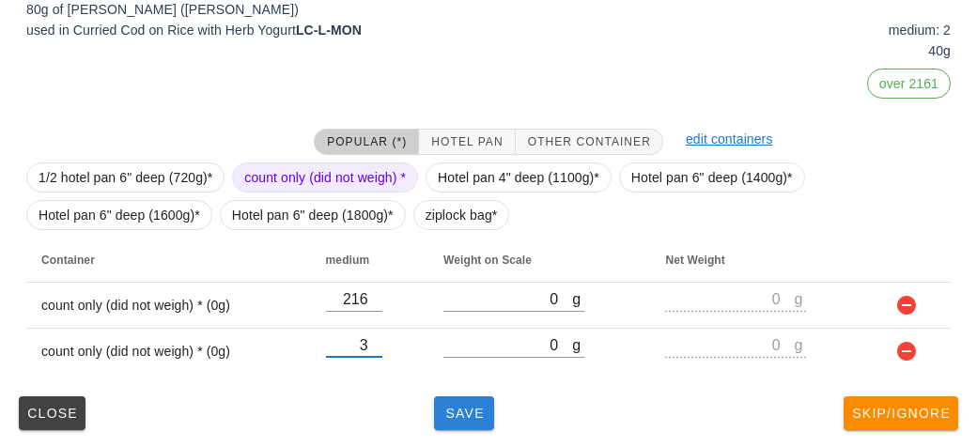
type input "3"
click at [463, 408] on span "Save" at bounding box center [463, 413] width 45 height 15
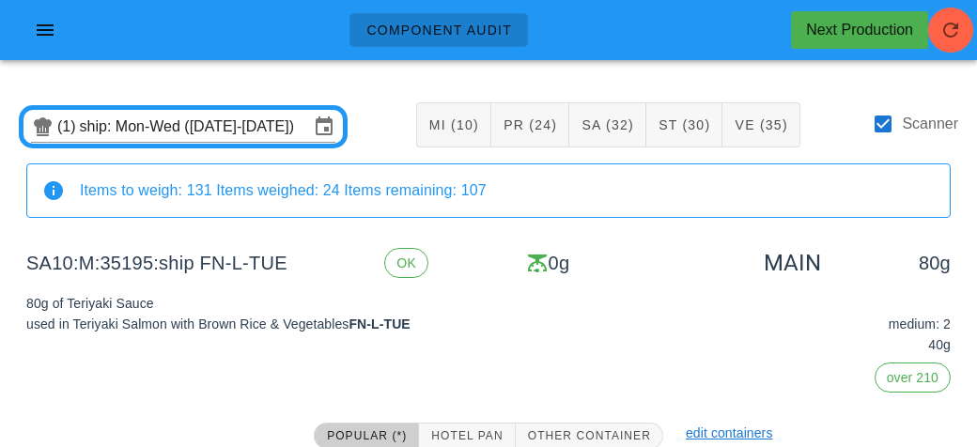
click at [464, 308] on div "80g of Teriyaki Sauce used in Teriyaki Salmon with Brown Rice & Vegetables FN-L…" at bounding box center [251, 343] width 473 height 122
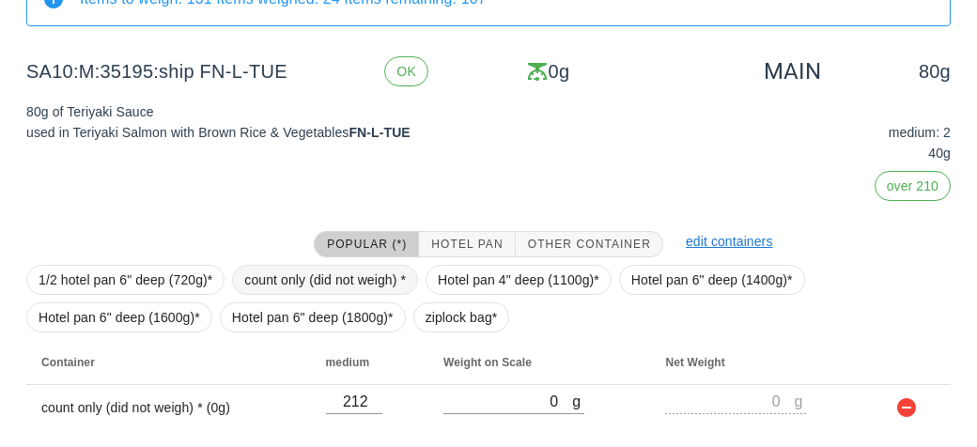
scroll to position [194, 0]
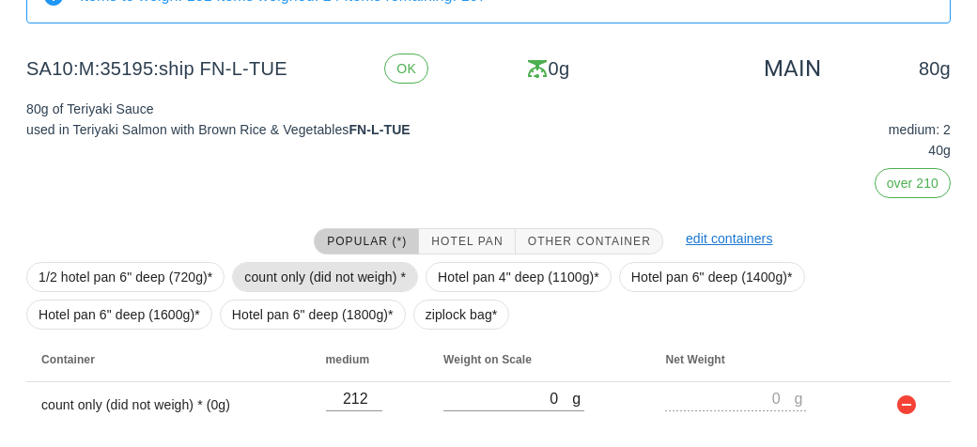
click at [353, 269] on span "count only (did not weigh) *" at bounding box center [325, 277] width 162 height 28
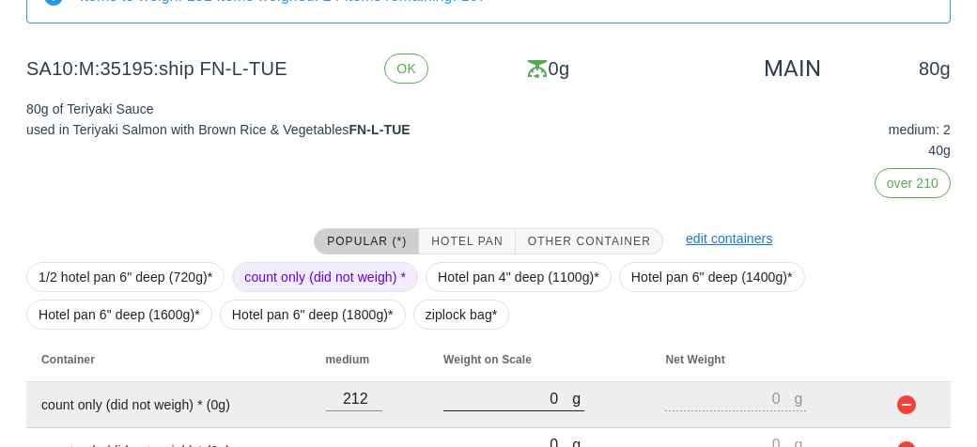
scroll to position [294, 0]
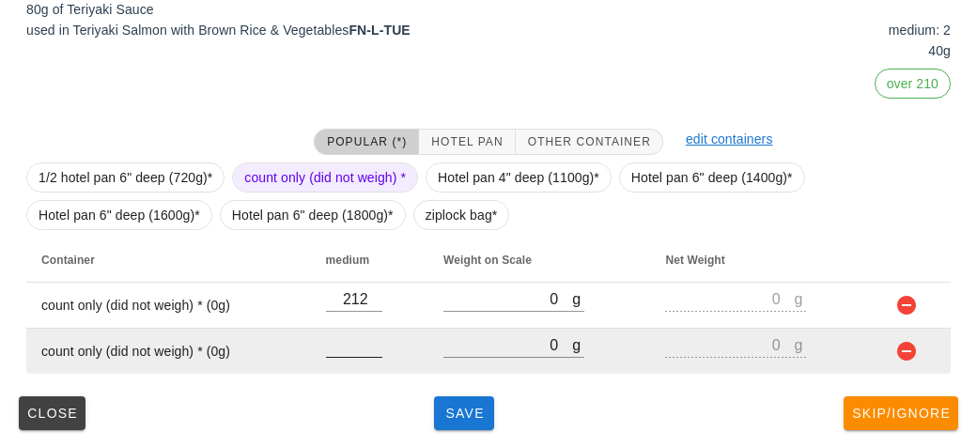
click at [360, 335] on input "number" at bounding box center [354, 344] width 56 height 24
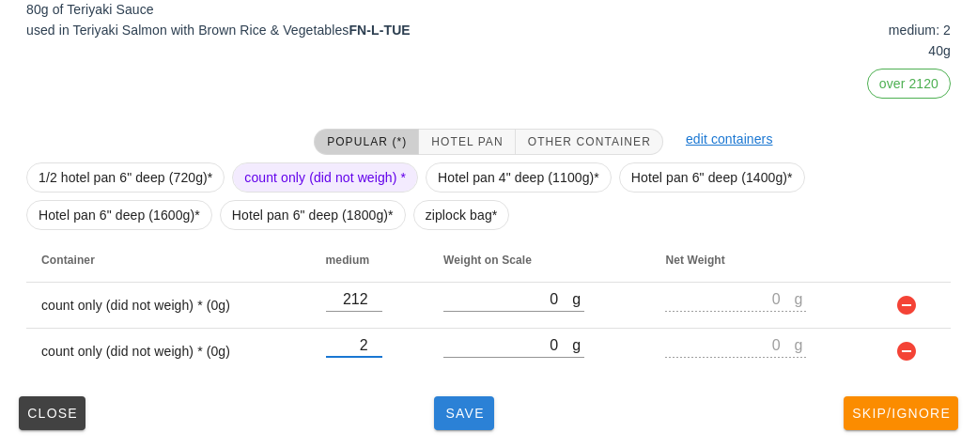
type input "2"
click at [483, 398] on button "Save" at bounding box center [464, 413] width 60 height 34
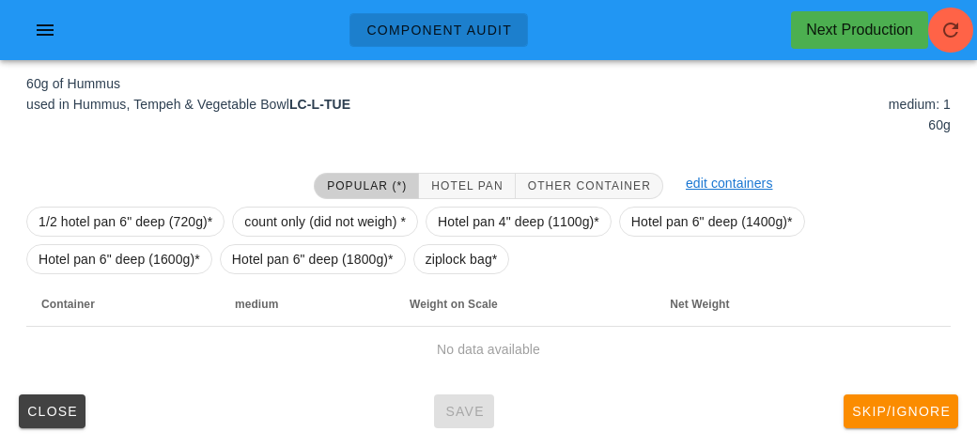
scroll to position [235, 0]
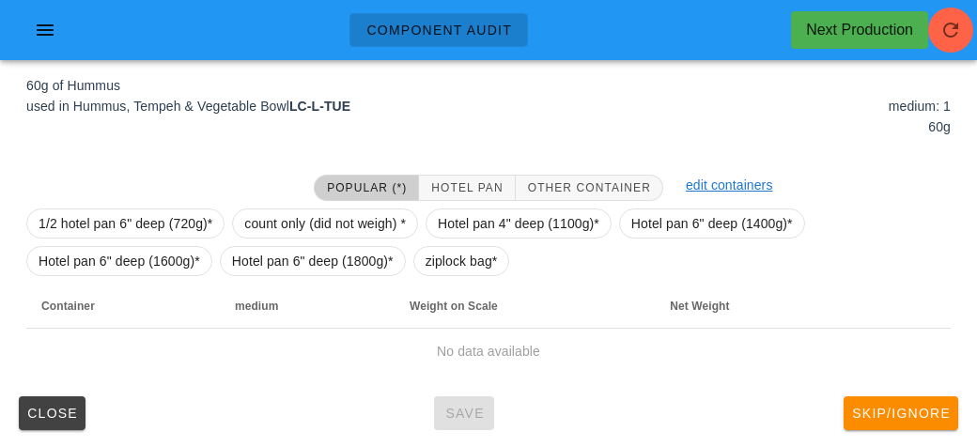
click at [482, 399] on div "Close Save Skip/Ignore" at bounding box center [488, 413] width 954 height 49
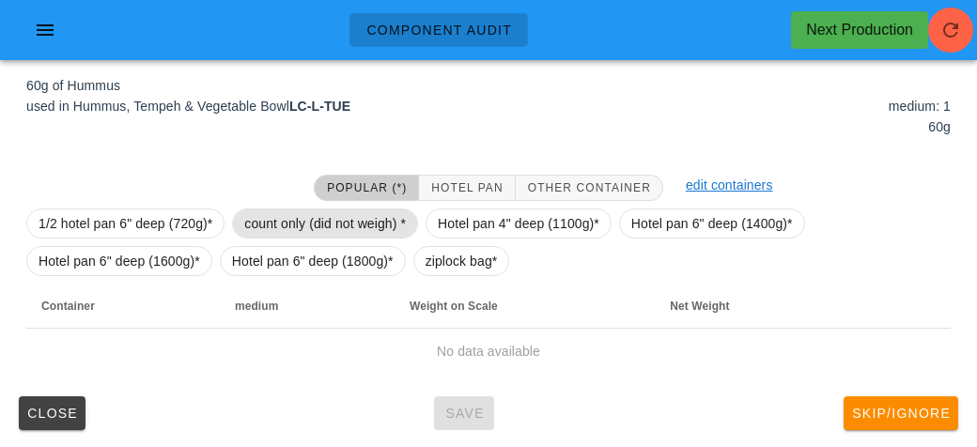
click at [349, 216] on span "count only (did not weigh) *" at bounding box center [325, 223] width 162 height 28
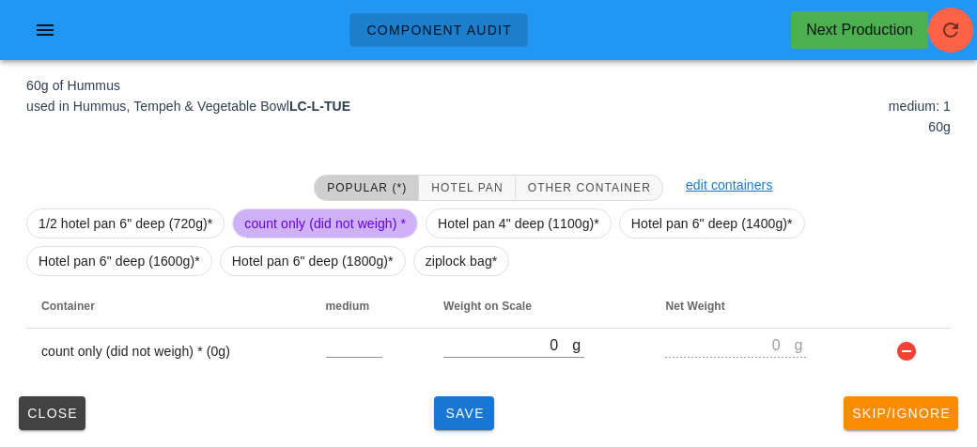
click at [349, 216] on span "count only (did not weigh) *" at bounding box center [325, 223] width 162 height 28
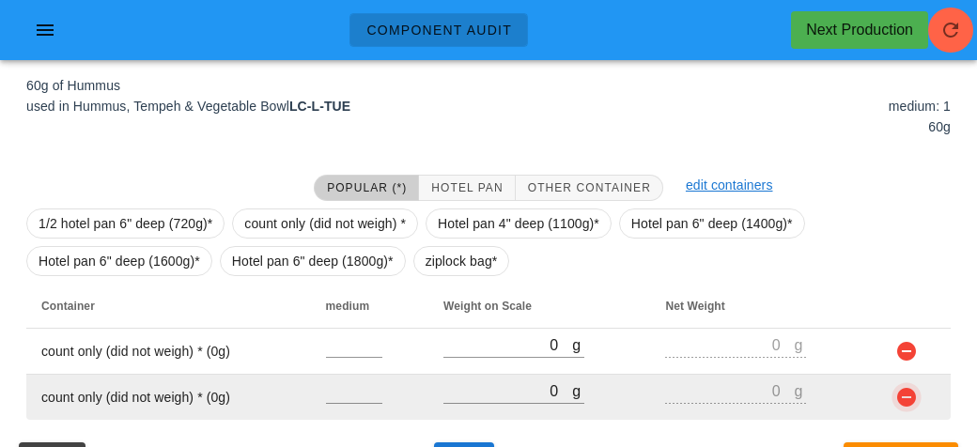
click at [902, 394] on button "button" at bounding box center [906, 397] width 23 height 23
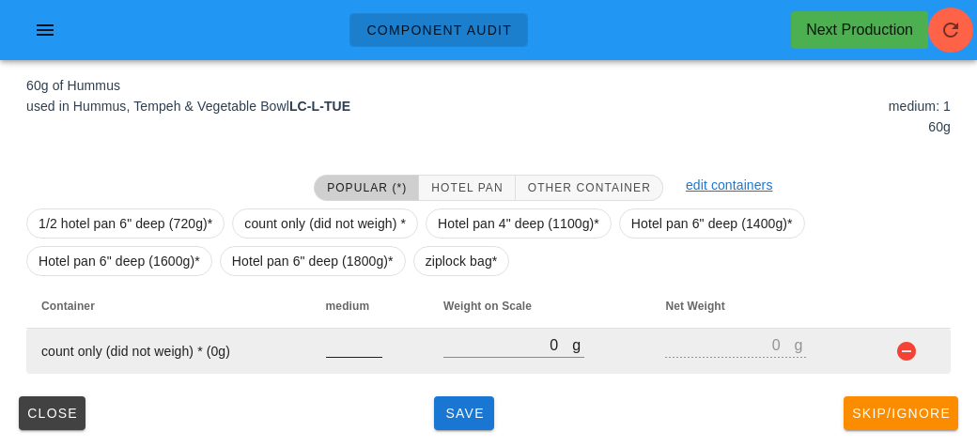
click at [333, 342] on input "number" at bounding box center [354, 344] width 56 height 24
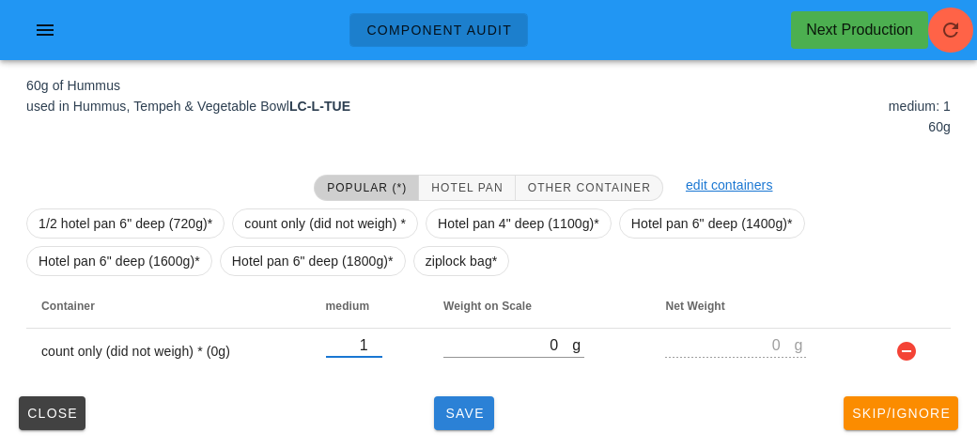
type input "1"
click at [451, 408] on span "Save" at bounding box center [463, 413] width 45 height 15
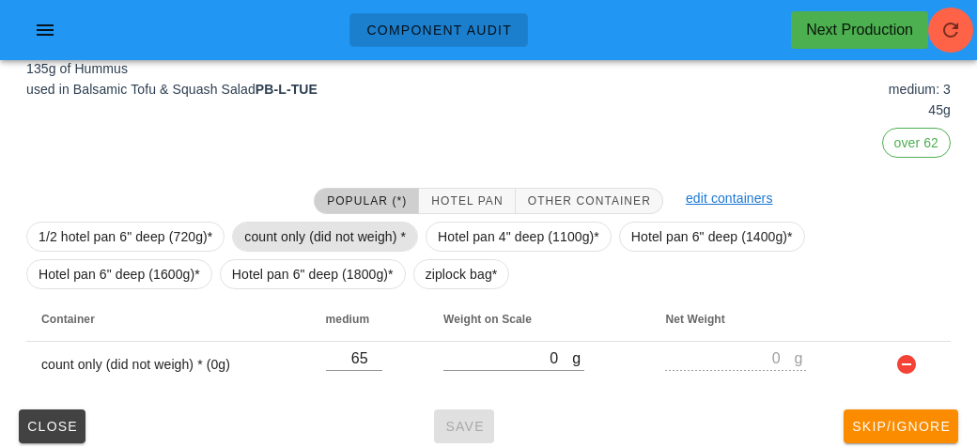
click at [397, 230] on span "count only (did not weigh) *" at bounding box center [325, 237] width 162 height 28
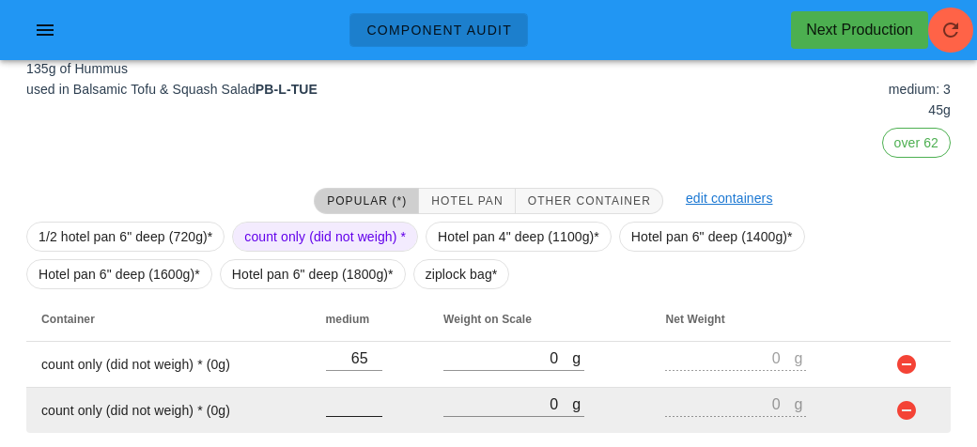
click at [364, 392] on input "number" at bounding box center [354, 404] width 56 height 24
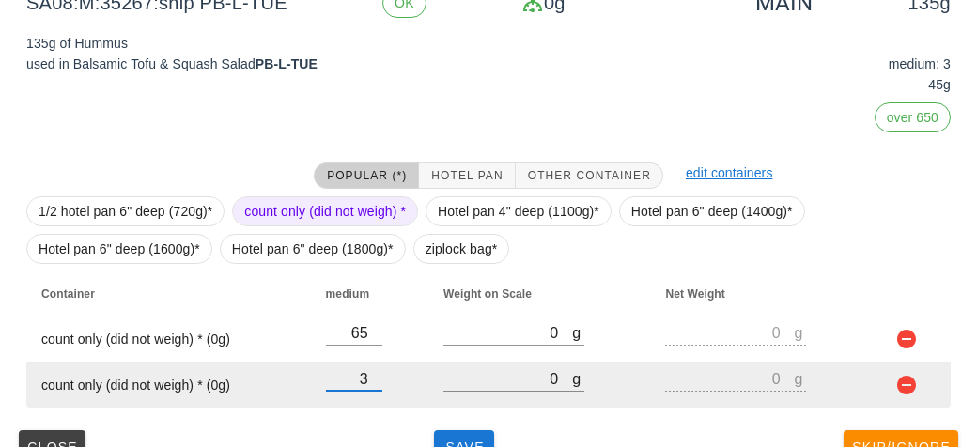
scroll to position [294, 0]
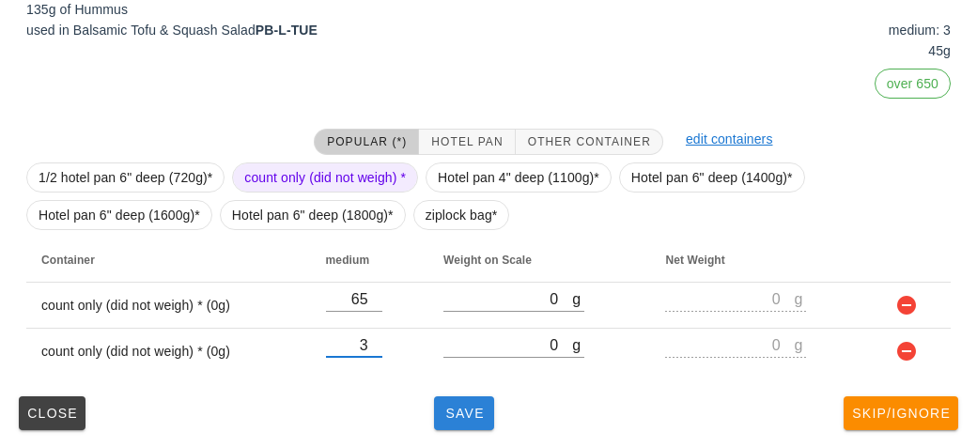
type input "3"
click at [465, 408] on span "Save" at bounding box center [463, 413] width 45 height 15
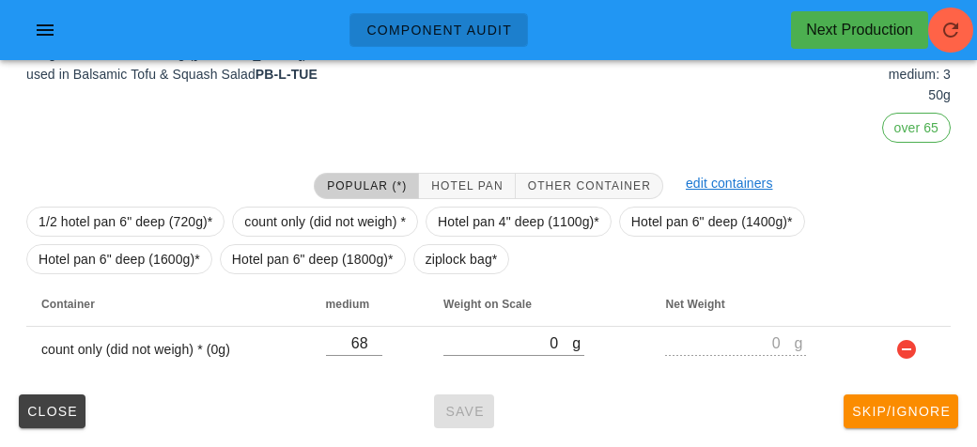
scroll to position [248, 0]
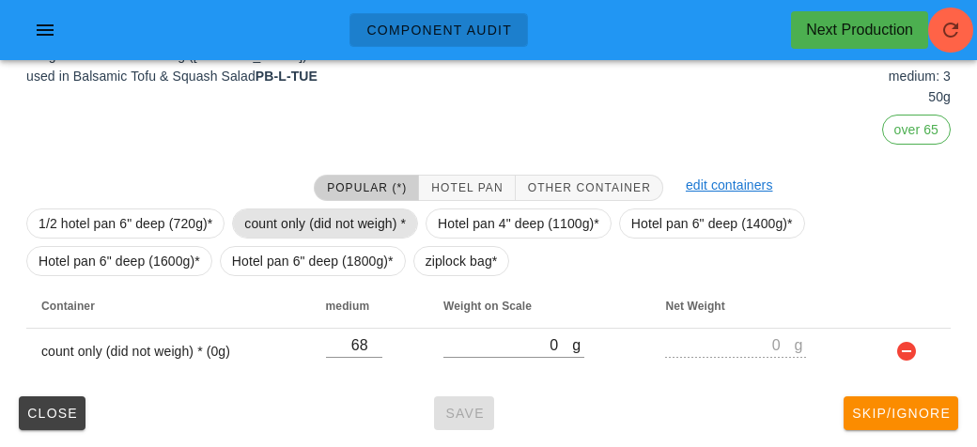
click at [338, 218] on span "count only (did not weigh) *" at bounding box center [325, 223] width 162 height 28
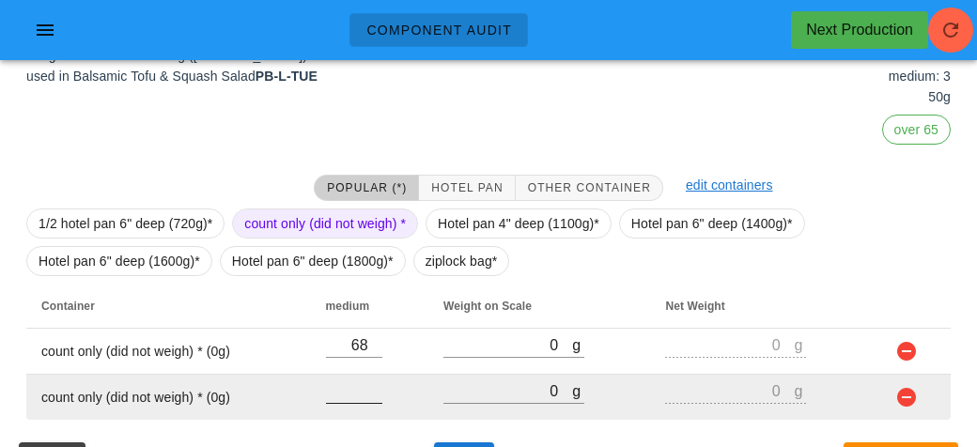
click at [361, 382] on input "number" at bounding box center [354, 390] width 56 height 24
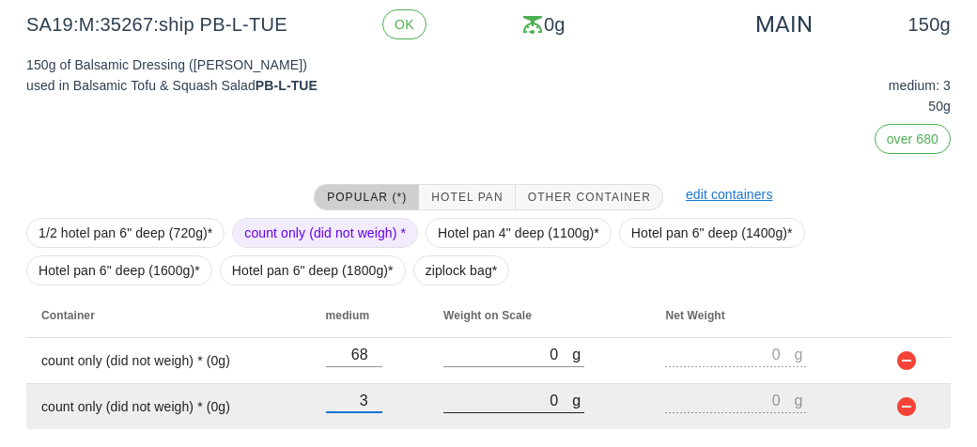
scroll to position [294, 0]
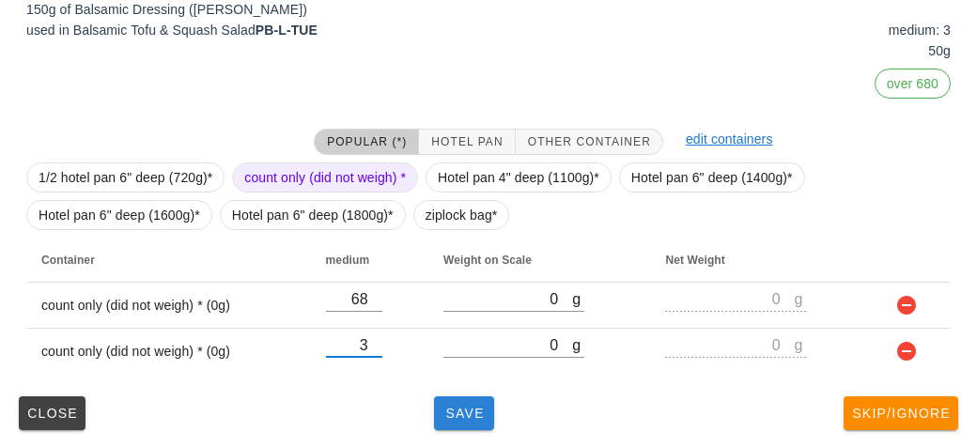
type input "3"
click at [459, 417] on span "Save" at bounding box center [463, 413] width 45 height 15
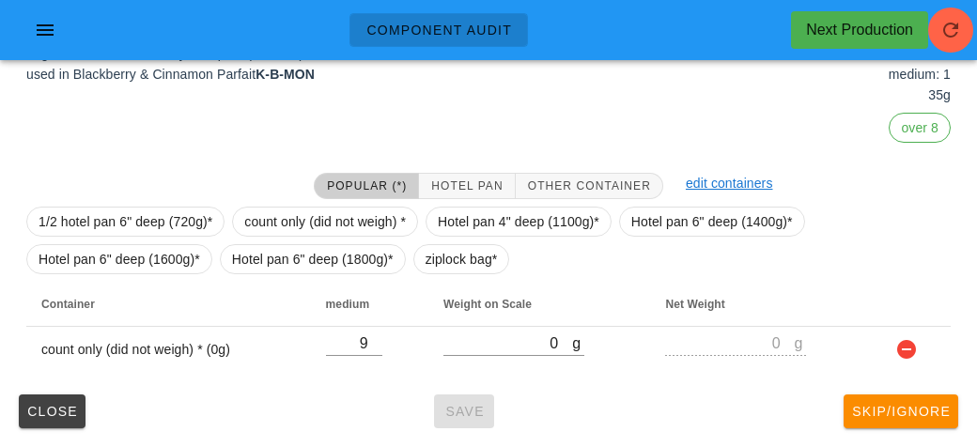
scroll to position [248, 0]
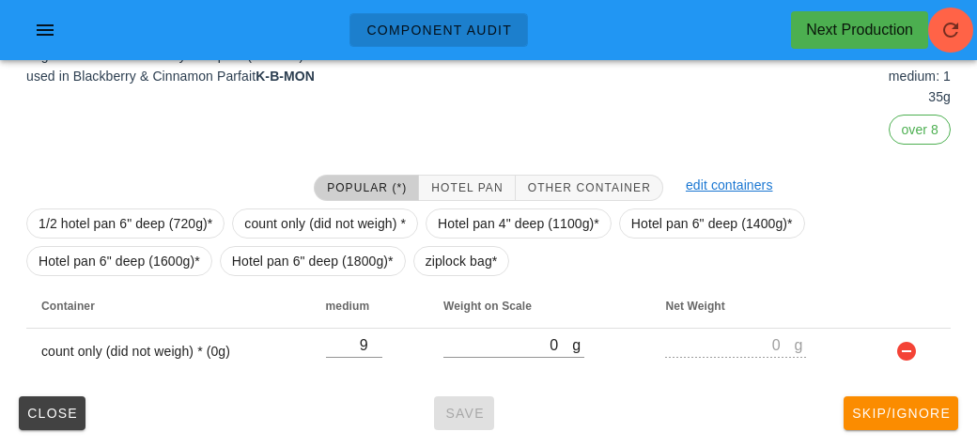
click at [402, 238] on div "1/2 hotel pan 6" deep (720g)* count only (did not weigh) * Hotel pan 4" deep (1…" at bounding box center [488, 242] width 924 height 83
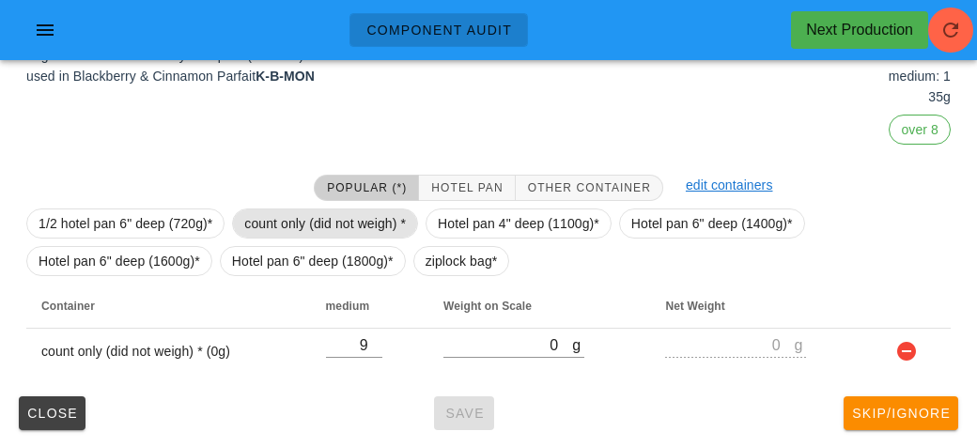
click at [392, 223] on span "count only (did not weigh) *" at bounding box center [325, 223] width 162 height 28
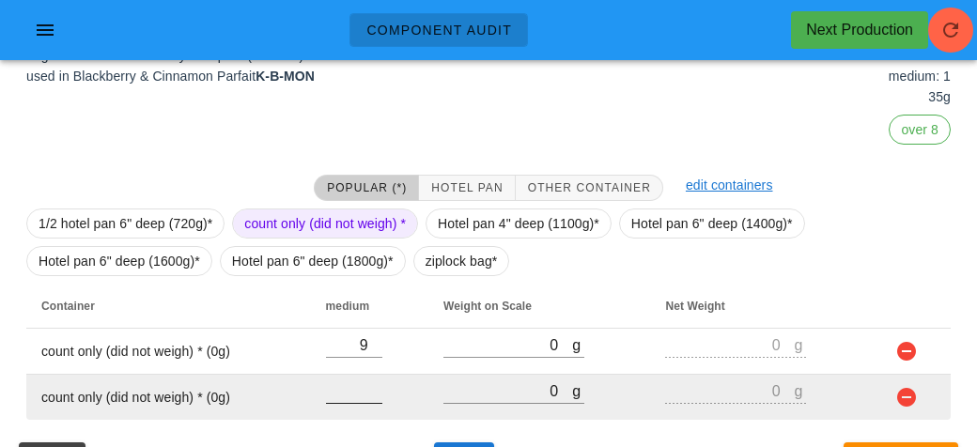
click at [365, 381] on input "number" at bounding box center [354, 390] width 56 height 24
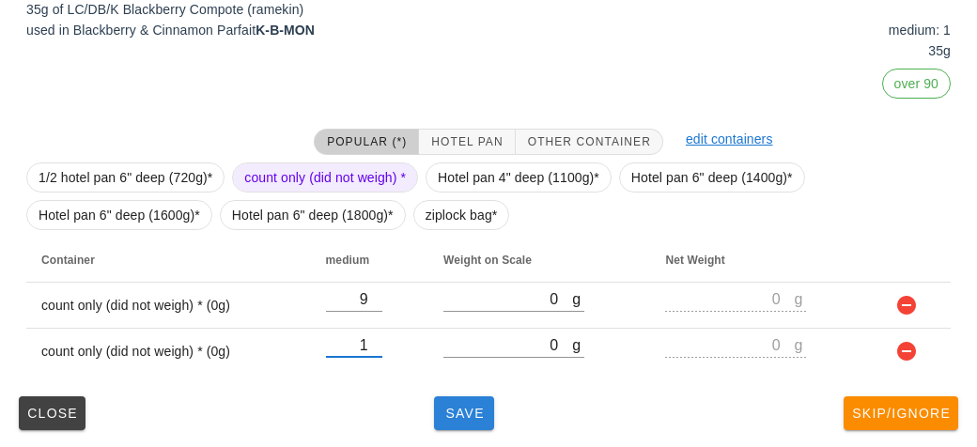
type input "1"
click at [453, 406] on span "Save" at bounding box center [463, 413] width 45 height 15
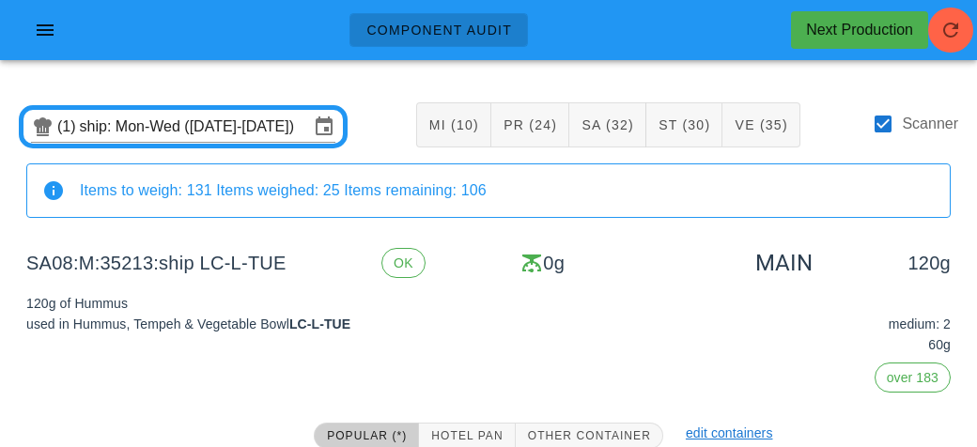
scroll to position [248, 0]
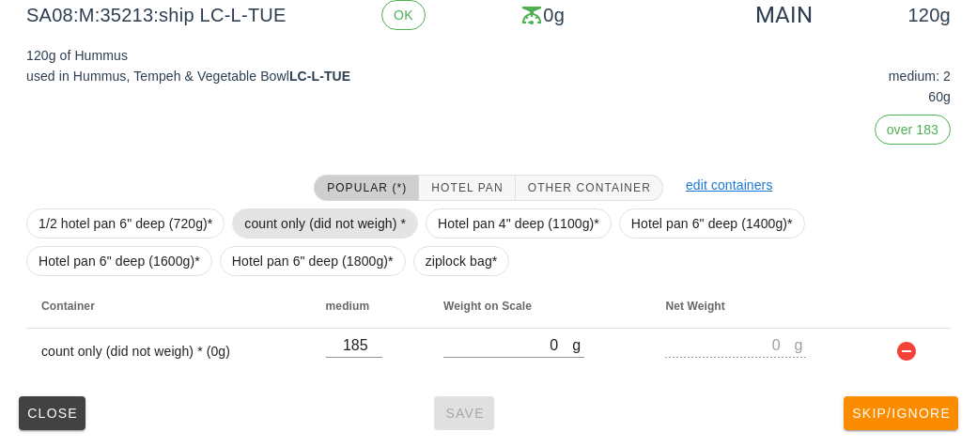
click at [362, 228] on span "count only (did not weigh) *" at bounding box center [325, 223] width 162 height 28
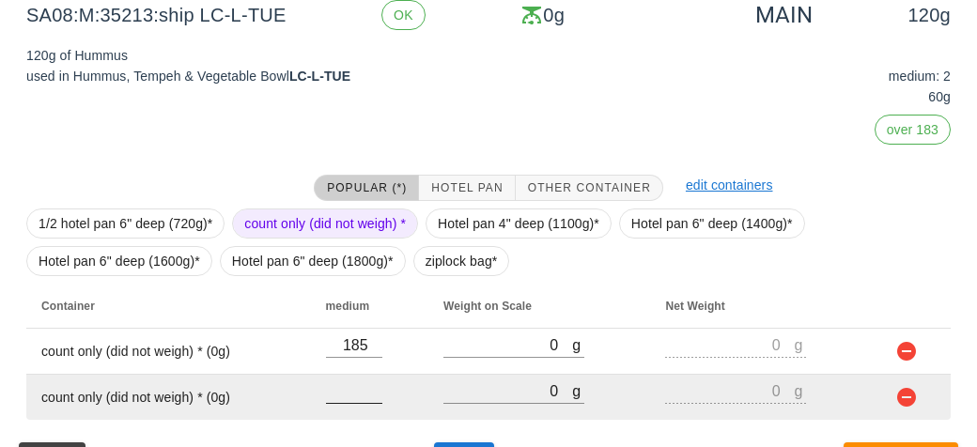
click at [365, 379] on input "number" at bounding box center [354, 390] width 56 height 24
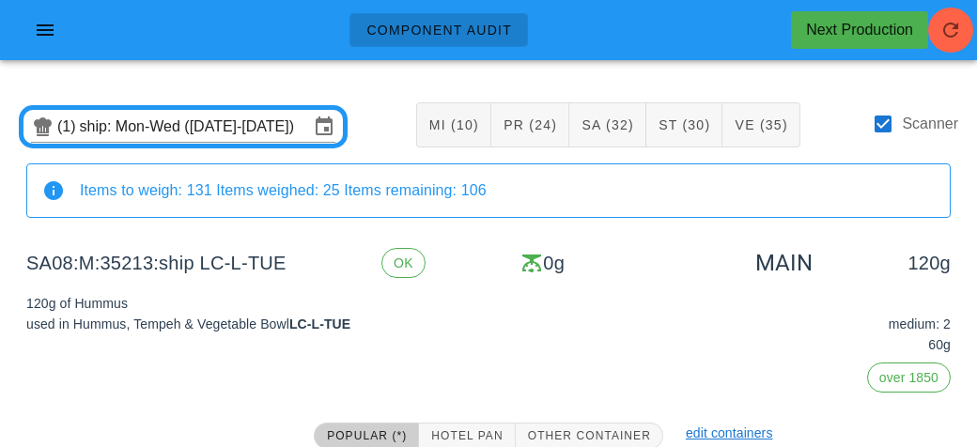
scroll to position [294, 0]
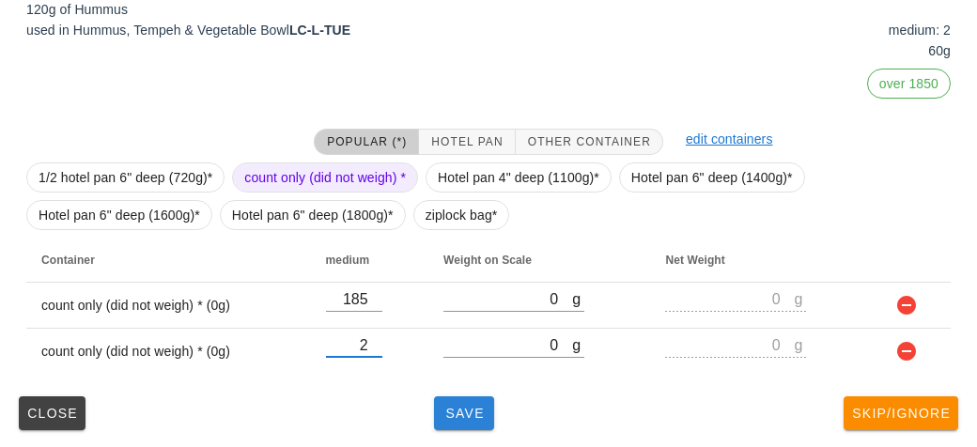
type input "2"
click at [492, 413] on button "Save" at bounding box center [464, 413] width 60 height 34
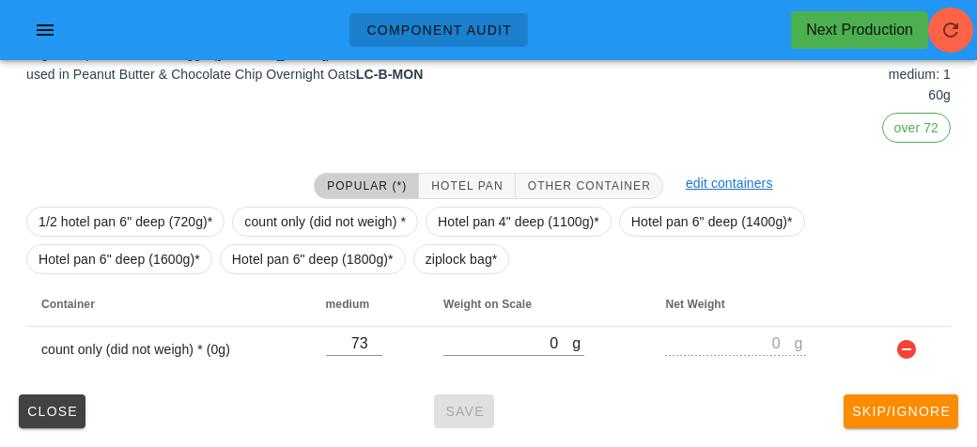
scroll to position [248, 0]
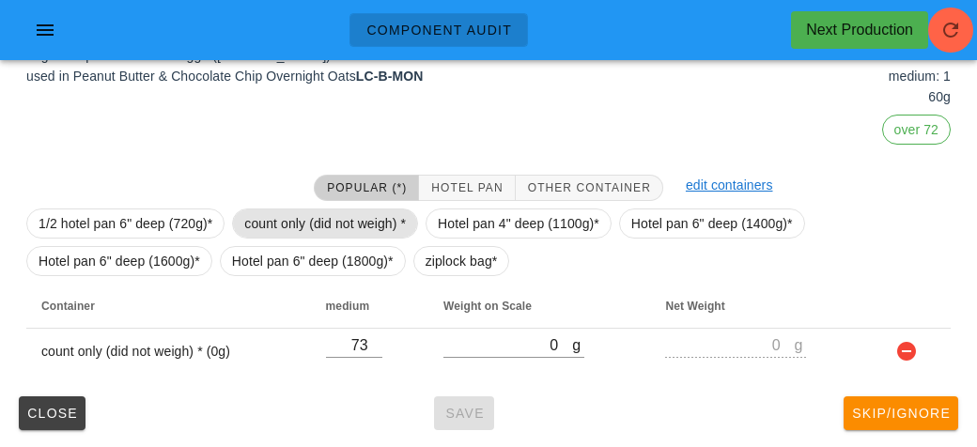
click at [365, 229] on span "count only (did not weigh) *" at bounding box center [325, 223] width 162 height 28
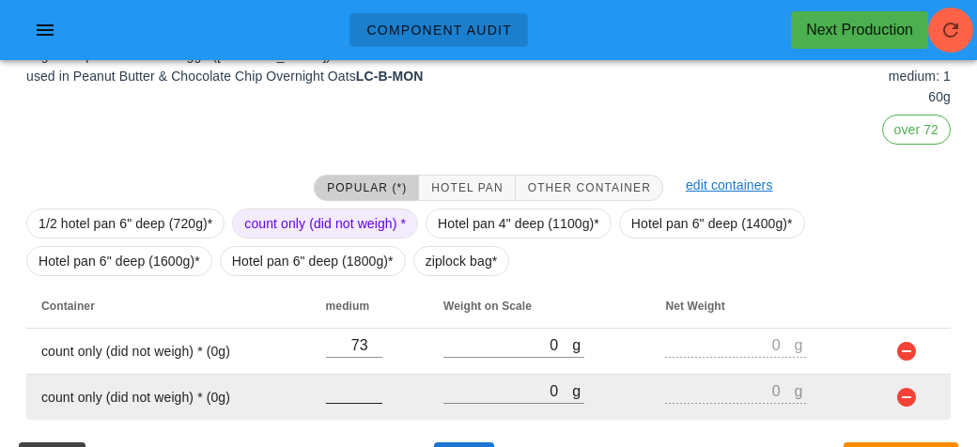
click at [360, 389] on input "number" at bounding box center [354, 390] width 56 height 24
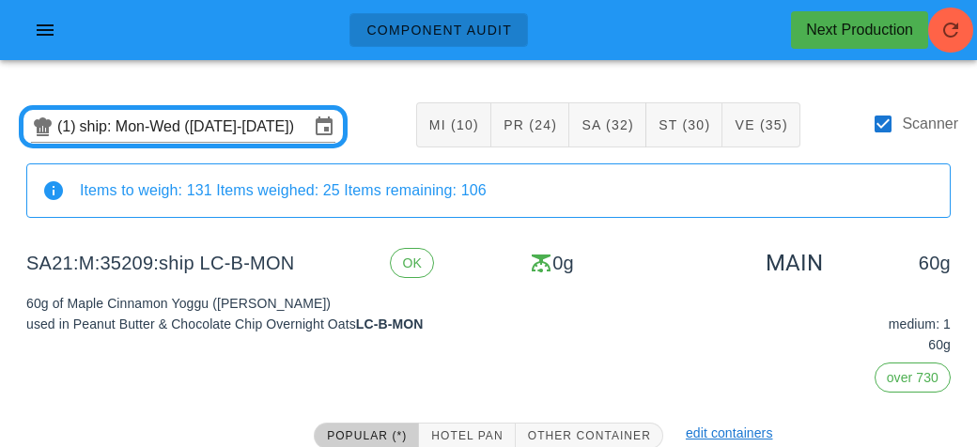
scroll to position [294, 0]
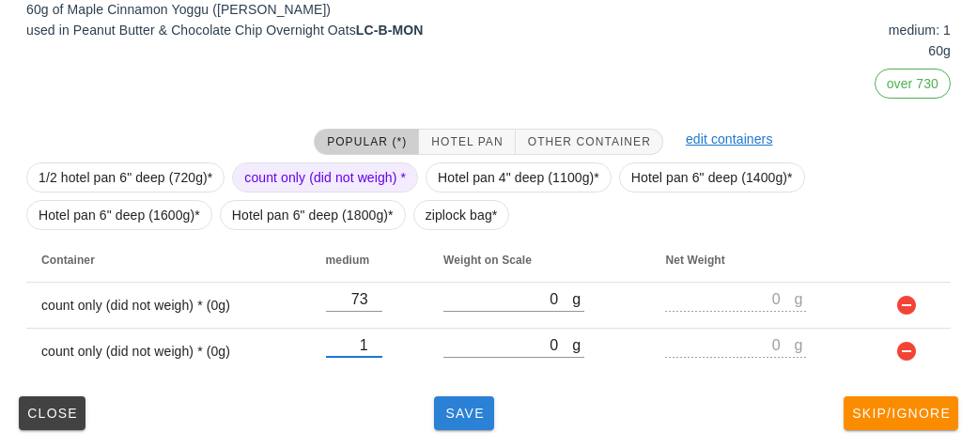
type input "1"
click at [468, 417] on span "Save" at bounding box center [463, 413] width 45 height 15
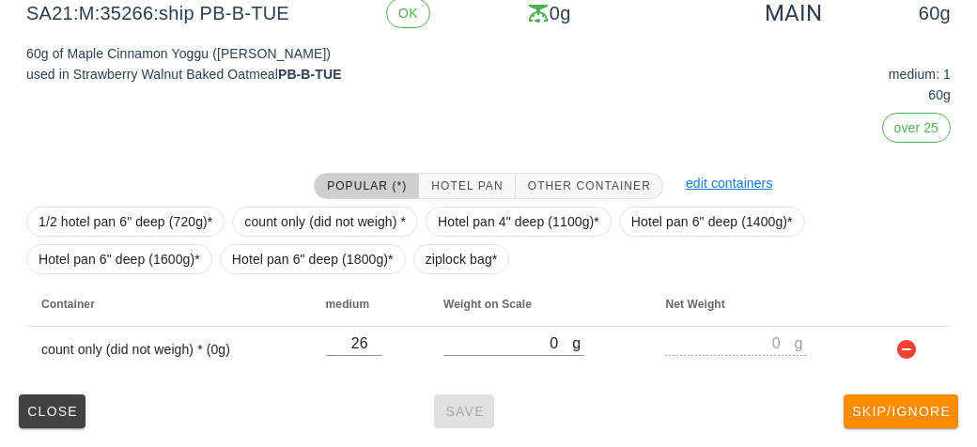
scroll to position [248, 0]
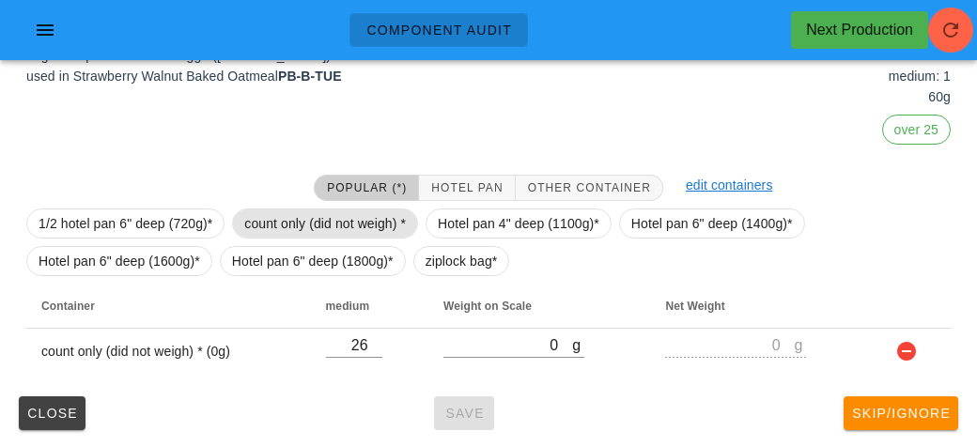
click at [371, 209] on span "count only (did not weigh) *" at bounding box center [325, 223] width 162 height 28
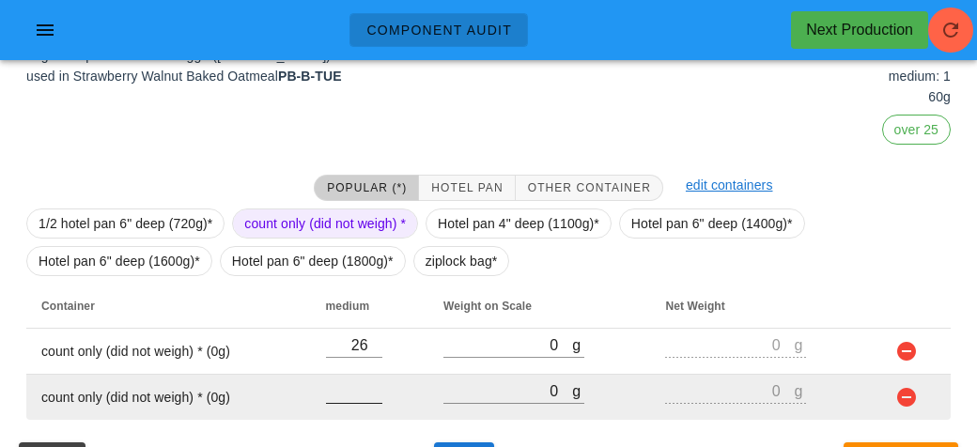
click at [357, 381] on input "number" at bounding box center [354, 390] width 56 height 24
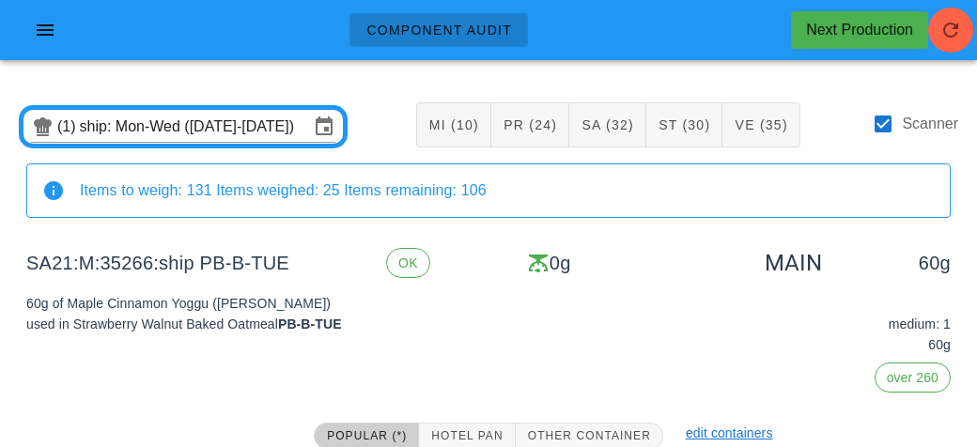
scroll to position [294, 0]
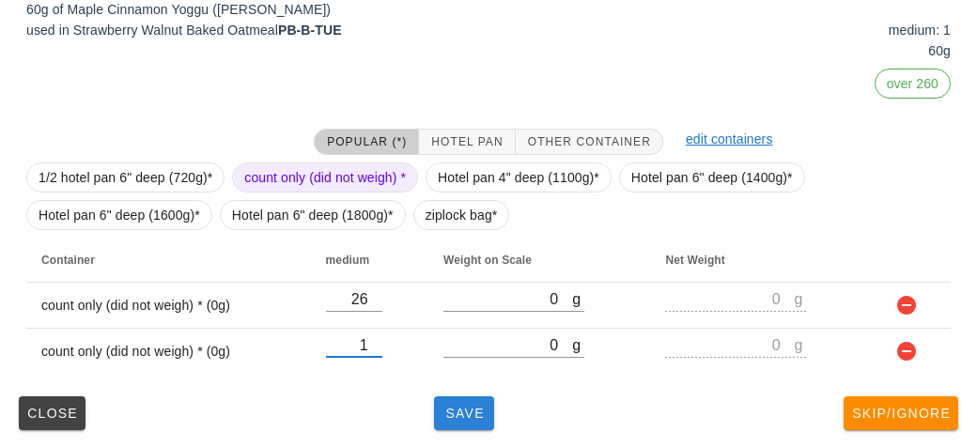
type input "1"
click at [454, 413] on span "Save" at bounding box center [463, 413] width 45 height 15
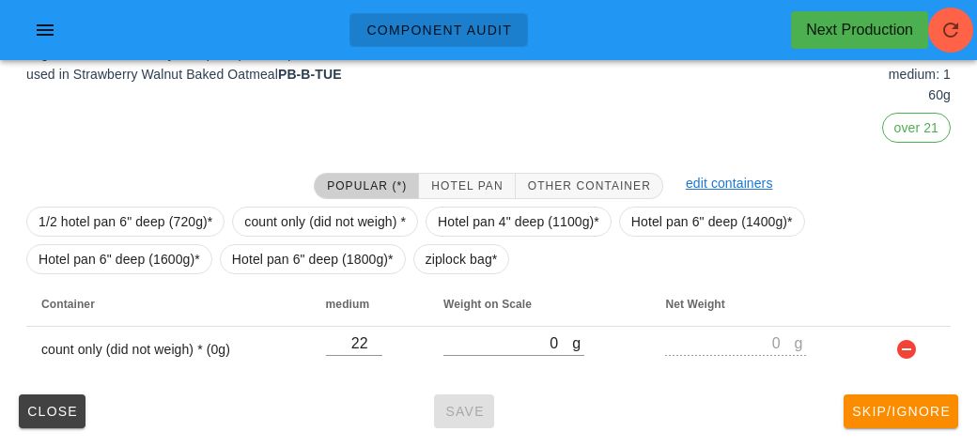
scroll to position [248, 0]
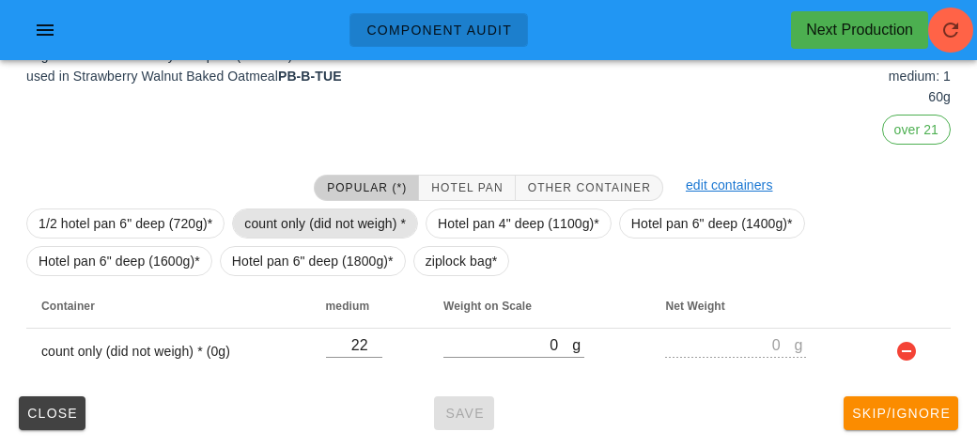
click at [351, 226] on span "count only (did not weigh) *" at bounding box center [325, 223] width 162 height 28
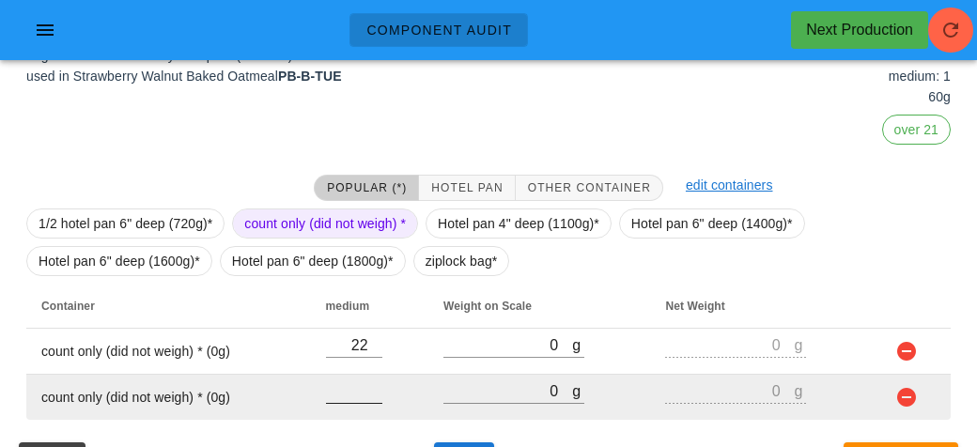
click at [369, 396] on input "number" at bounding box center [354, 390] width 56 height 24
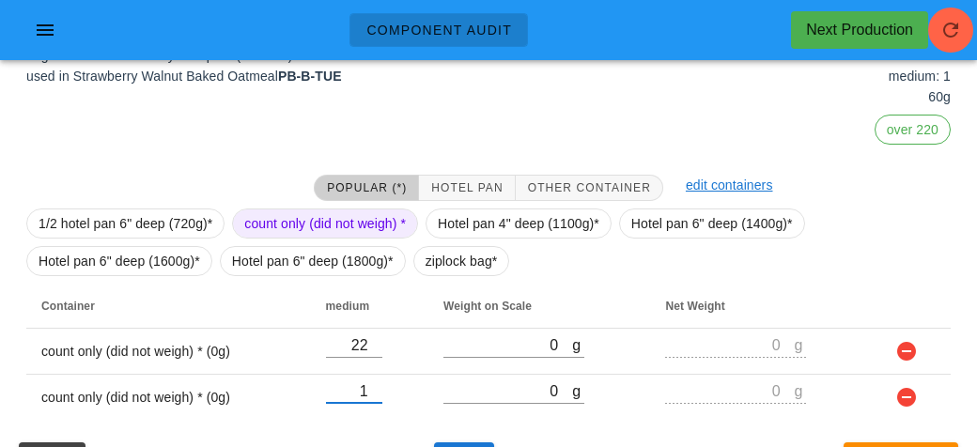
scroll to position [294, 0]
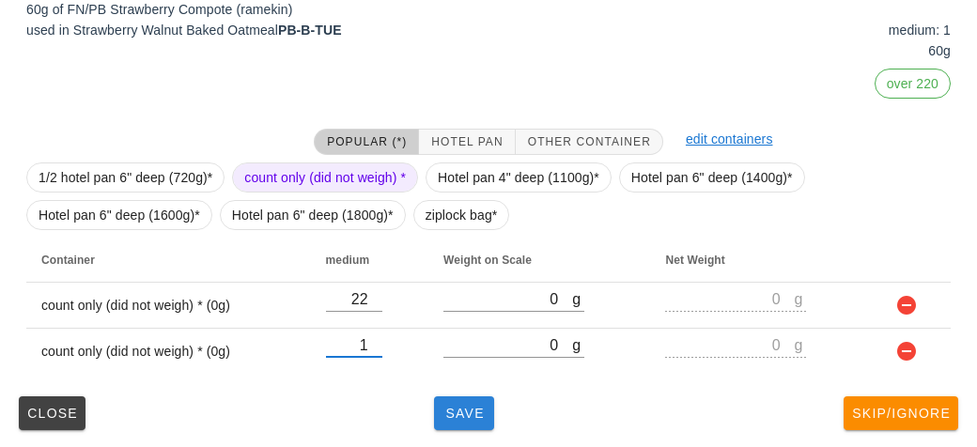
type input "1"
click at [476, 406] on span "Save" at bounding box center [463, 413] width 45 height 15
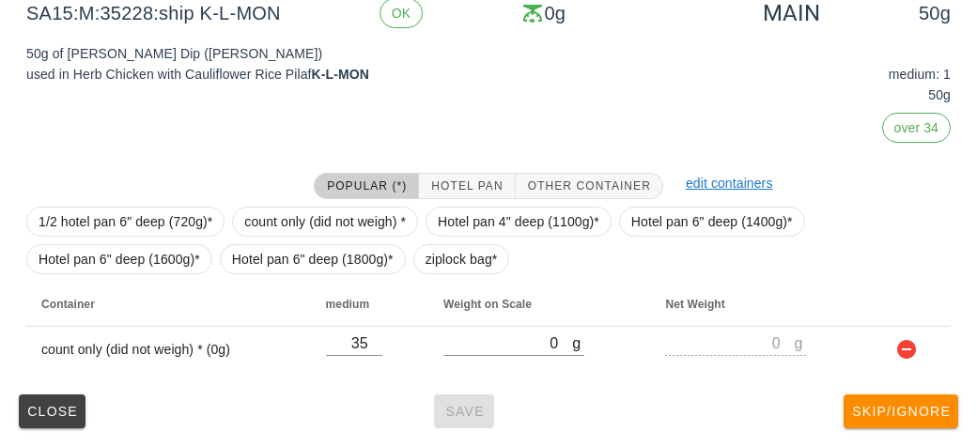
scroll to position [248, 0]
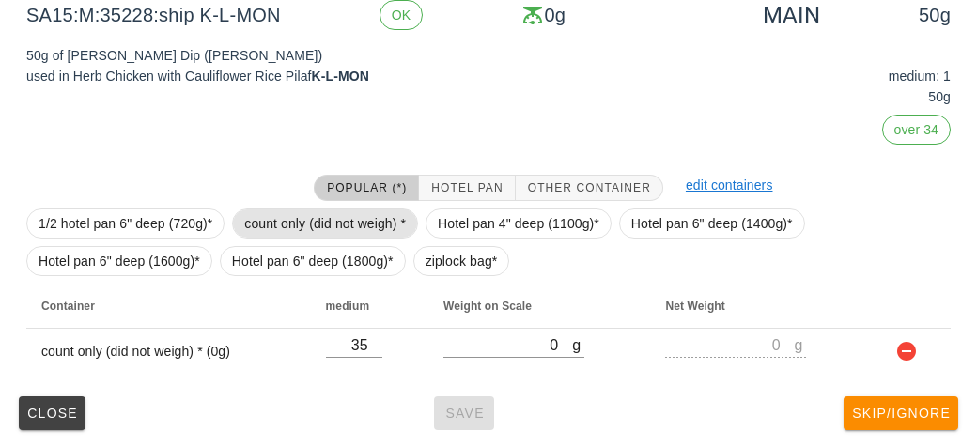
click at [362, 233] on span "count only (did not weigh) *" at bounding box center [325, 223] width 162 height 28
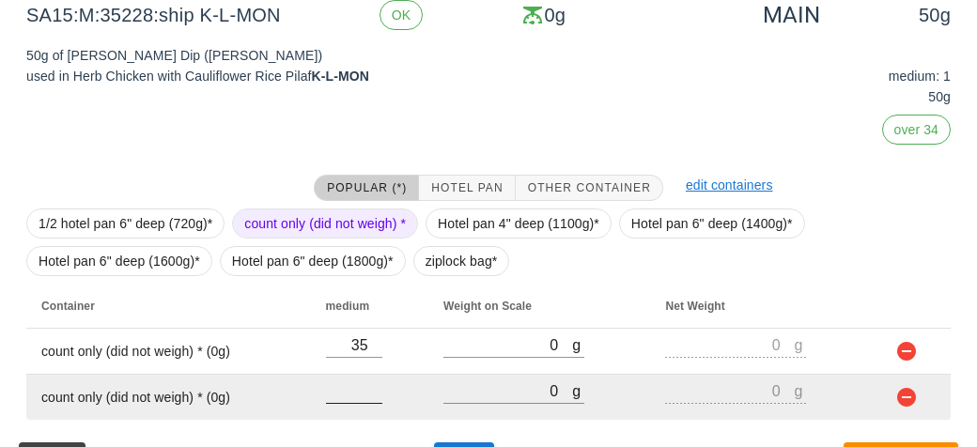
click at [356, 385] on input "number" at bounding box center [354, 390] width 56 height 24
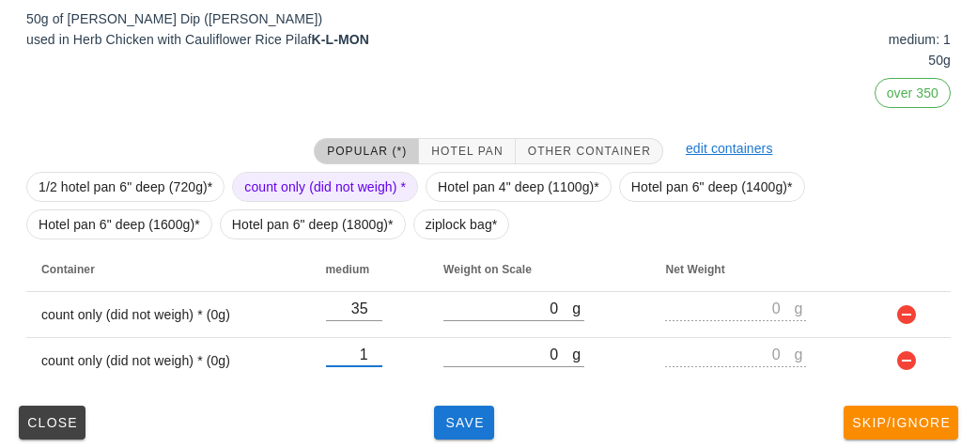
scroll to position [294, 0]
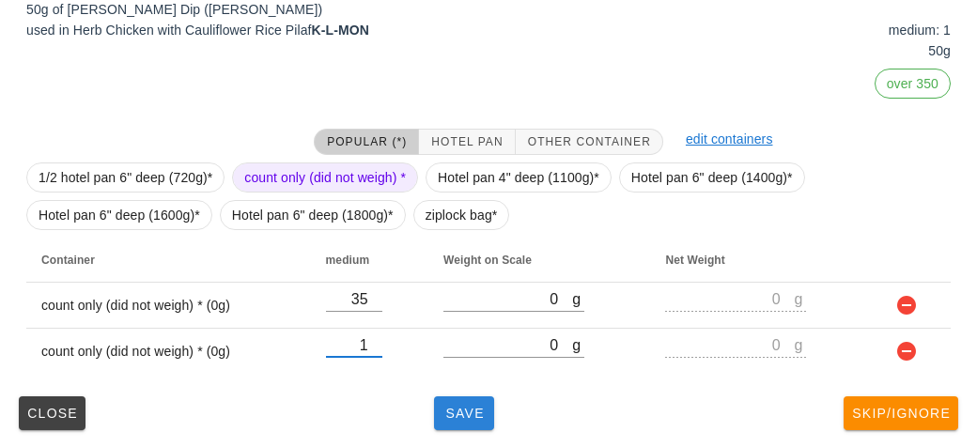
type input "1"
click at [485, 415] on span "Save" at bounding box center [463, 413] width 45 height 15
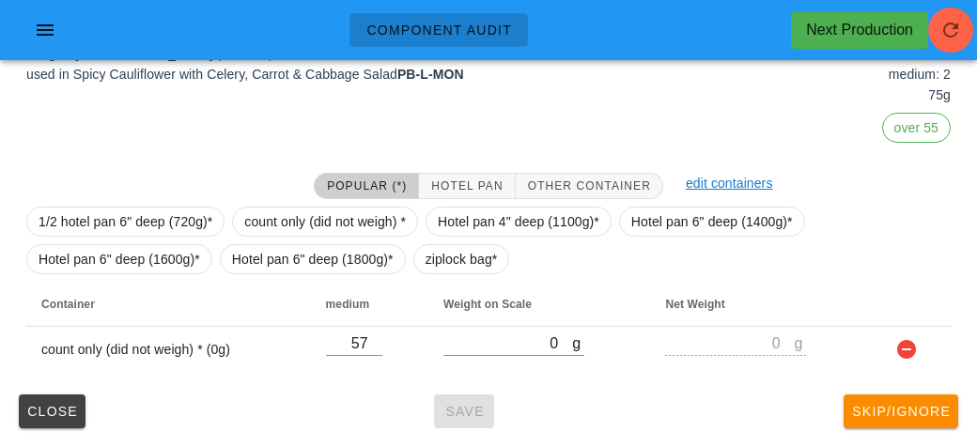
scroll to position [248, 0]
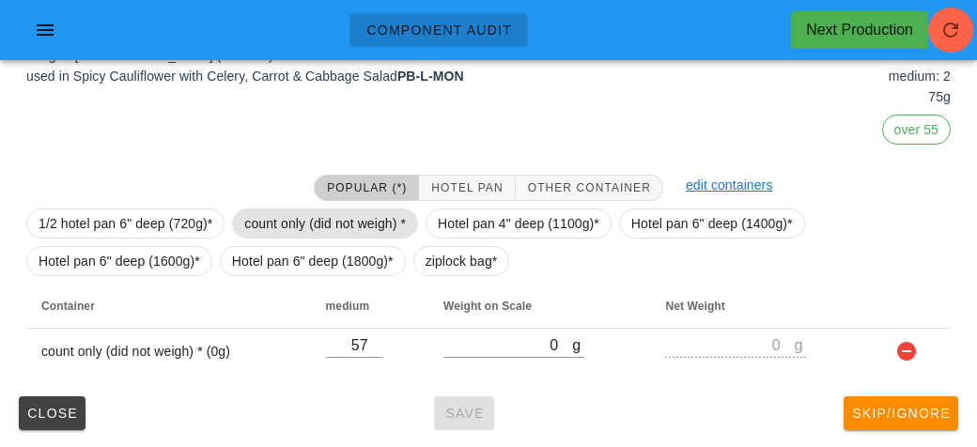
click at [378, 235] on span "count only (did not weigh) *" at bounding box center [325, 223] width 162 height 28
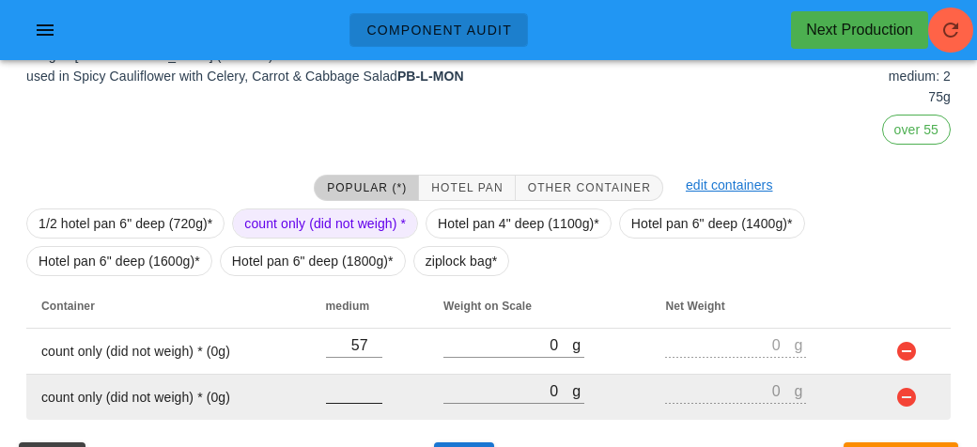
click at [347, 391] on input "number" at bounding box center [354, 390] width 56 height 24
type input "3"
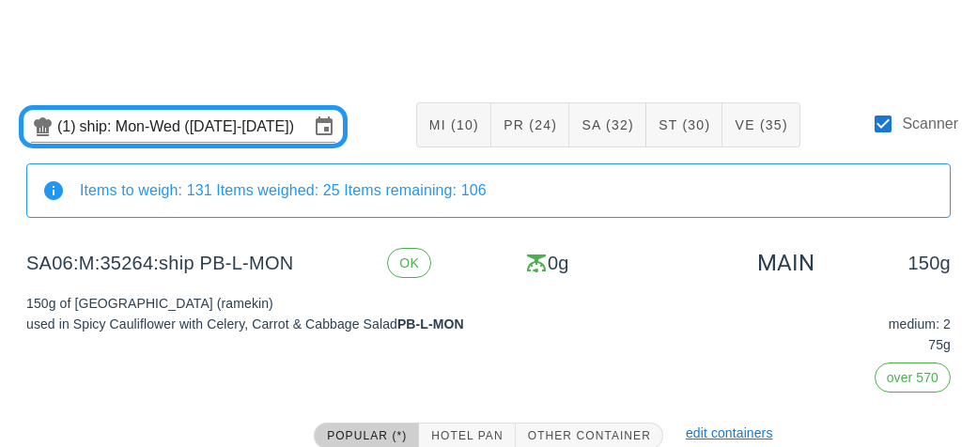
scroll to position [294, 0]
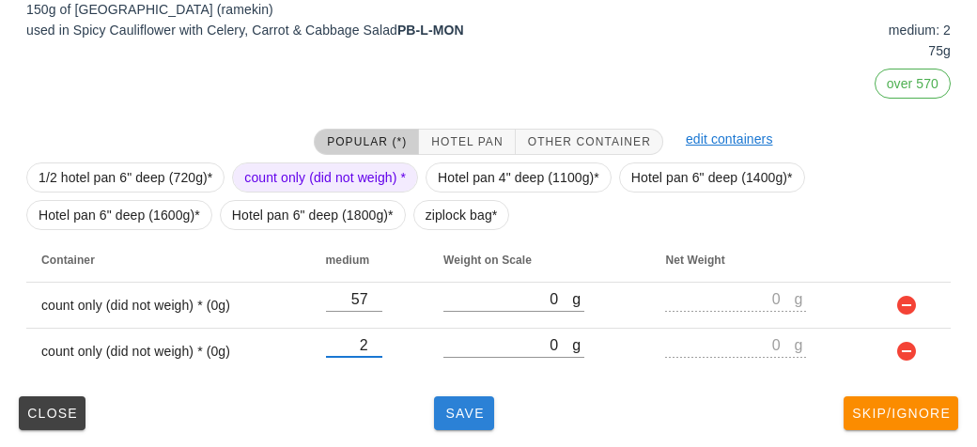
type input "2"
click at [461, 401] on button "Save" at bounding box center [464, 413] width 60 height 34
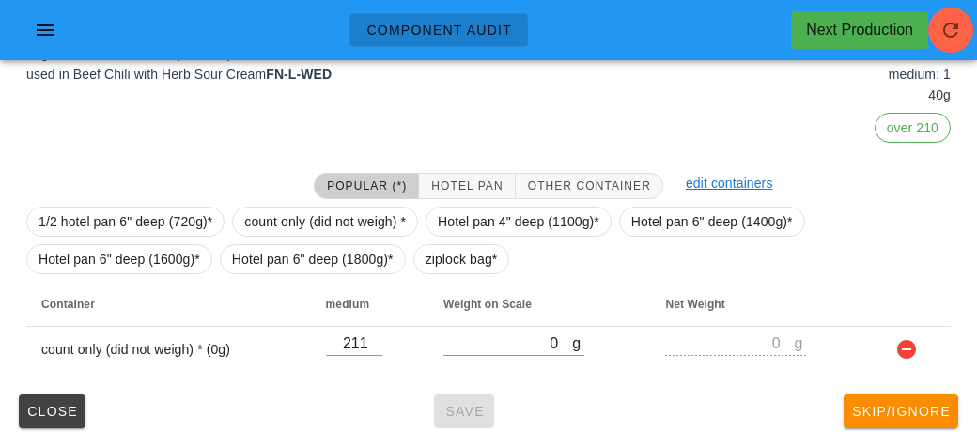
scroll to position [248, 0]
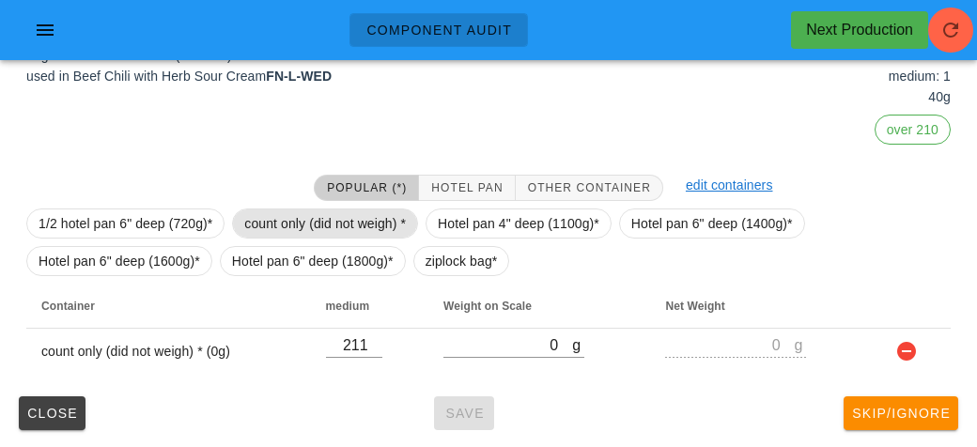
click at [329, 225] on span "count only (did not weigh) *" at bounding box center [325, 223] width 162 height 28
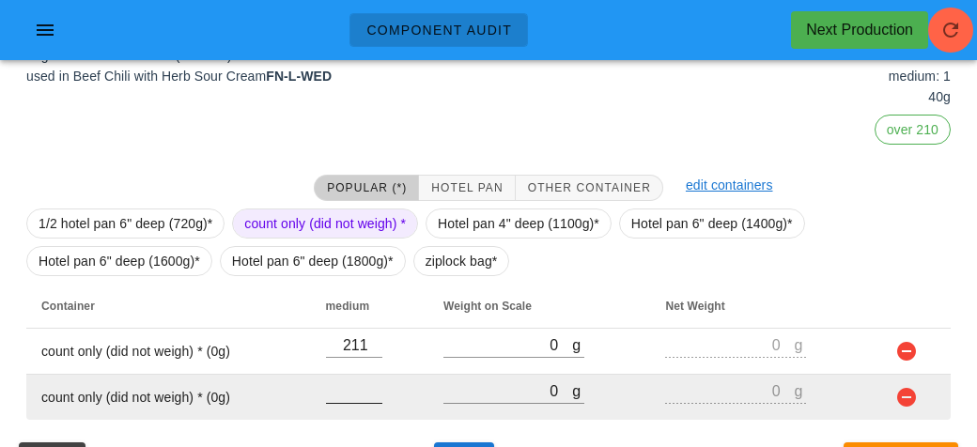
click at [358, 386] on input "number" at bounding box center [354, 390] width 56 height 24
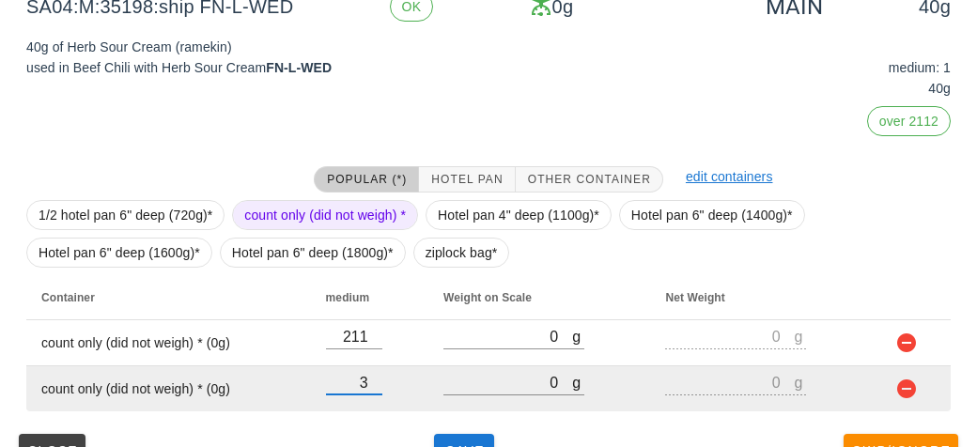
scroll to position [294, 0]
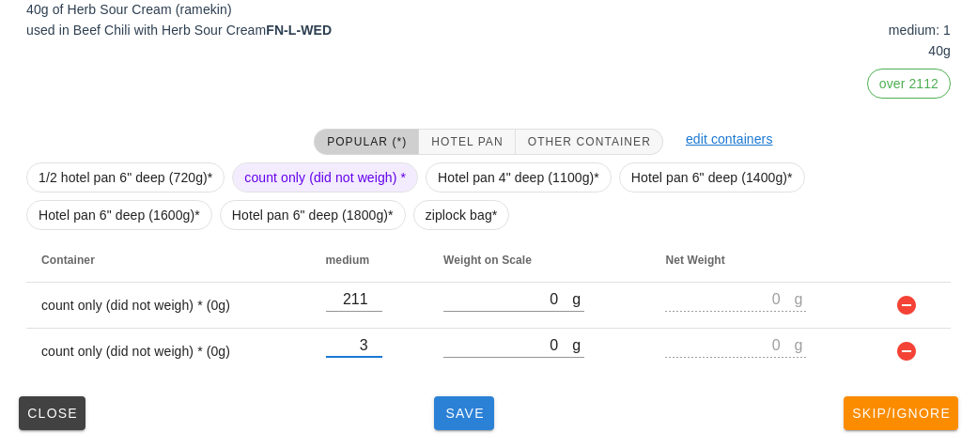
type input "3"
click at [476, 403] on button "Save" at bounding box center [464, 413] width 60 height 34
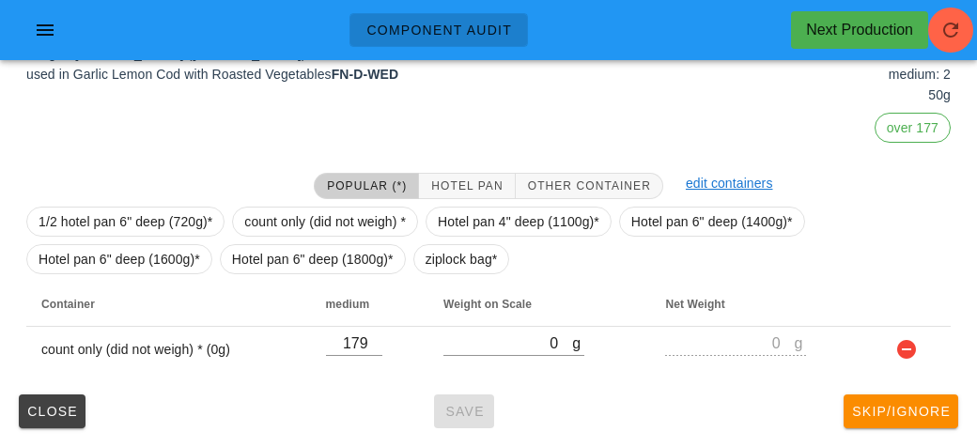
scroll to position [248, 0]
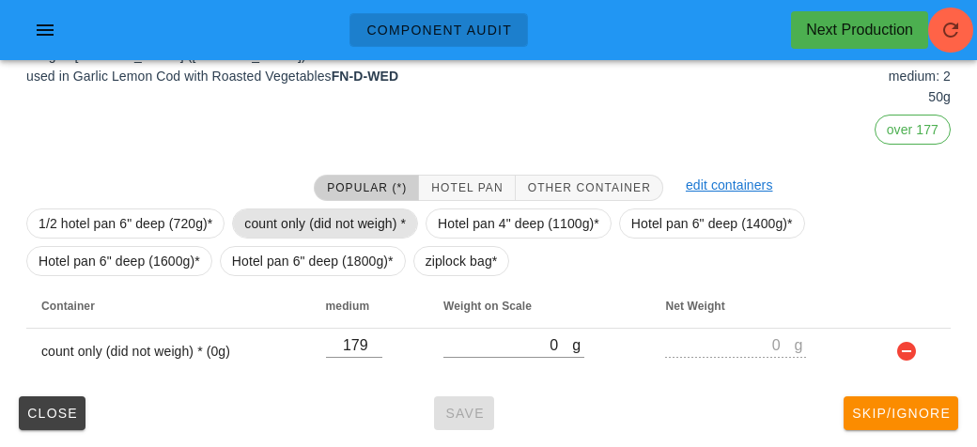
click at [269, 231] on span "count only (did not weigh) *" at bounding box center [325, 223] width 162 height 28
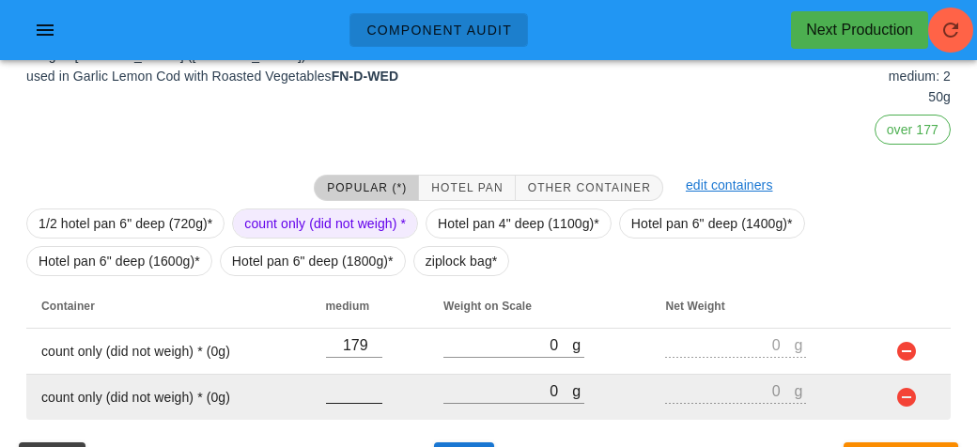
click at [354, 385] on input "number" at bounding box center [354, 390] width 56 height 24
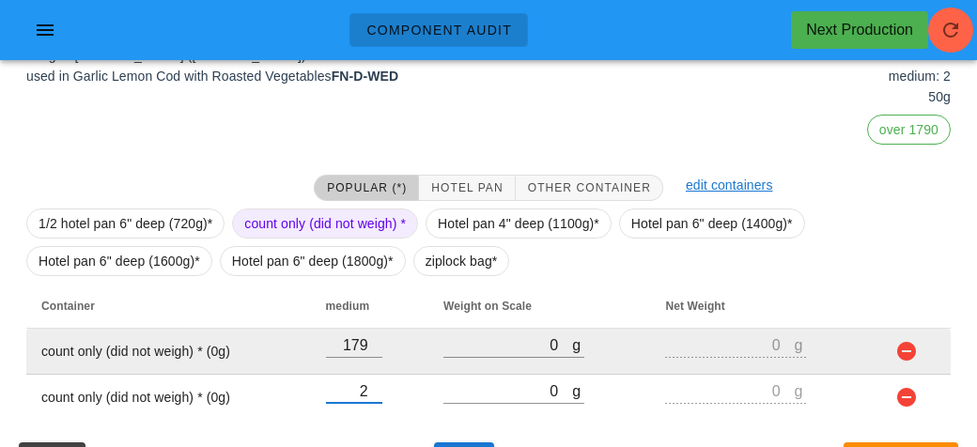
scroll to position [294, 0]
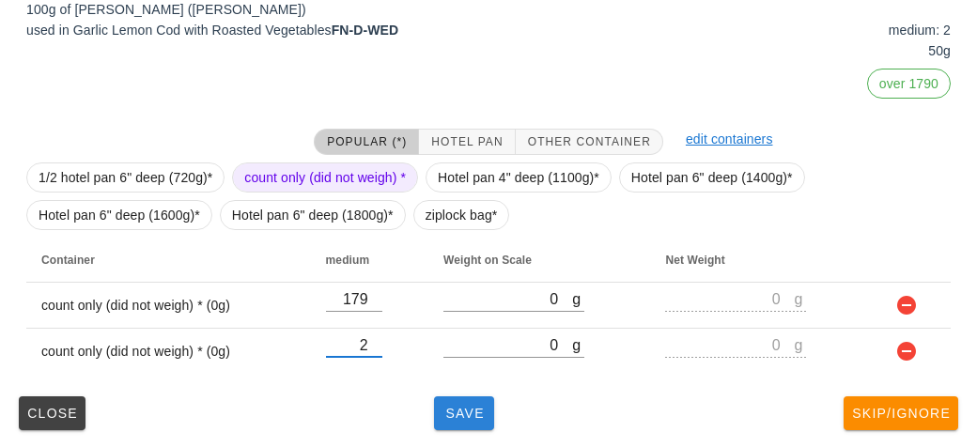
type input "2"
click at [449, 402] on button "Save" at bounding box center [464, 413] width 60 height 34
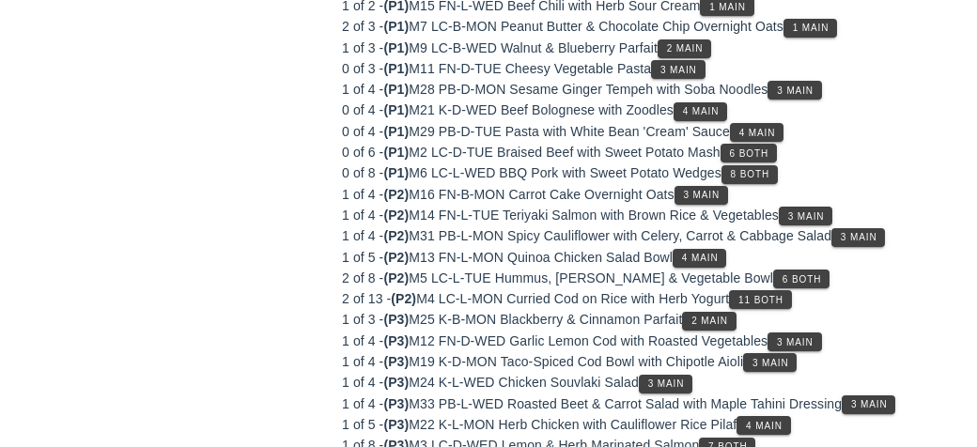
scroll to position [248, 0]
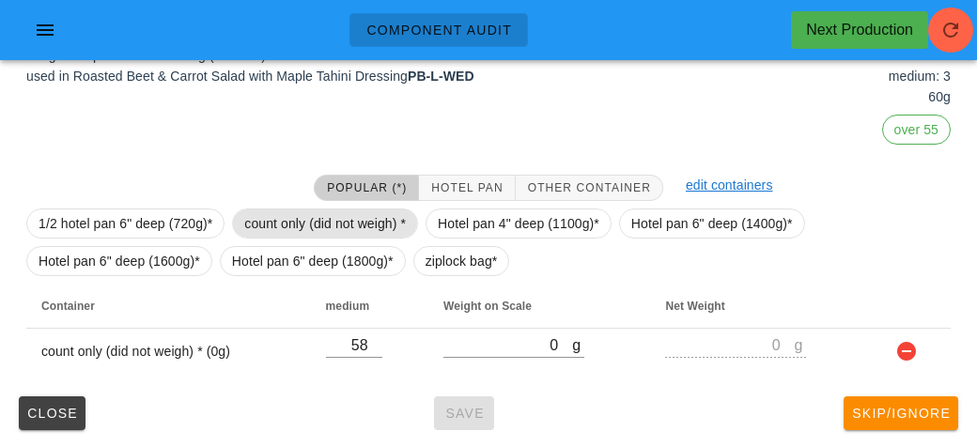
click at [349, 236] on span "count only (did not weigh) *" at bounding box center [325, 223] width 186 height 30
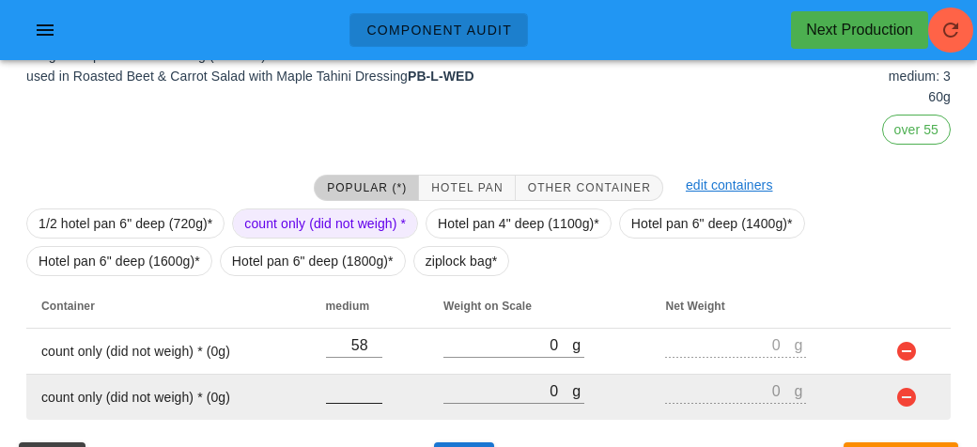
click at [360, 391] on input "number" at bounding box center [354, 390] width 56 height 24
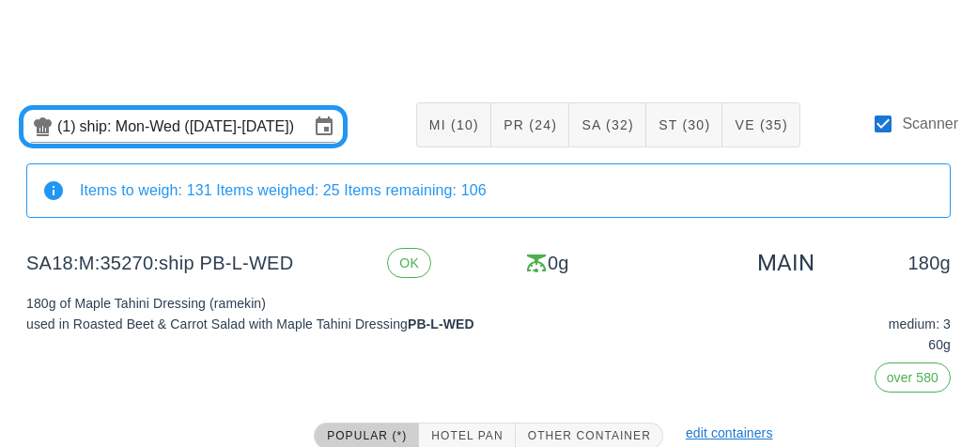
scroll to position [294, 0]
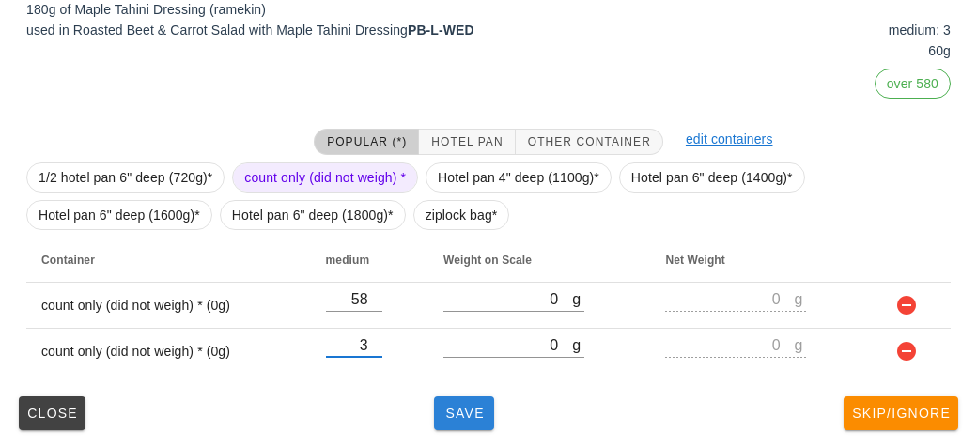
type input "3"
click at [472, 408] on span "Save" at bounding box center [463, 413] width 45 height 15
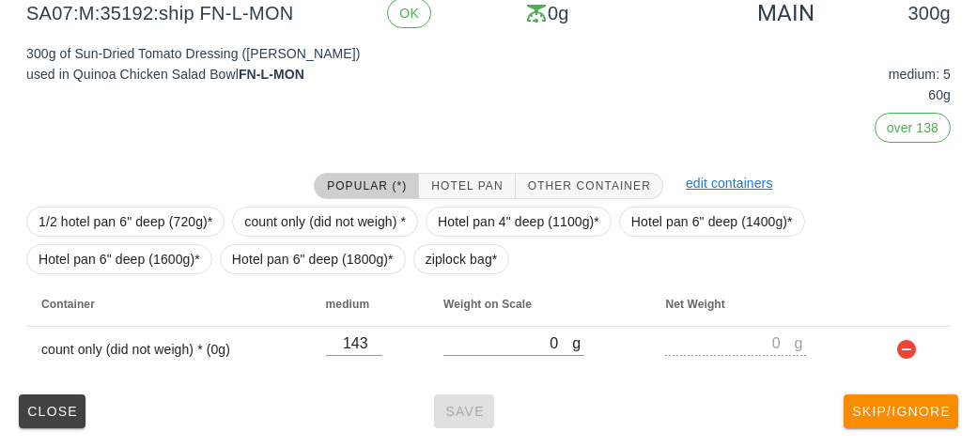
scroll to position [248, 0]
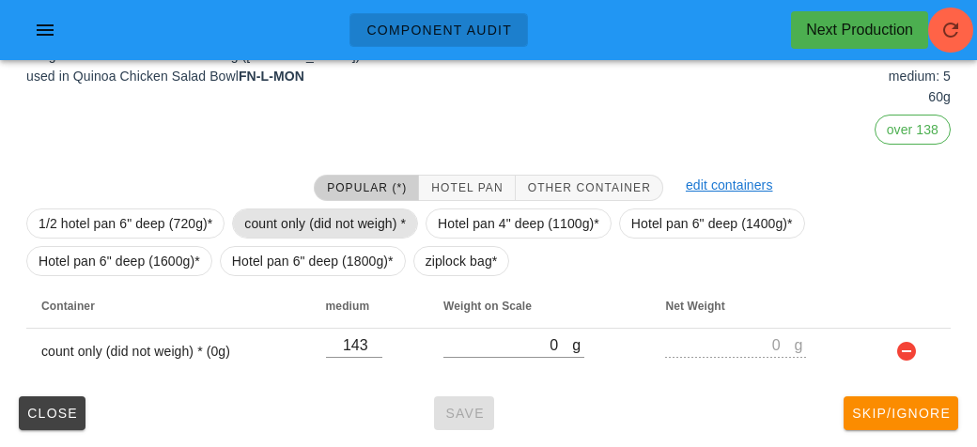
click at [349, 227] on span "count only (did not weigh) *" at bounding box center [325, 223] width 162 height 28
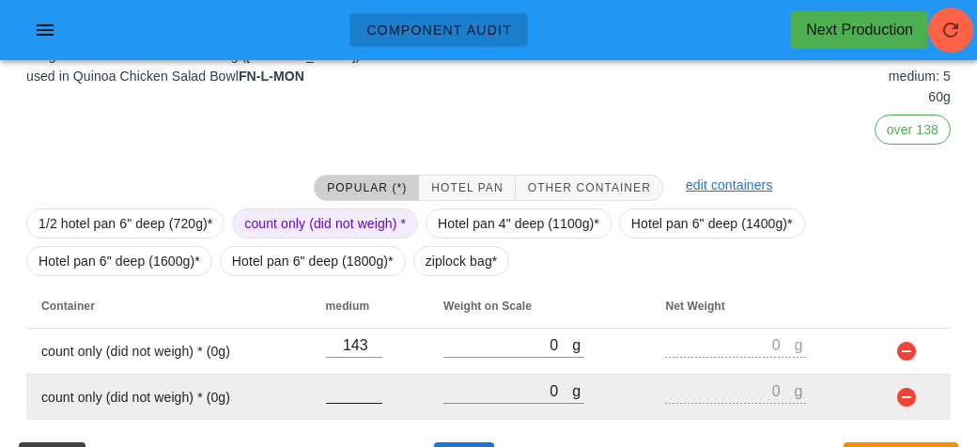
click at [360, 393] on input "number" at bounding box center [354, 390] width 56 height 24
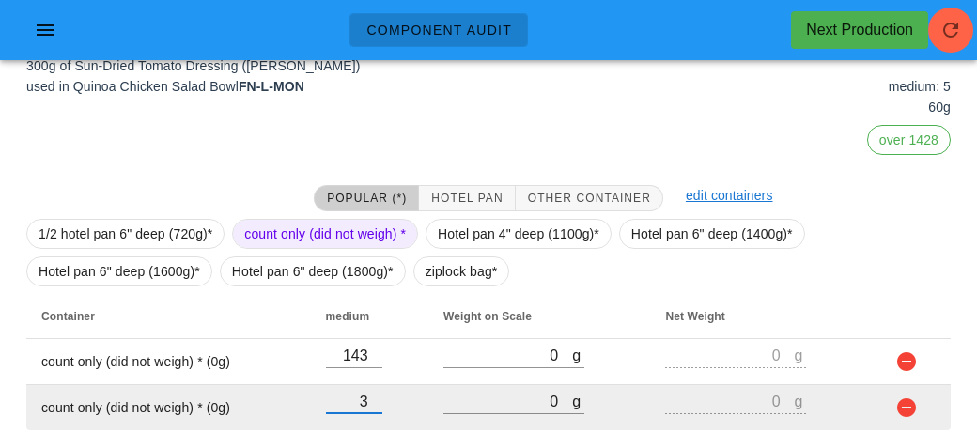
scroll to position [294, 0]
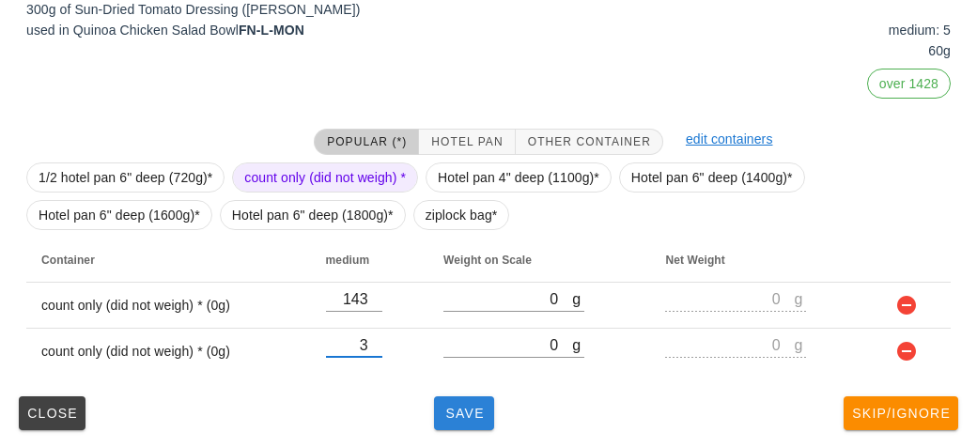
type input "3"
click at [456, 416] on span "Save" at bounding box center [463, 413] width 45 height 15
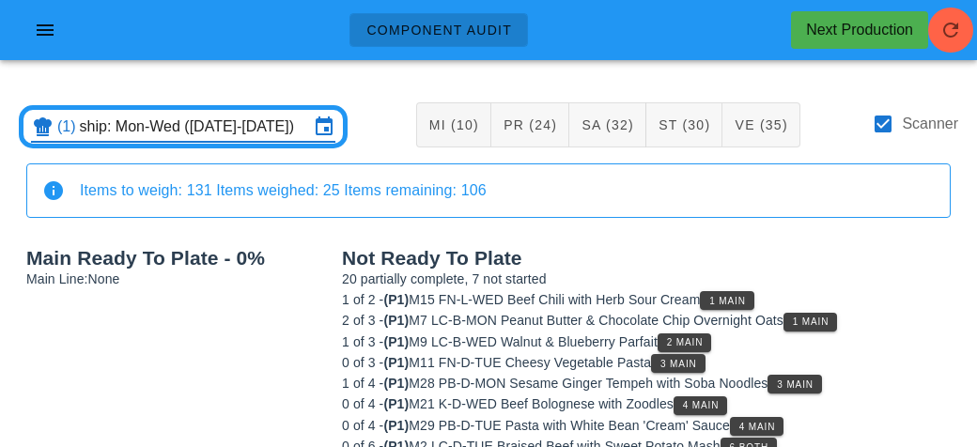
click at [175, 128] on input "ship: Mon-Wed (Aug 25-Aug 27)" at bounding box center [194, 127] width 229 height 30
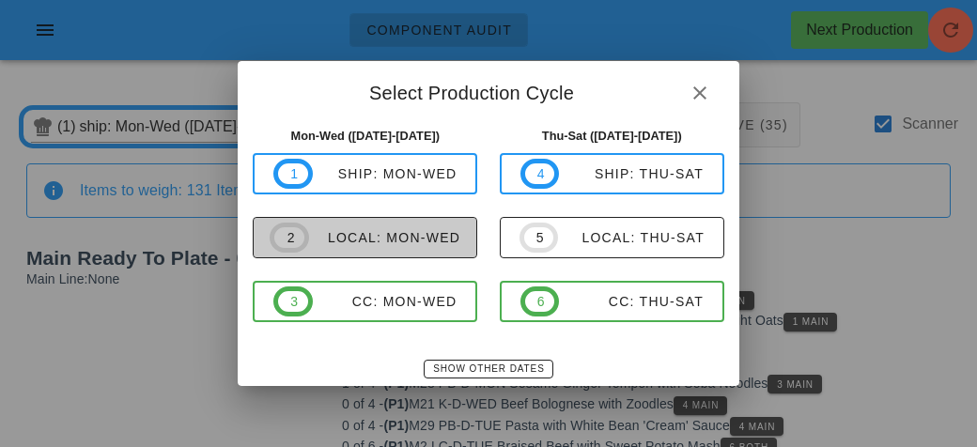
click at [359, 238] on div "local: Mon-Wed" at bounding box center [384, 237] width 151 height 15
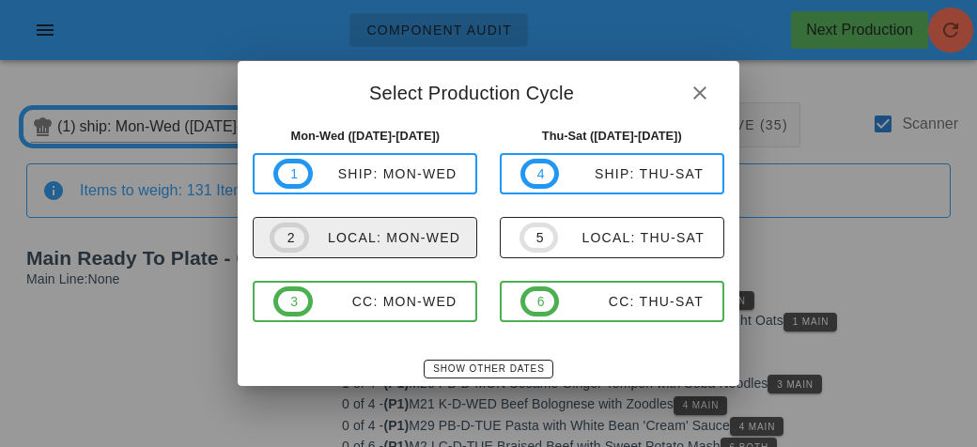
type input "local: Mon-Wed (Aug 25-Aug 27)"
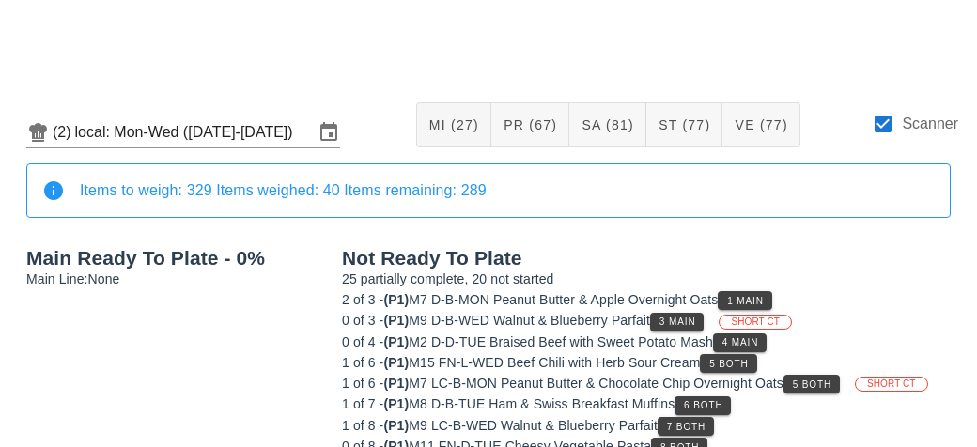
scroll to position [391, 0]
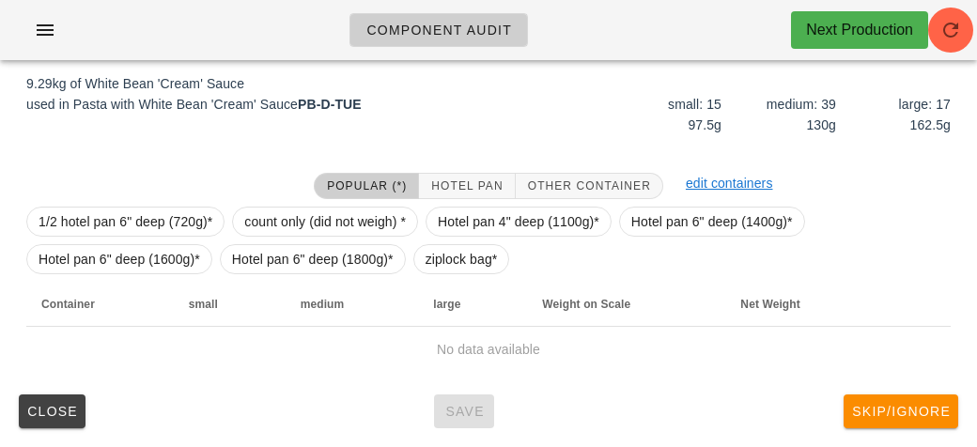
scroll to position [218, 0]
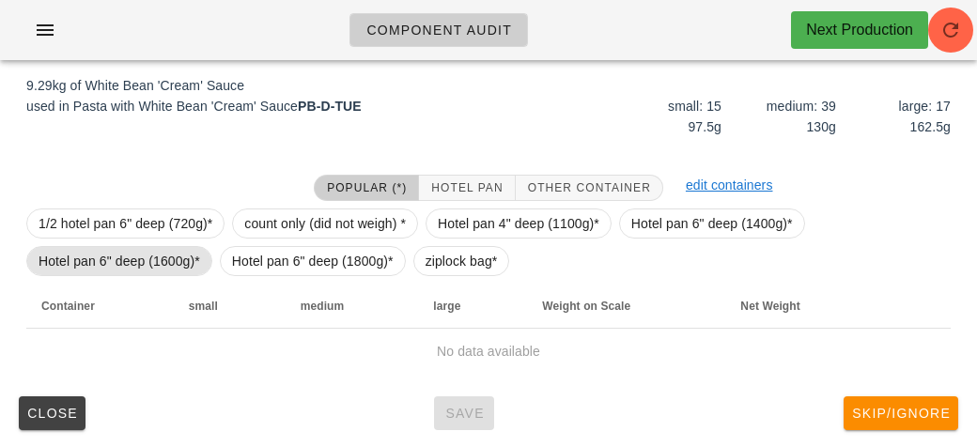
click at [176, 249] on span "Hotel pan 6" deep (1600g)*" at bounding box center [119, 261] width 162 height 28
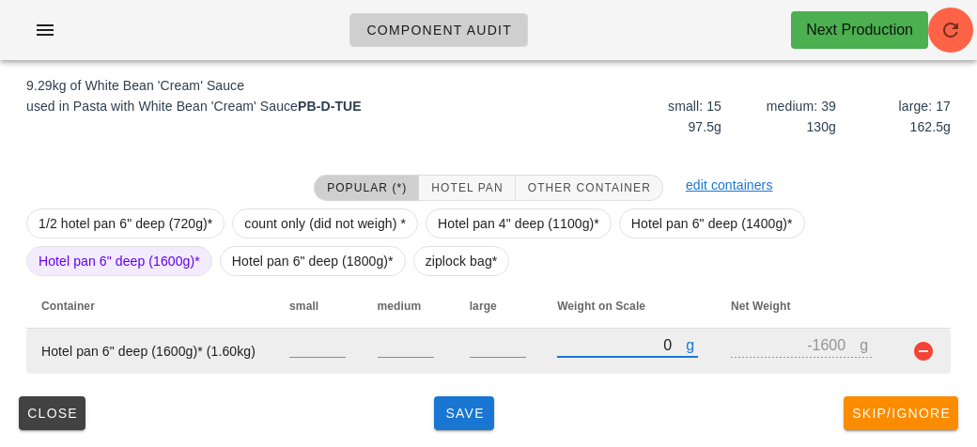
click at [627, 341] on input "0" at bounding box center [621, 344] width 129 height 24
type input "10"
type input "-1590"
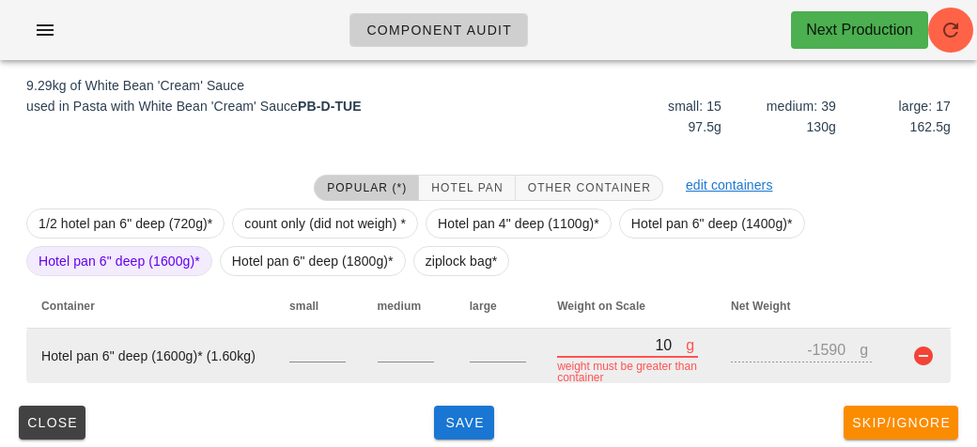
type input "110"
type input "-1490"
type input "1130"
type input "-470"
type input "11360"
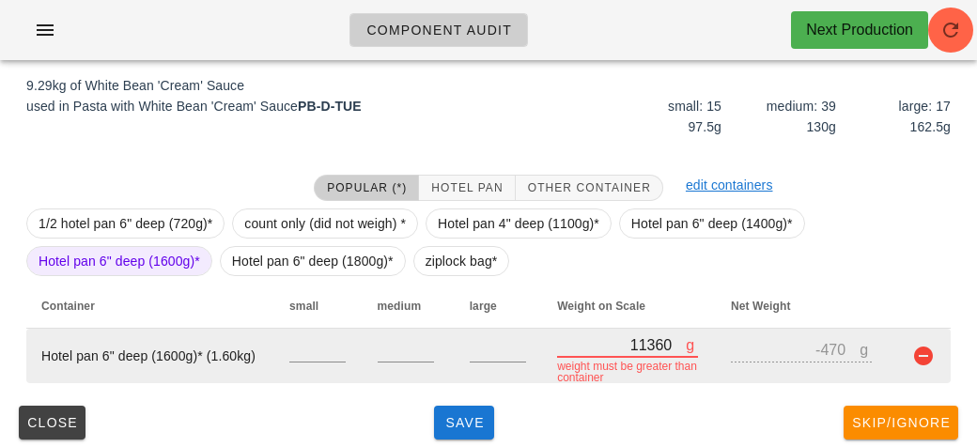
type input "9760"
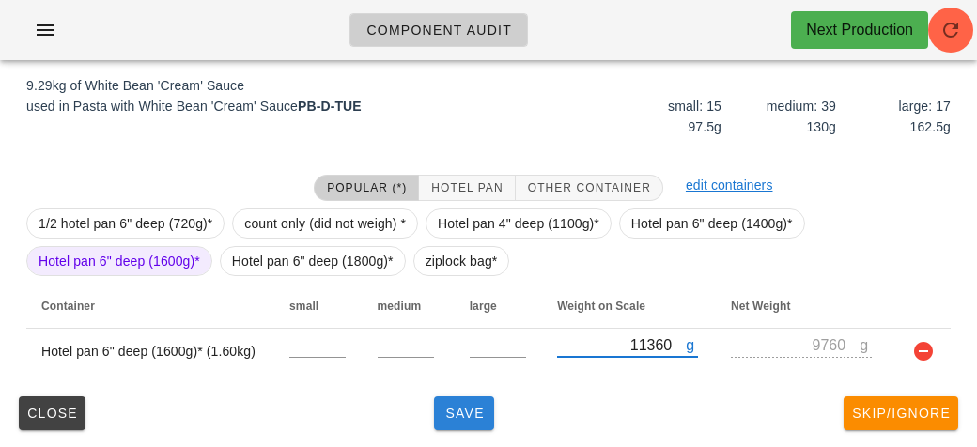
type input "11360"
click at [486, 404] on button "Save" at bounding box center [464, 413] width 60 height 34
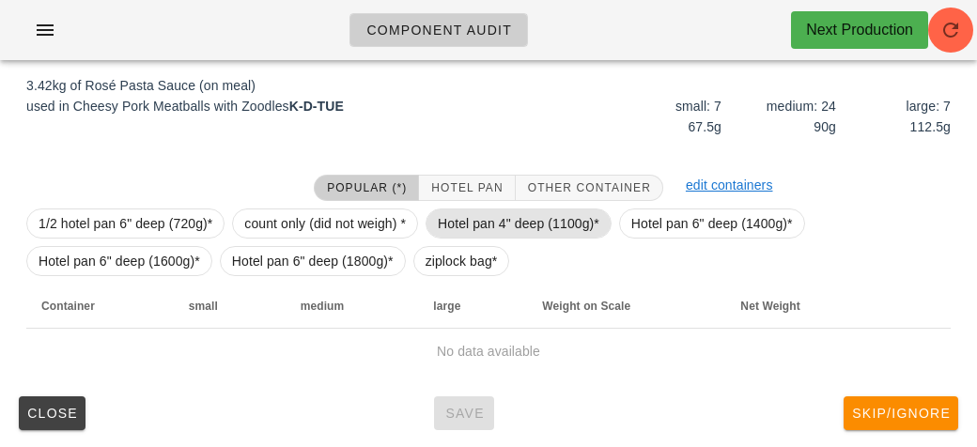
click at [546, 229] on span "Hotel pan 4" deep (1100g)*" at bounding box center [519, 223] width 162 height 28
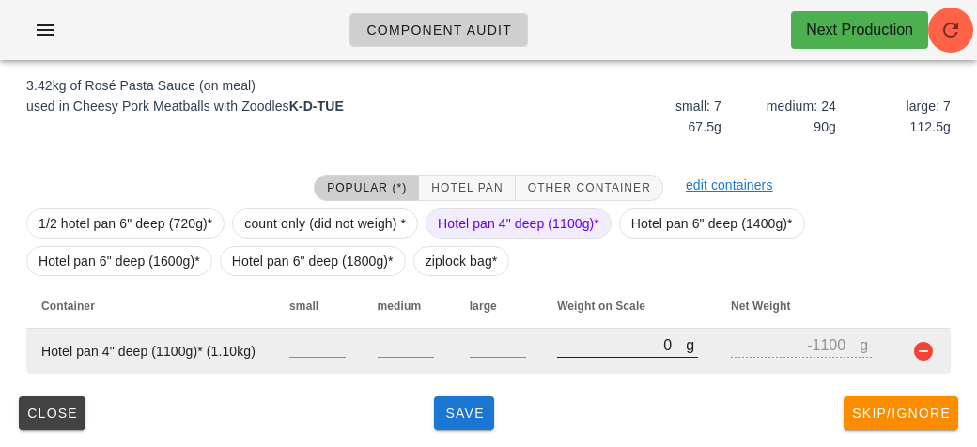
click at [586, 340] on input "0" at bounding box center [621, 344] width 129 height 24
type input "40"
type input "-1060"
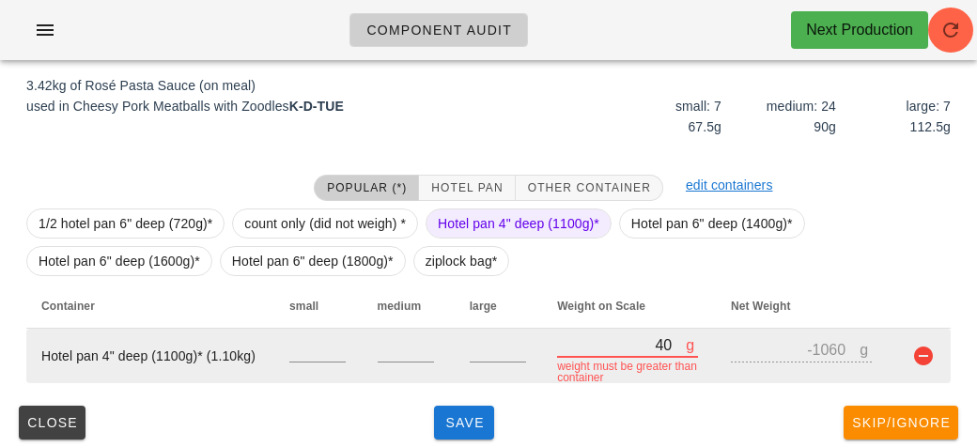
type input "470"
type input "-630"
type input "4780"
type input "3680"
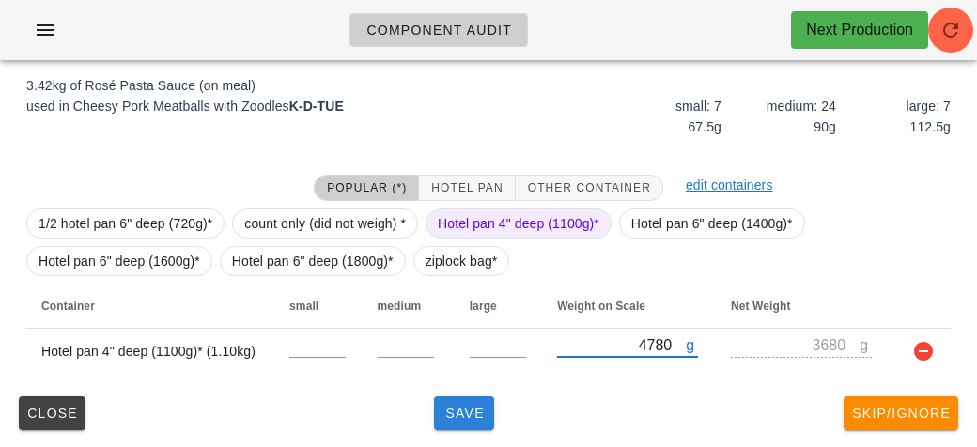
type input "4780"
click at [473, 422] on button "Save" at bounding box center [464, 413] width 60 height 34
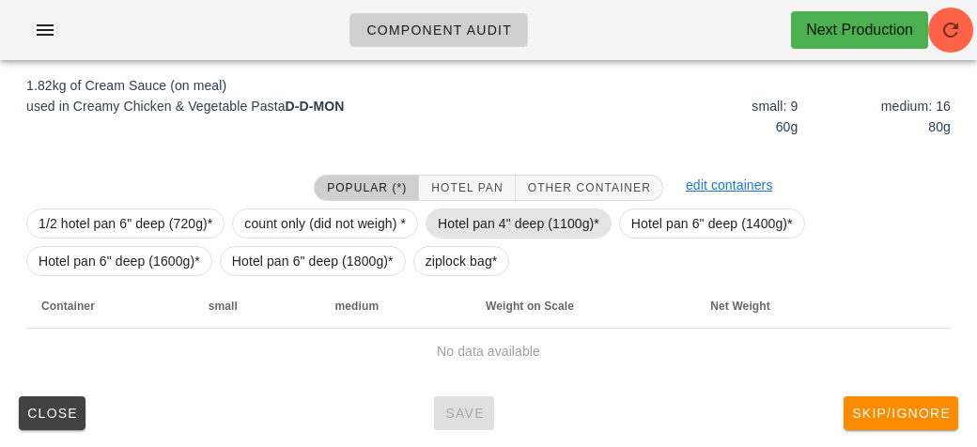
click at [491, 228] on span "Hotel pan 4" deep (1100g)*" at bounding box center [519, 223] width 162 height 28
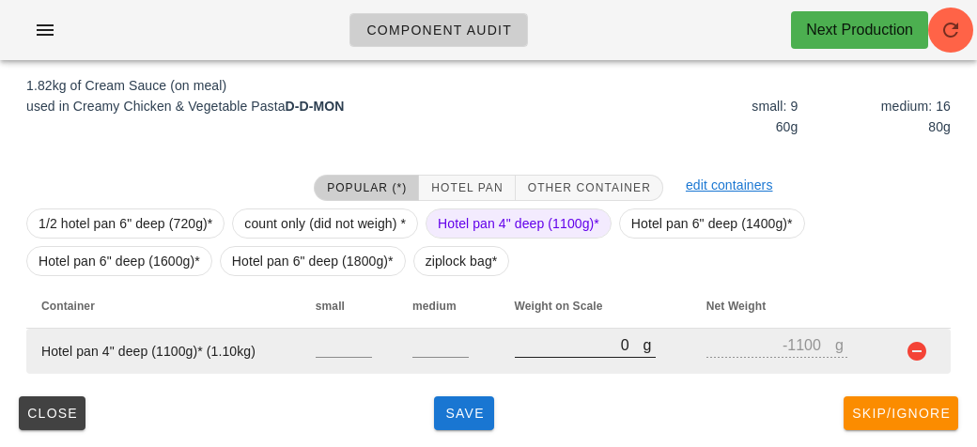
click at [571, 346] on input "0" at bounding box center [579, 344] width 129 height 24
type input "30"
type input "-1070"
type input "320"
type input "-780"
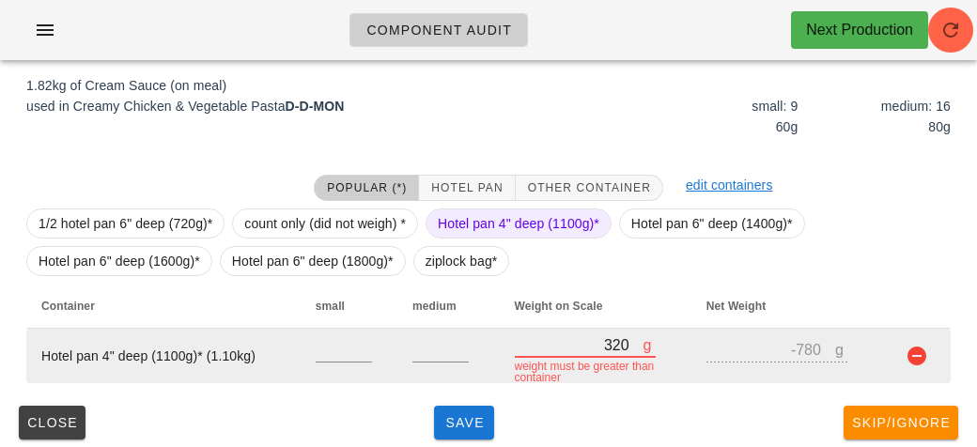
type input "3290"
type input "2190"
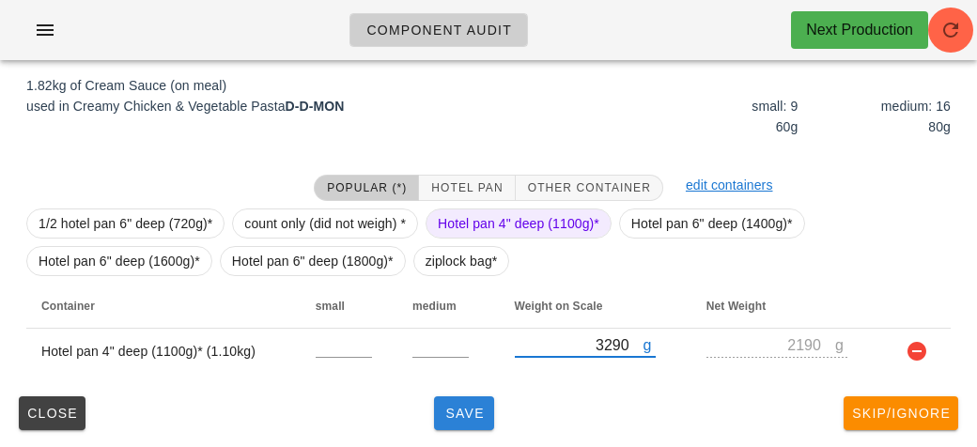
type input "3290"
click at [460, 415] on span "Save" at bounding box center [463, 413] width 45 height 15
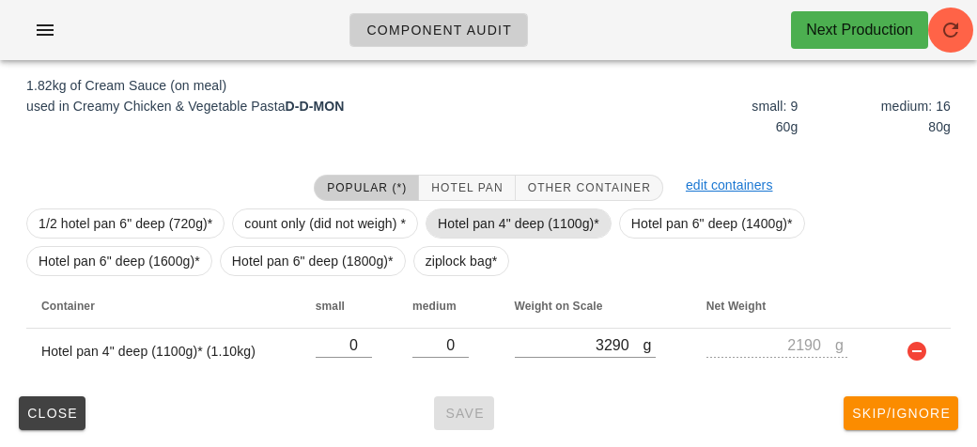
click at [527, 214] on span "Hotel pan 4" deep (1100g)*" at bounding box center [519, 223] width 162 height 28
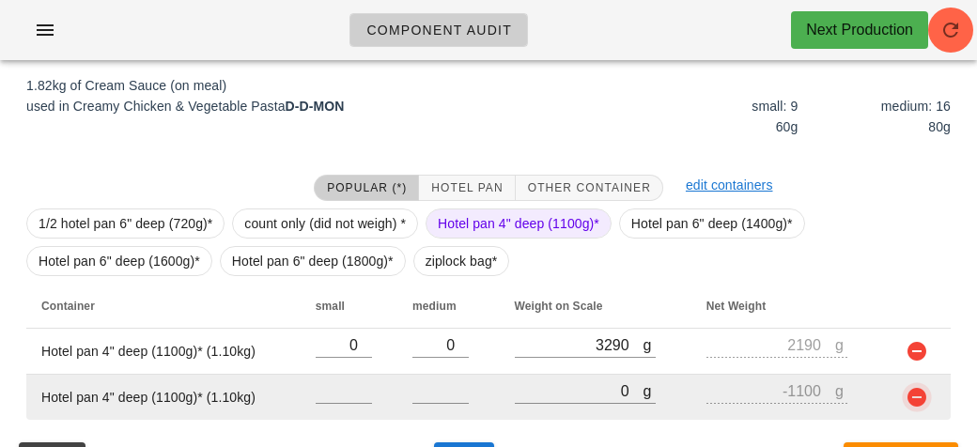
click at [920, 397] on button "button" at bounding box center [916, 397] width 23 height 23
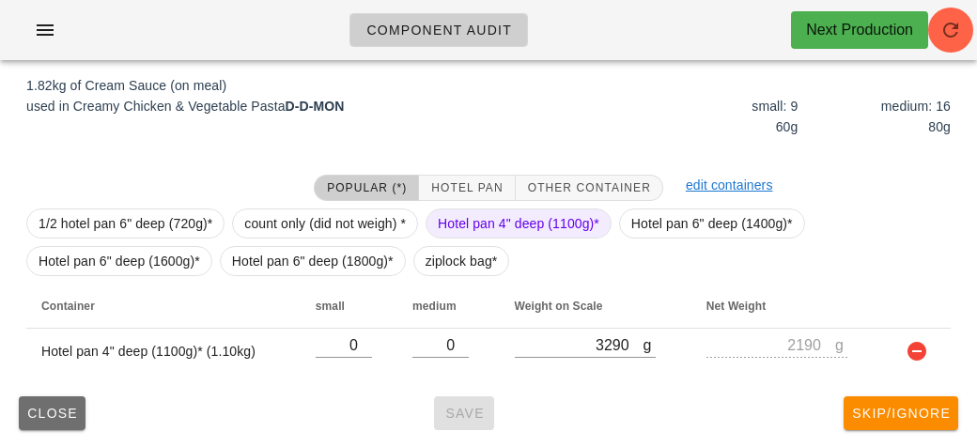
click at [51, 416] on span "Close" at bounding box center [52, 413] width 52 height 15
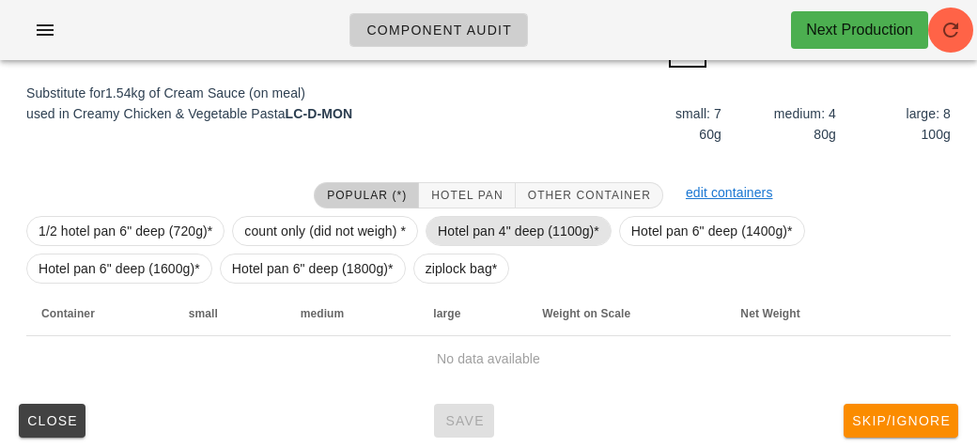
click at [438, 237] on span "Hotel pan 4" deep (1100g)*" at bounding box center [519, 231] width 162 height 28
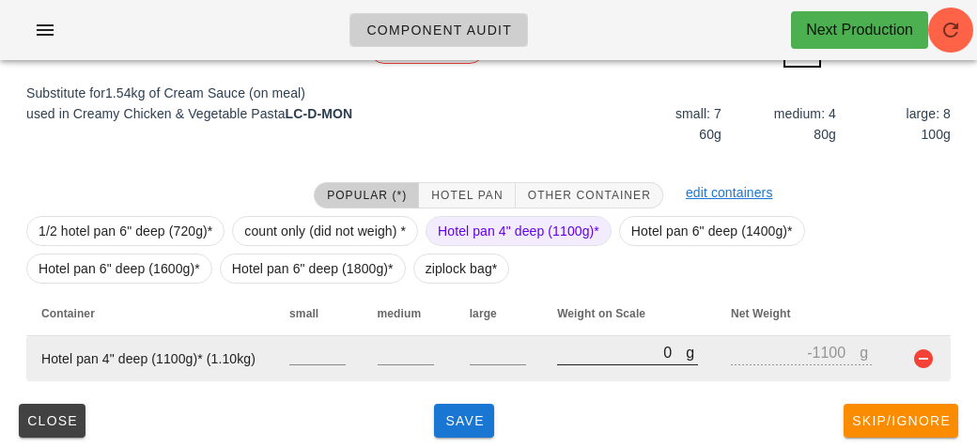
click at [601, 343] on input "0" at bounding box center [621, 352] width 129 height 24
type input "30"
type input "-1070"
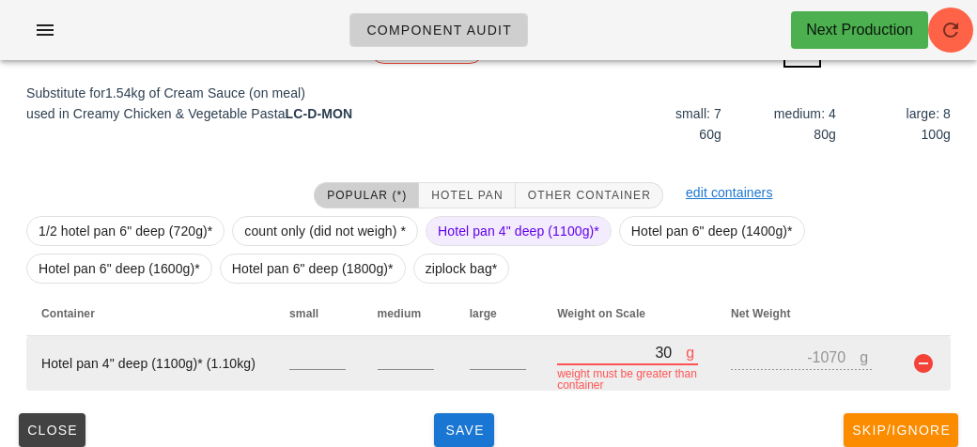
type input "320"
type input "-780"
type input "3230"
type input "2130"
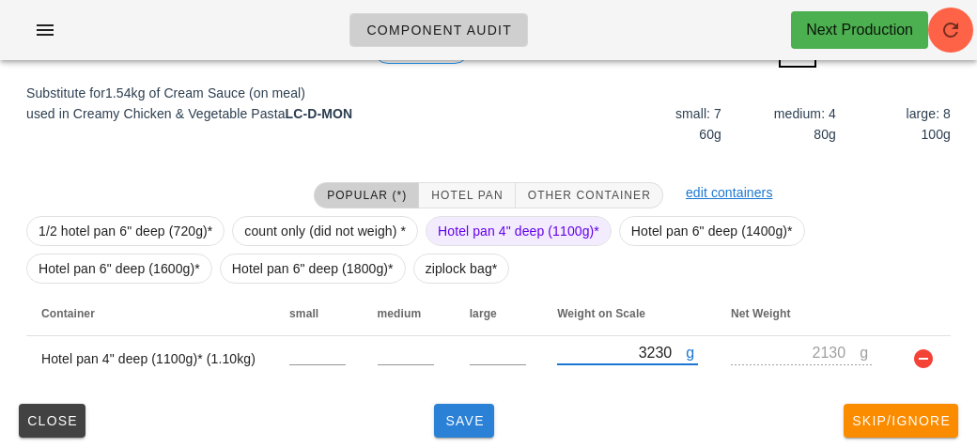
type input "3230"
click at [480, 408] on button "Save" at bounding box center [464, 421] width 60 height 34
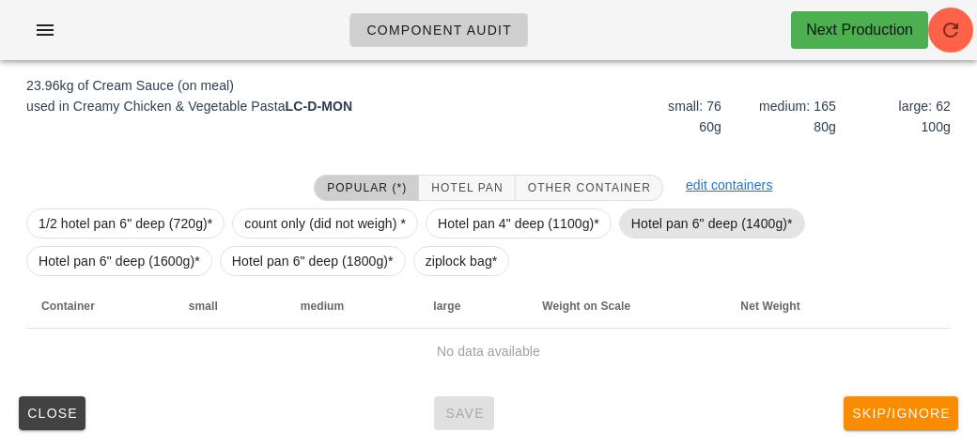
click at [655, 232] on span "Hotel pan 6" deep (1400g)*" at bounding box center [712, 223] width 162 height 28
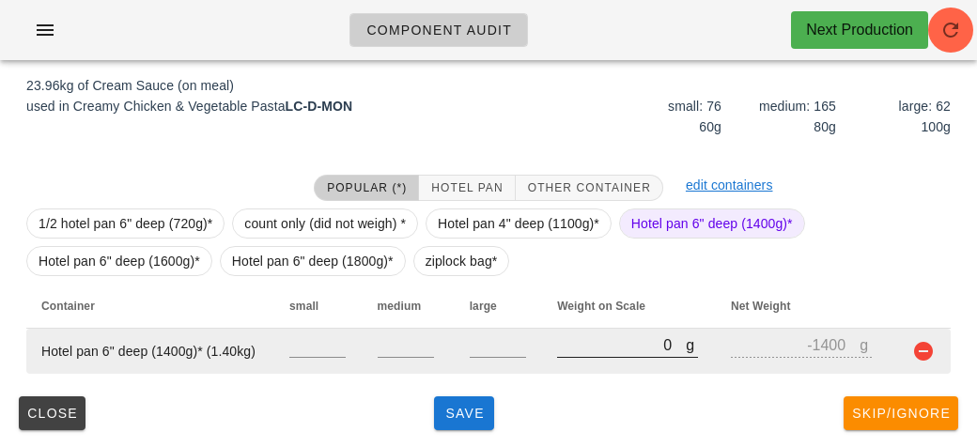
click at [639, 341] on input "0" at bounding box center [621, 344] width 129 height 24
type input "10"
type input "-1390"
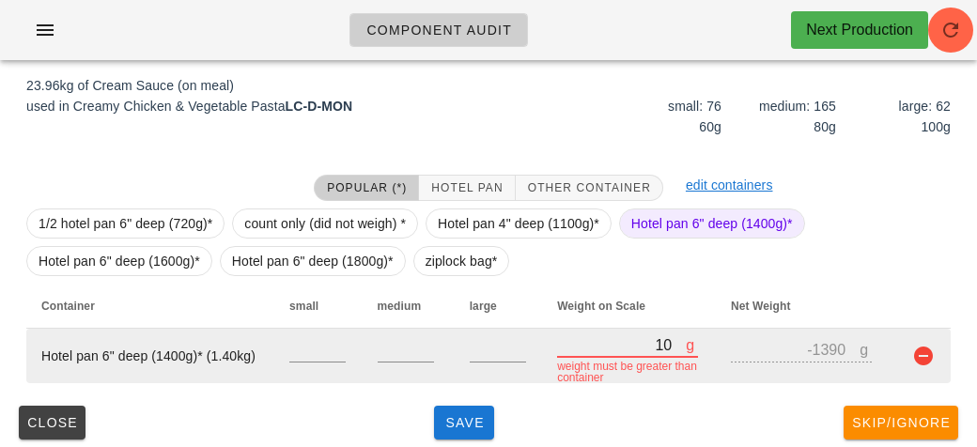
type input "150"
type input "-1250"
type input "1530"
type input "130"
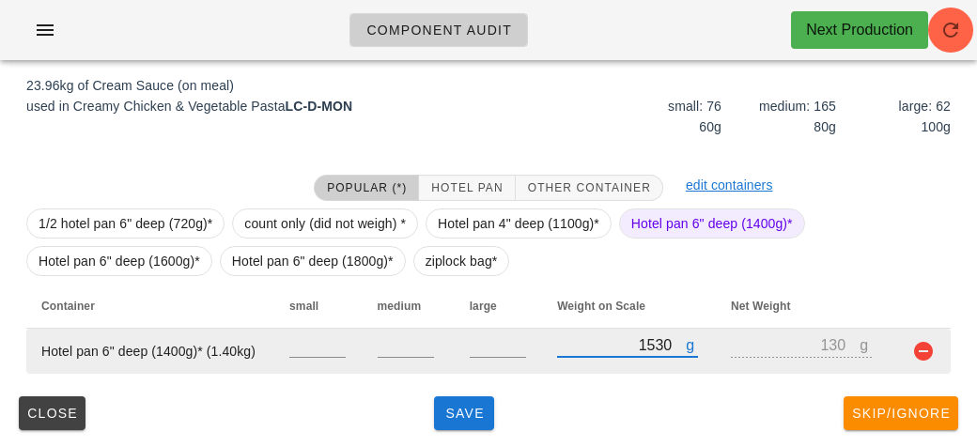
type input "15360"
type input "13960"
type input "153600"
type input "152200"
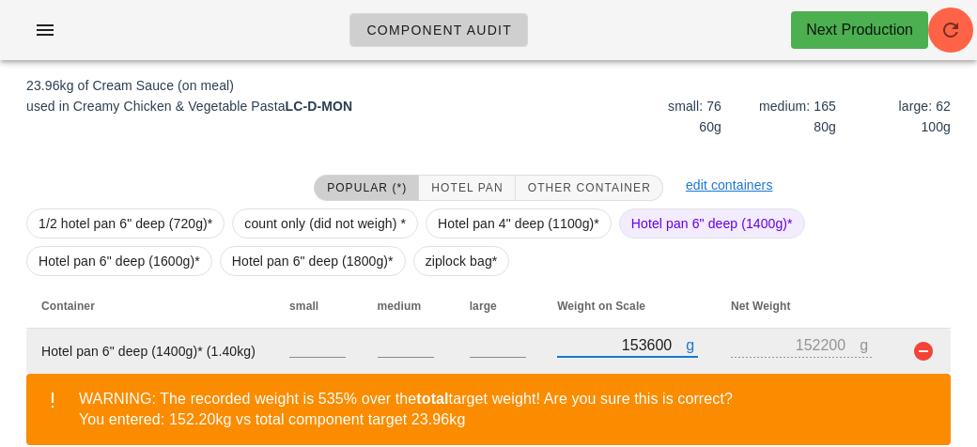
type input "15360"
type input "13960"
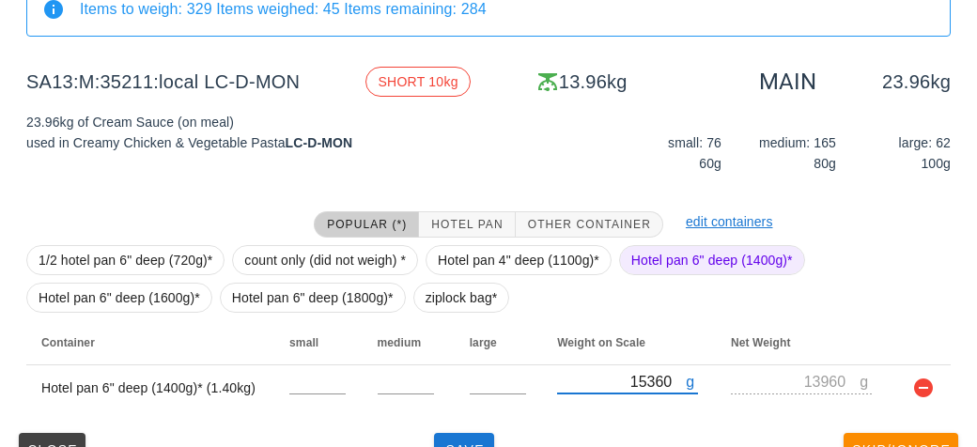
scroll to position [218, 0]
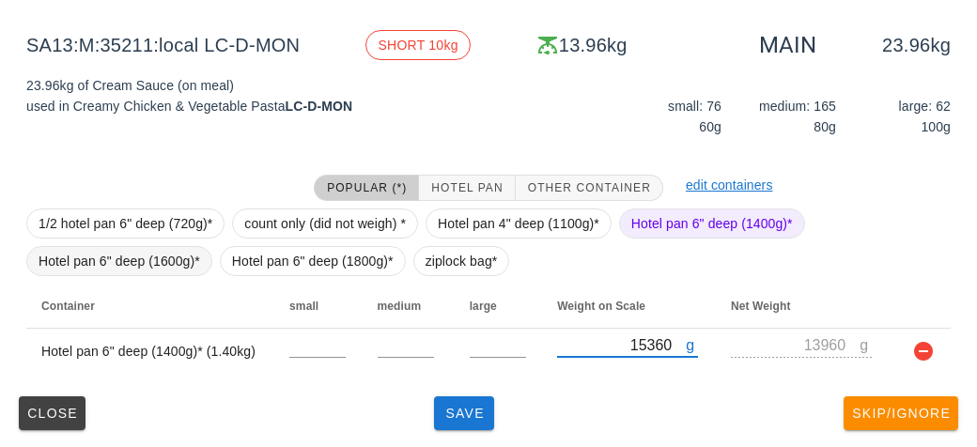
type input "15360"
click at [112, 260] on span "Hotel pan 6" deep (1600g)*" at bounding box center [119, 261] width 162 height 28
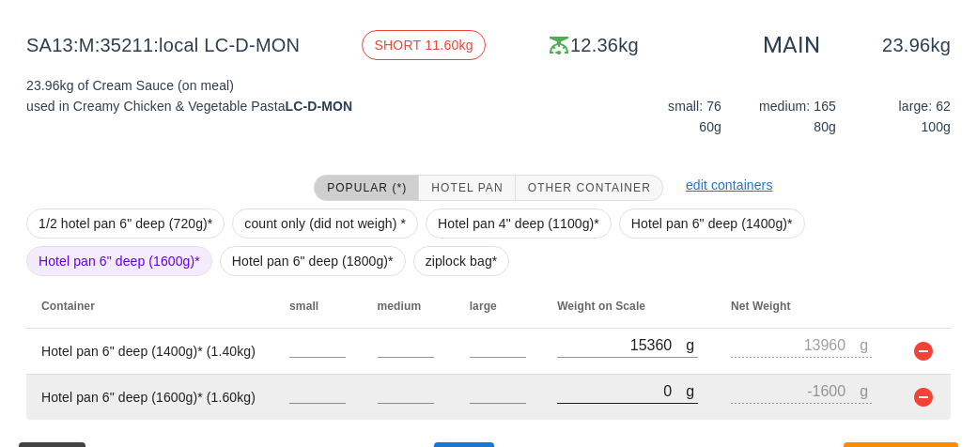
click at [657, 386] on input "0" at bounding box center [621, 390] width 129 height 24
type input "10"
type input "-1590"
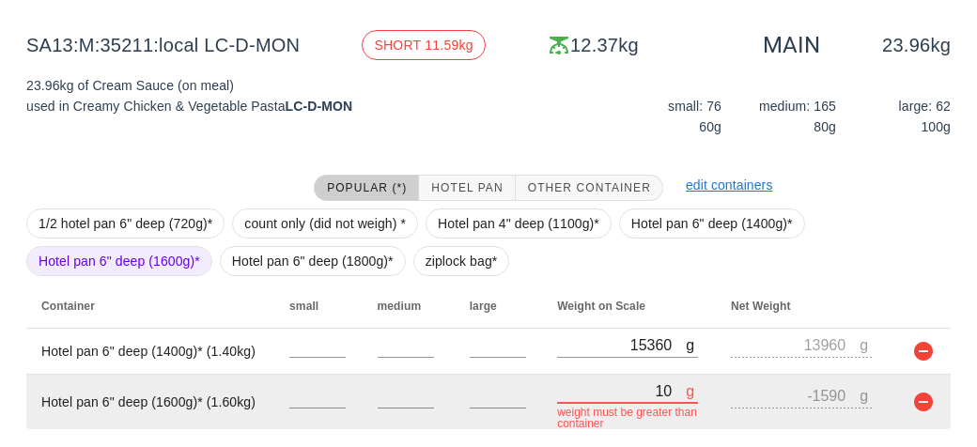
type input "120"
type input "-1480"
type input "1280"
type input "-320"
type input "12850"
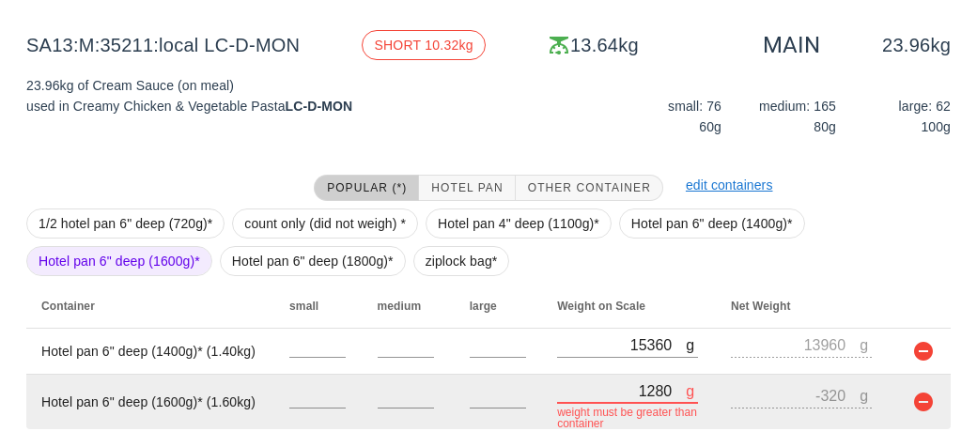
type input "11250"
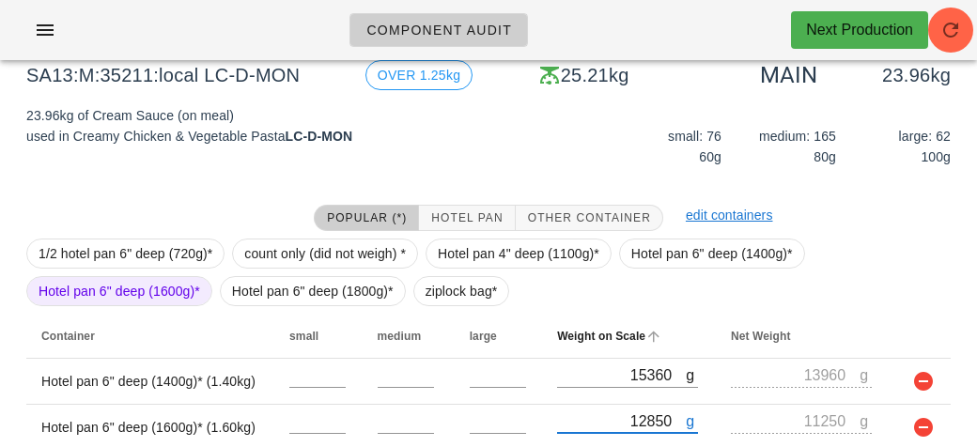
scroll to position [264, 0]
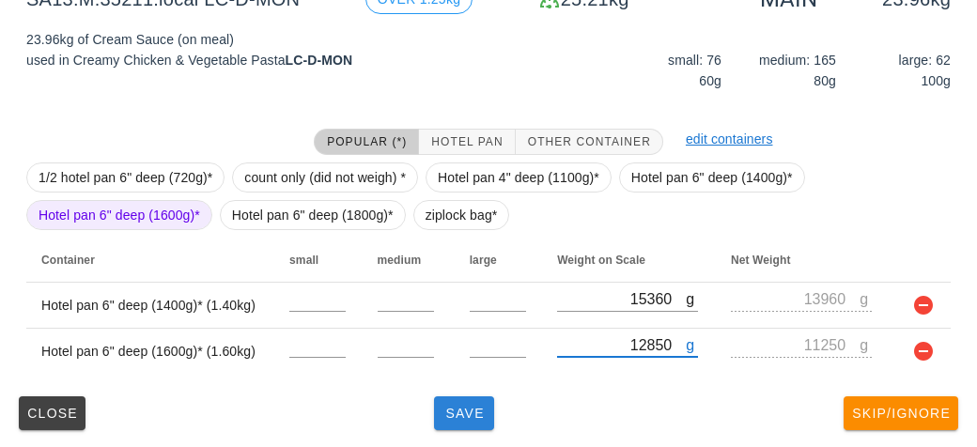
type input "12850"
click at [460, 406] on span "Save" at bounding box center [463, 413] width 45 height 15
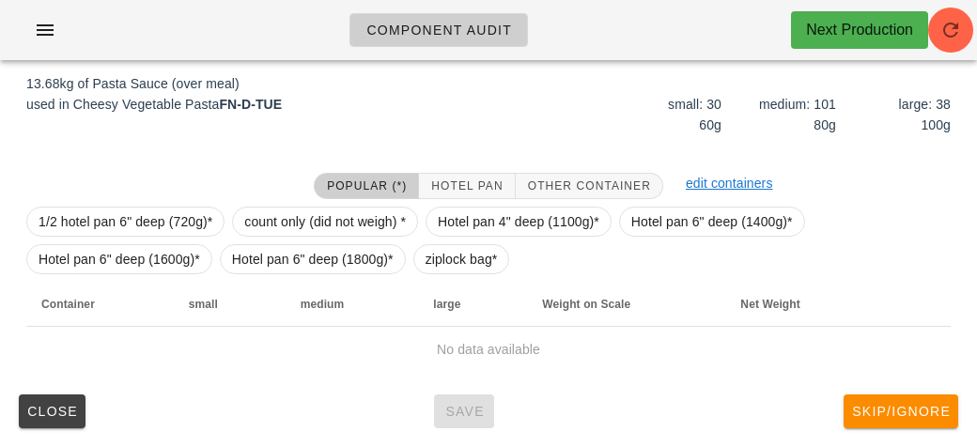
scroll to position [218, 0]
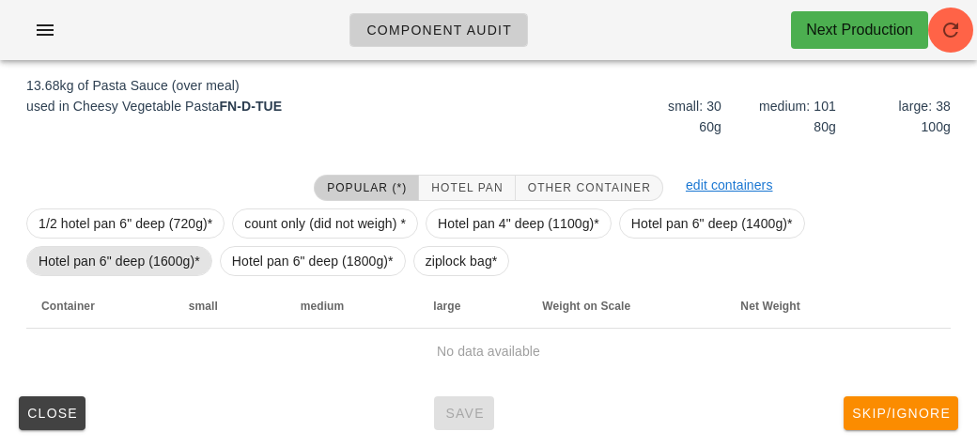
click at [164, 268] on span "Hotel pan 6" deep (1600g)*" at bounding box center [119, 261] width 162 height 28
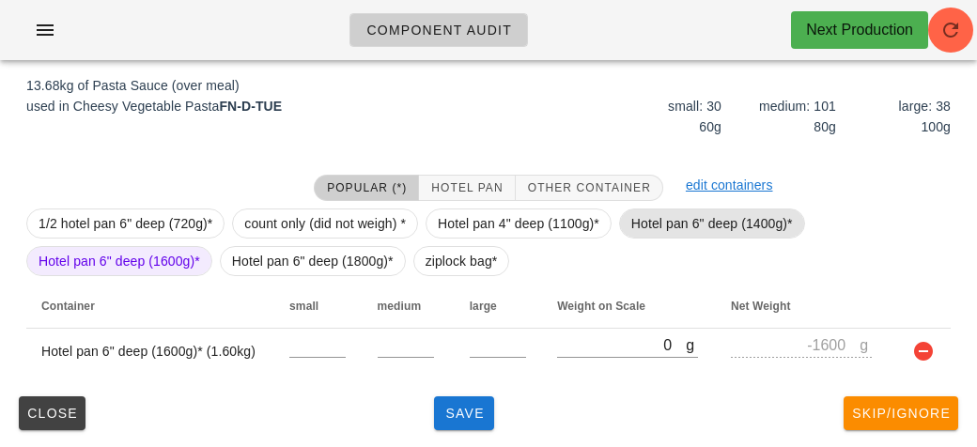
click at [634, 222] on span "Hotel pan 6" deep (1400g)*" at bounding box center [712, 223] width 162 height 28
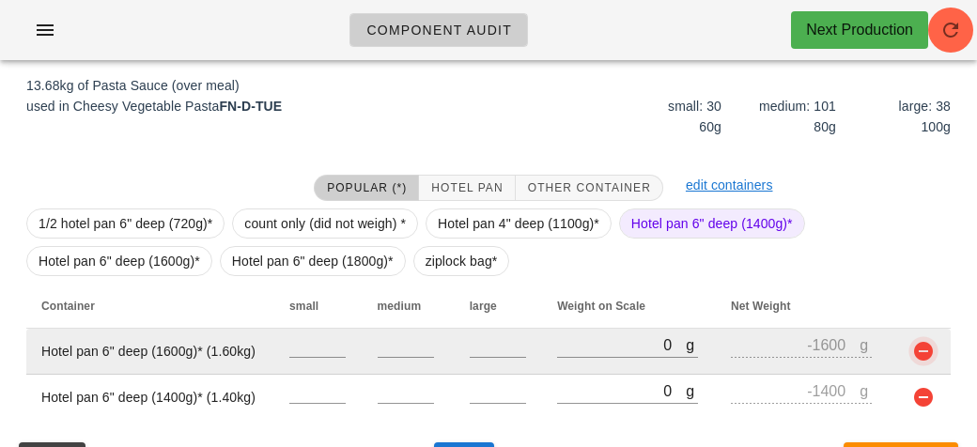
click at [925, 346] on button "button" at bounding box center [923, 351] width 23 height 23
type input "-1400"
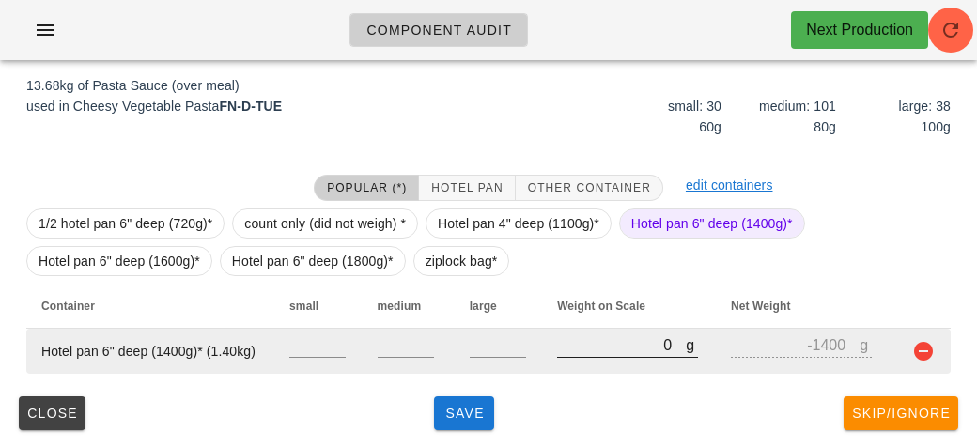
click at [600, 342] on input "0" at bounding box center [621, 344] width 129 height 24
type input "80"
type input "-1320"
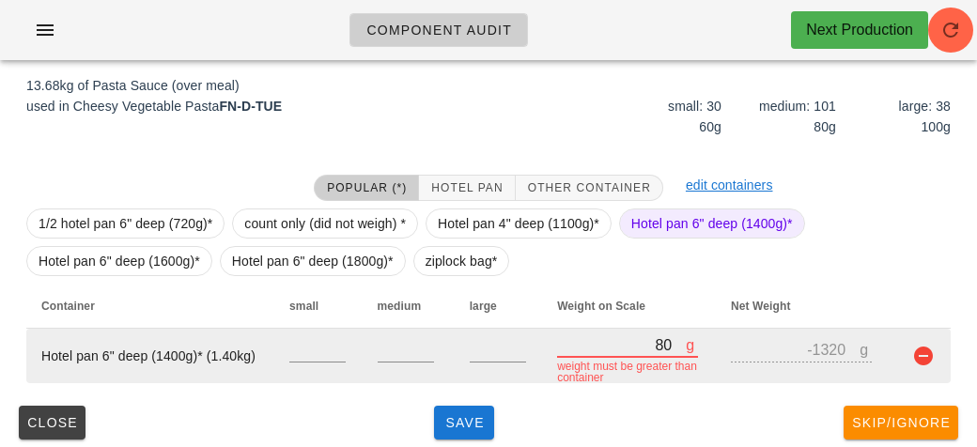
type input "840"
type input "-560"
type input "8490"
type input "7090"
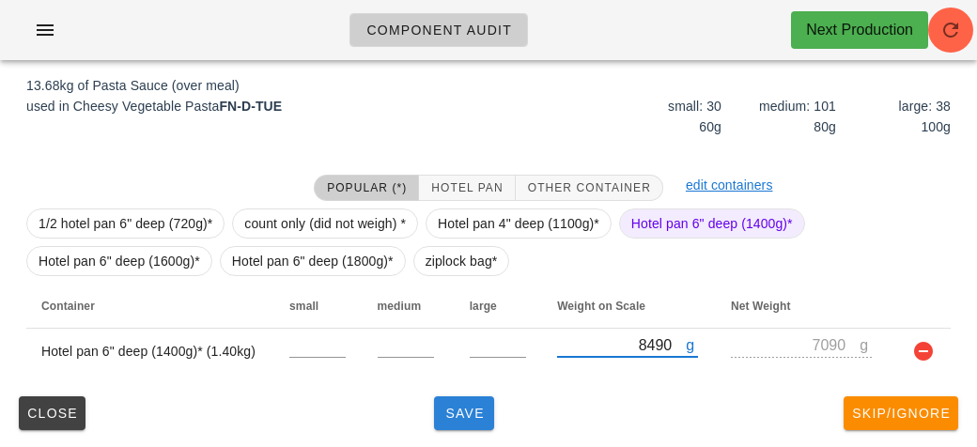
type input "8490"
click at [475, 406] on span "Save" at bounding box center [463, 413] width 45 height 15
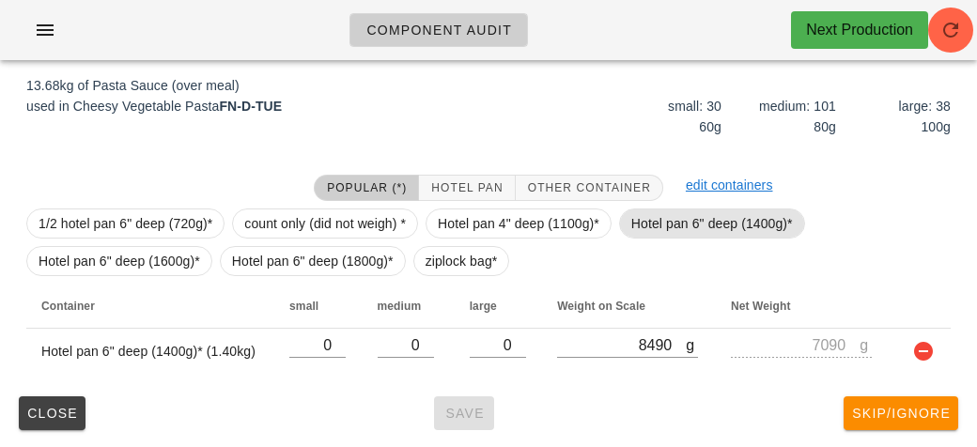
click at [673, 231] on span "Hotel pan 6" deep (1400g)*" at bounding box center [712, 223] width 162 height 28
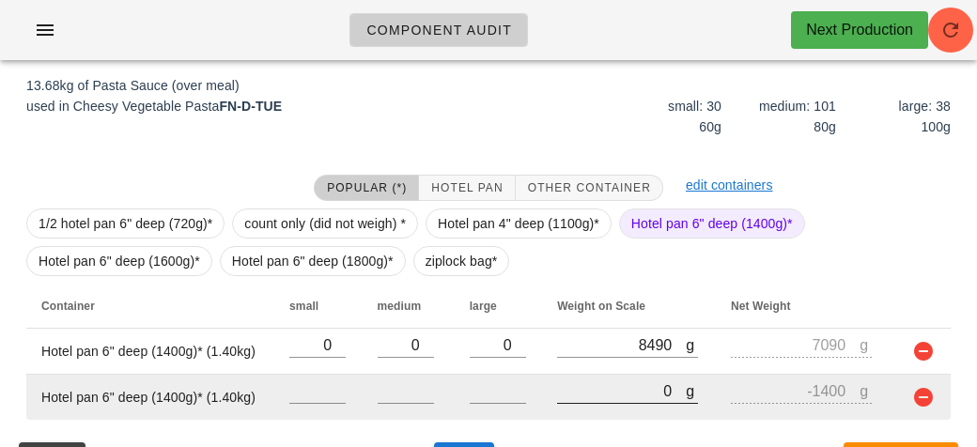
click at [632, 393] on input "0" at bounding box center [621, 390] width 129 height 24
type input "80"
type input "-1320"
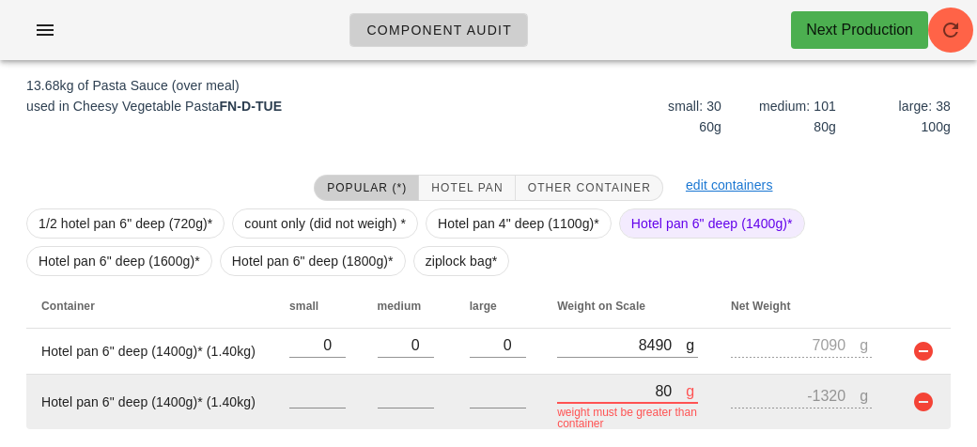
type input "850"
type input "-550"
type input "8590"
type input "7190"
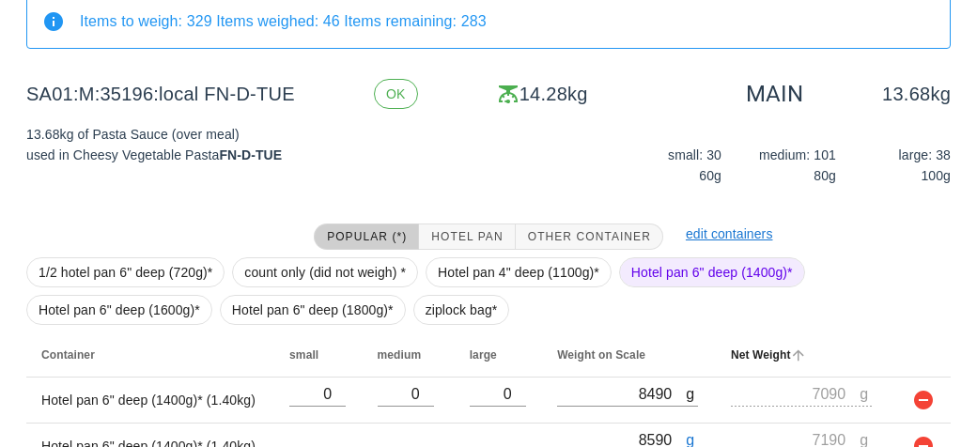
scroll to position [264, 0]
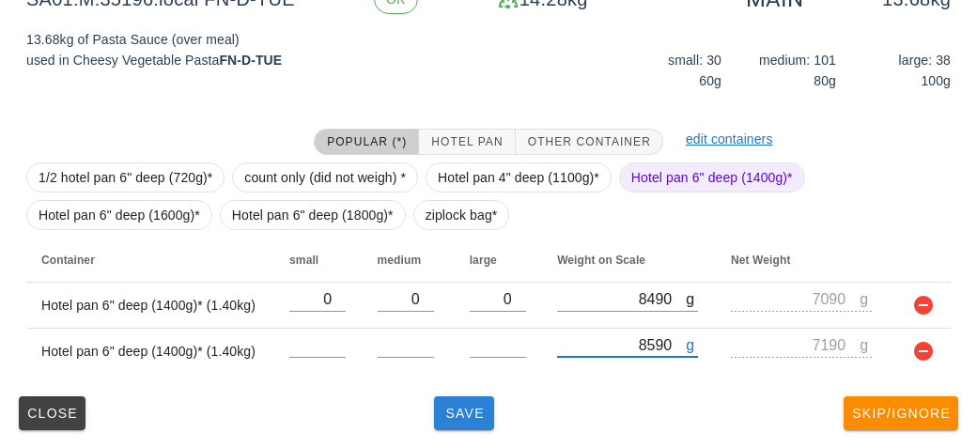
type input "8590"
click at [476, 417] on span "Save" at bounding box center [463, 413] width 45 height 15
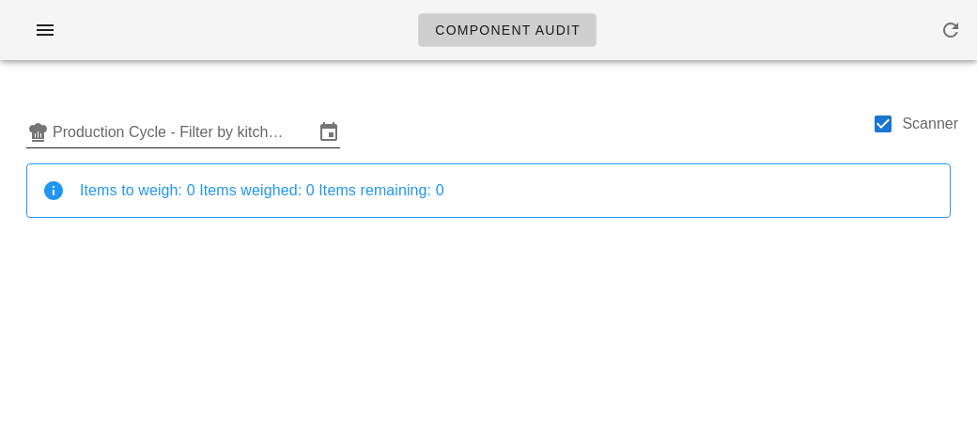
click at [235, 125] on input "Production Cycle - Filter by kitchen production schedules" at bounding box center [183, 132] width 261 height 30
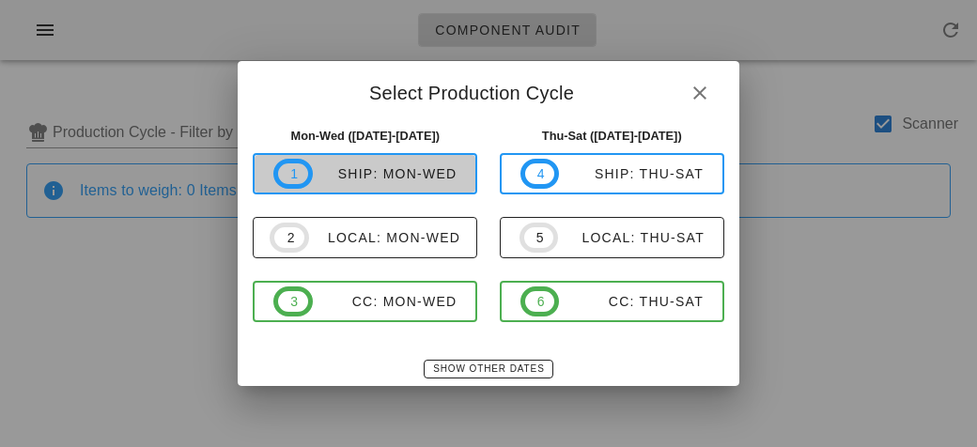
click at [394, 163] on span "1 ship: Mon-Wed" at bounding box center [364, 174] width 183 height 30
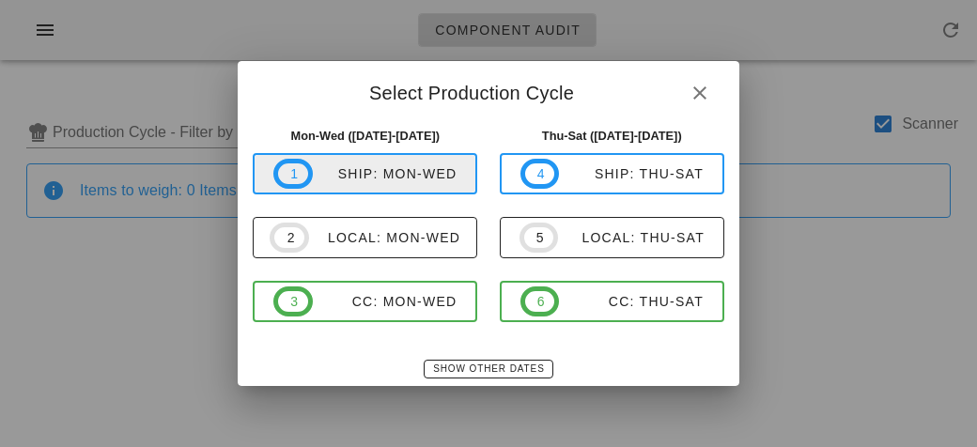
type input "ship: Mon-Wed (Aug 25-Aug 27)"
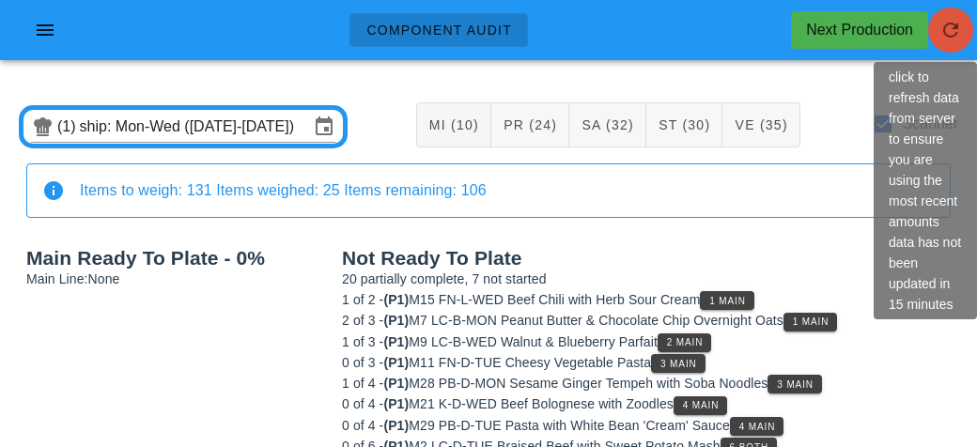
click at [954, 35] on icon "button" at bounding box center [950, 30] width 23 height 23
